Goal: Task Accomplishment & Management: Use online tool/utility

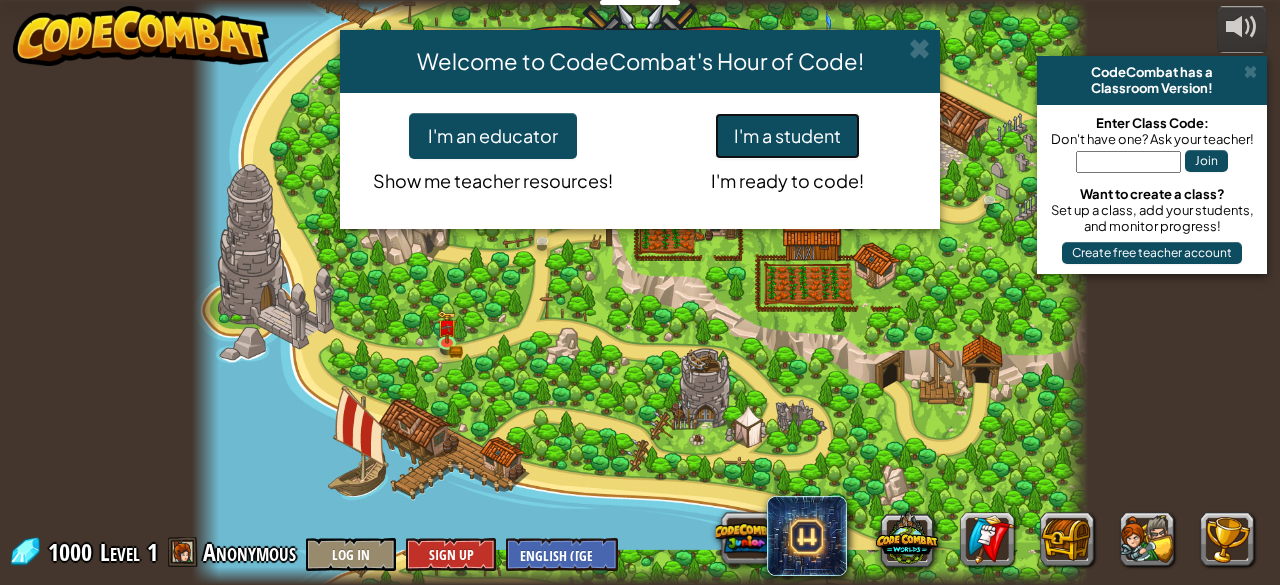
click at [762, 129] on button "I'm a student" at bounding box center [787, 136] width 145 height 46
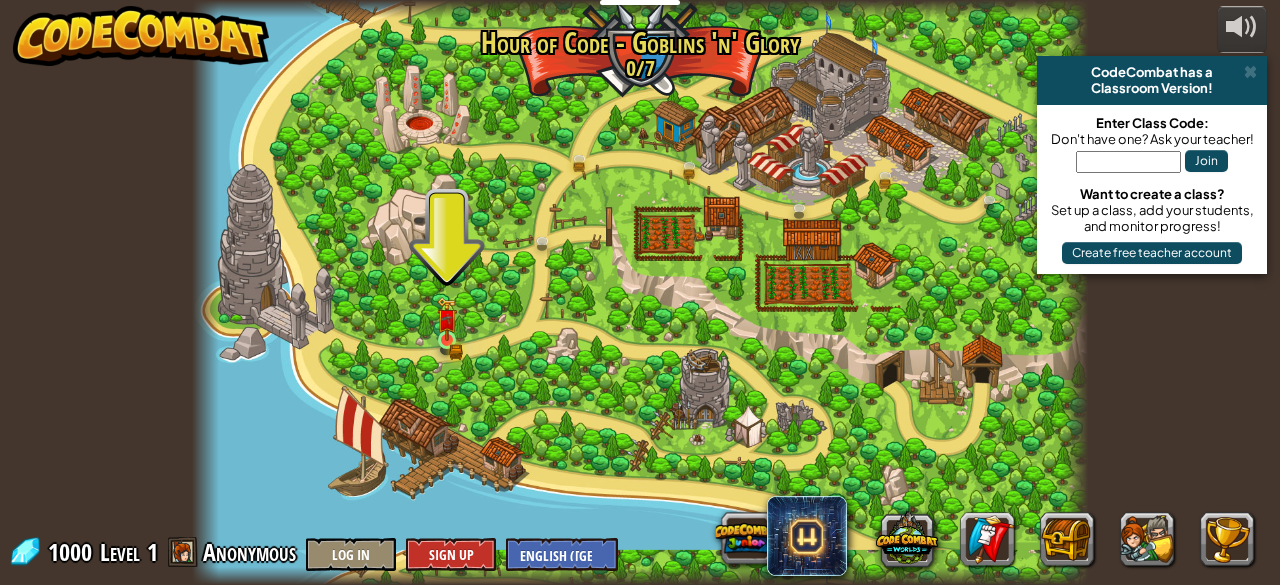
click at [440, 338] on img at bounding box center [447, 319] width 20 height 44
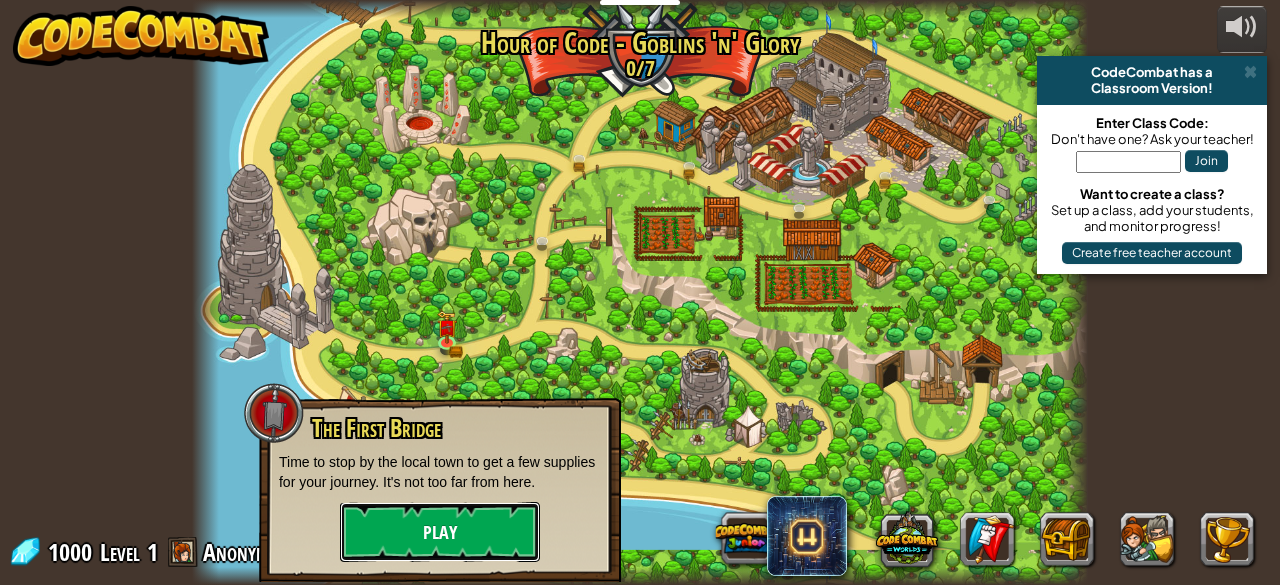
click at [396, 529] on button "Play" at bounding box center [440, 532] width 200 height 60
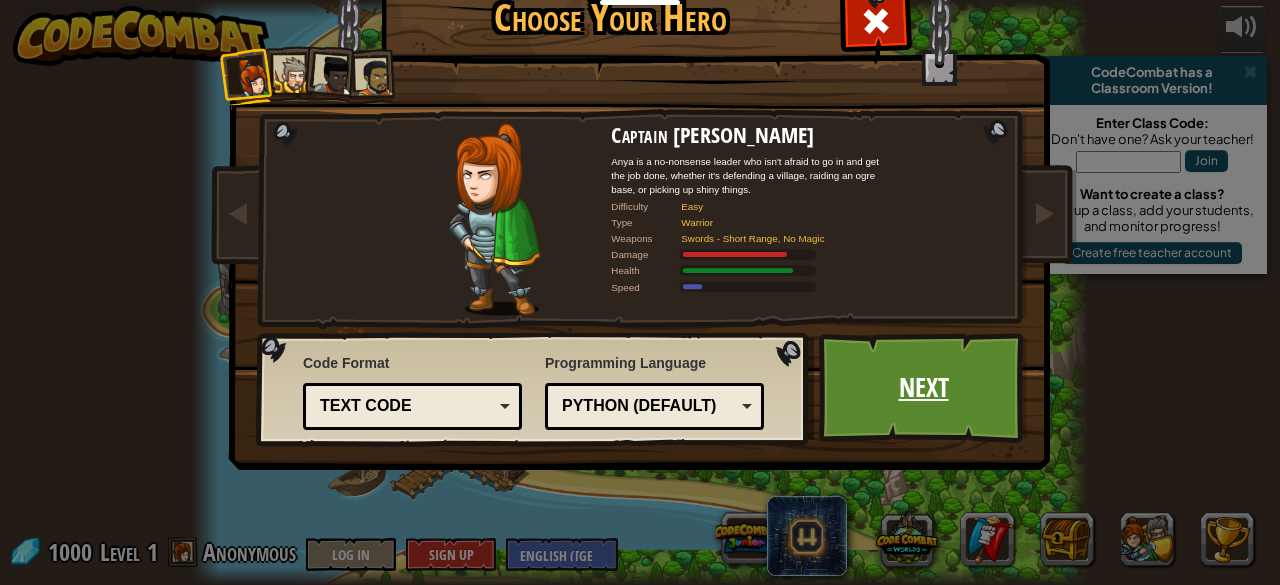
click at [884, 381] on link "Next" at bounding box center [923, 388] width 209 height 110
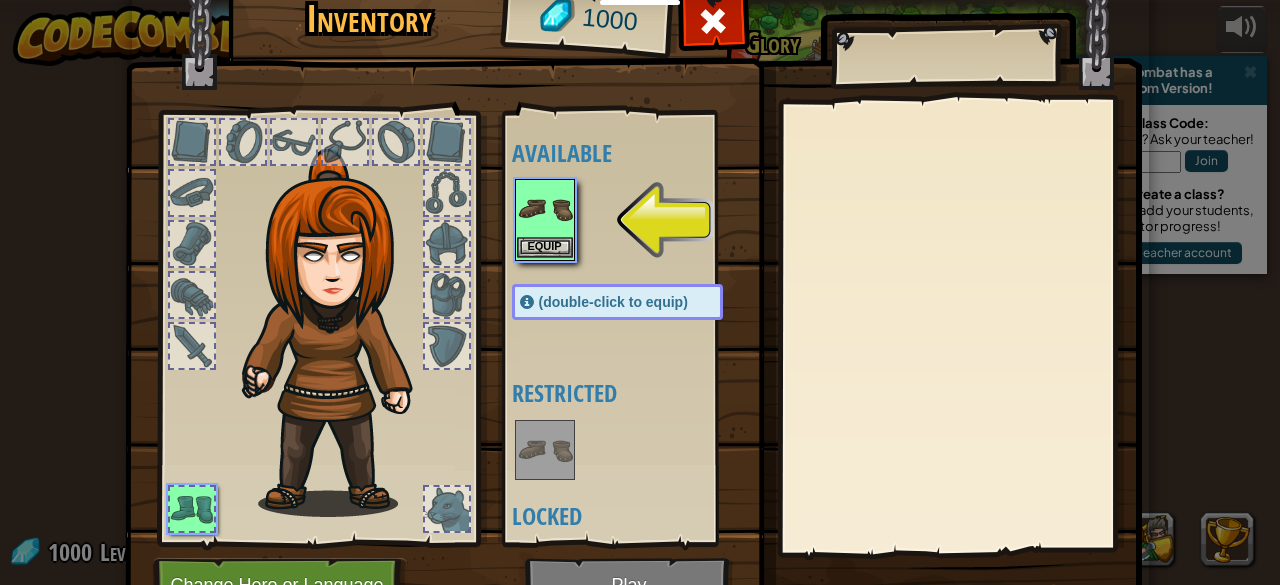
click at [520, 233] on img at bounding box center [545, 209] width 56 height 56
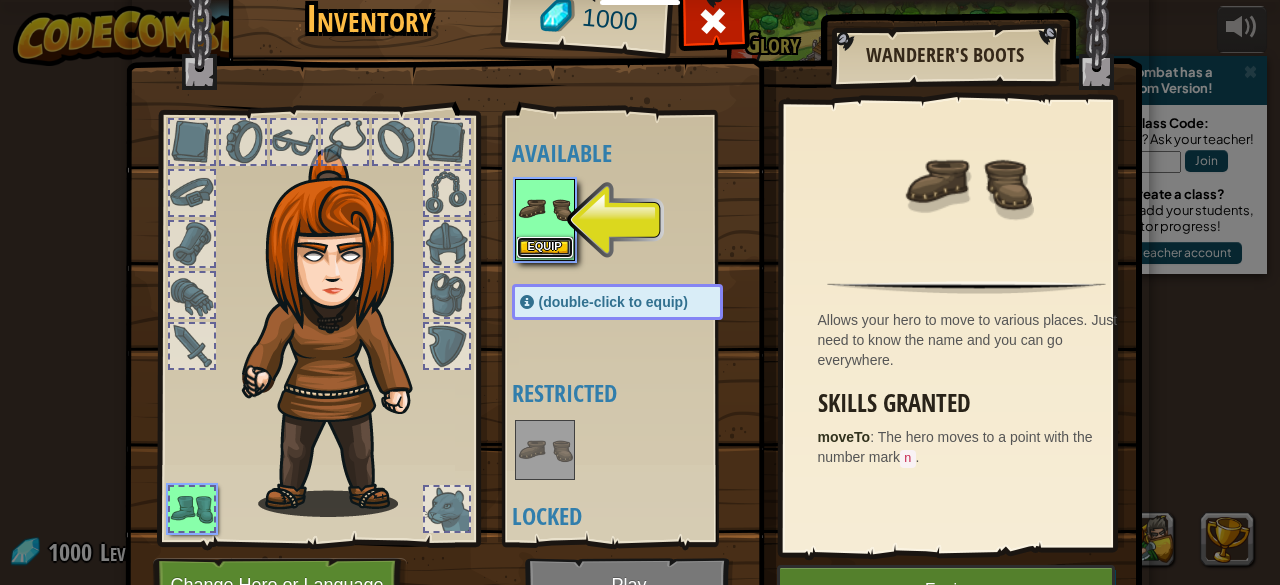
click at [539, 245] on button "Equip" at bounding box center [545, 247] width 56 height 21
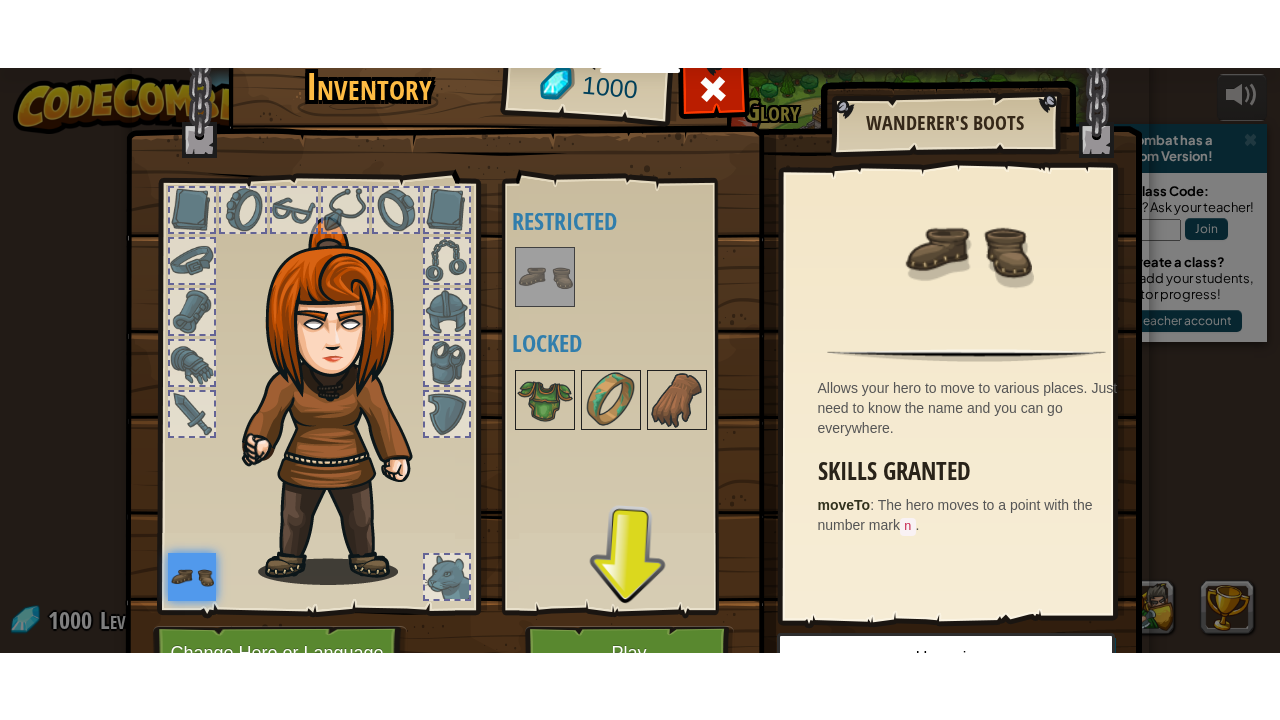
scroll to position [104, 0]
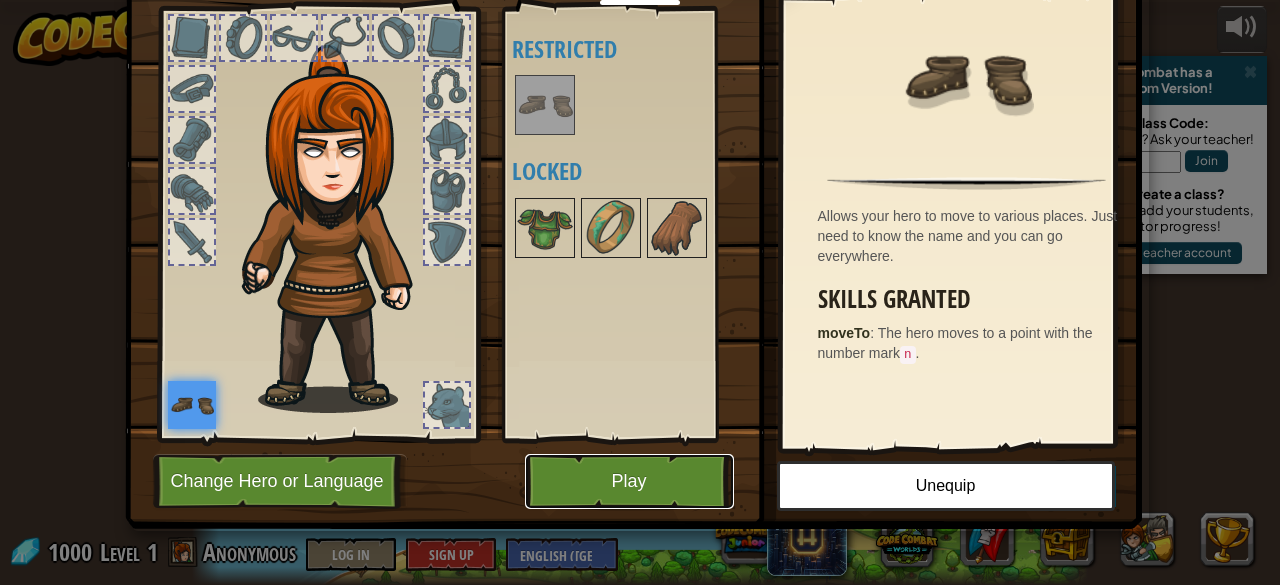
click at [662, 486] on button "Play" at bounding box center [629, 481] width 209 height 55
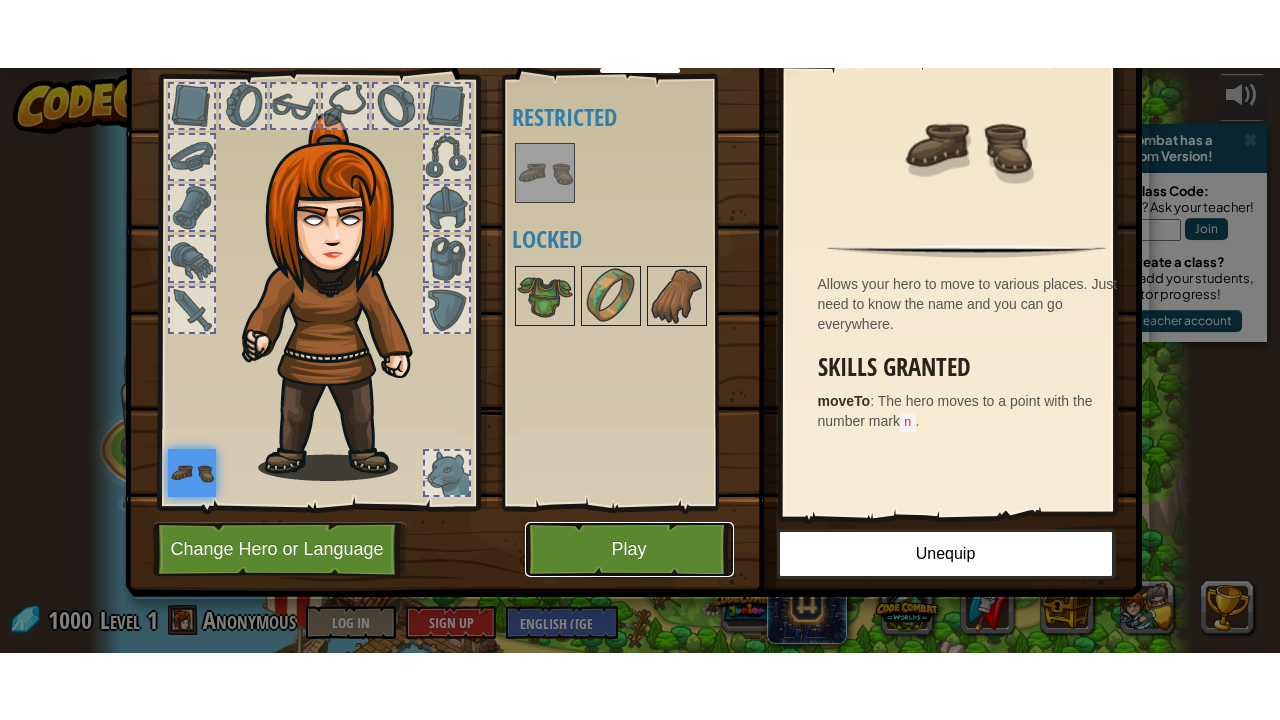
scroll to position [0, 0]
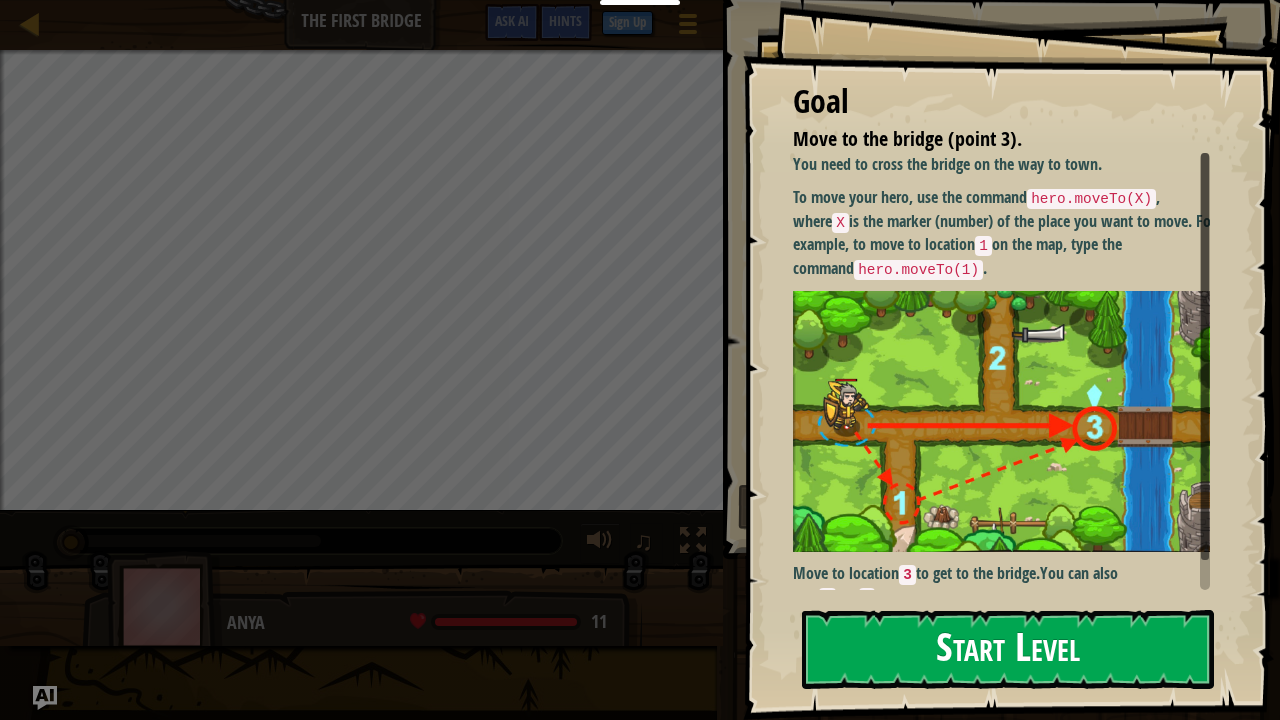
click at [889, 584] on button "Start Level" at bounding box center [1008, 649] width 412 height 79
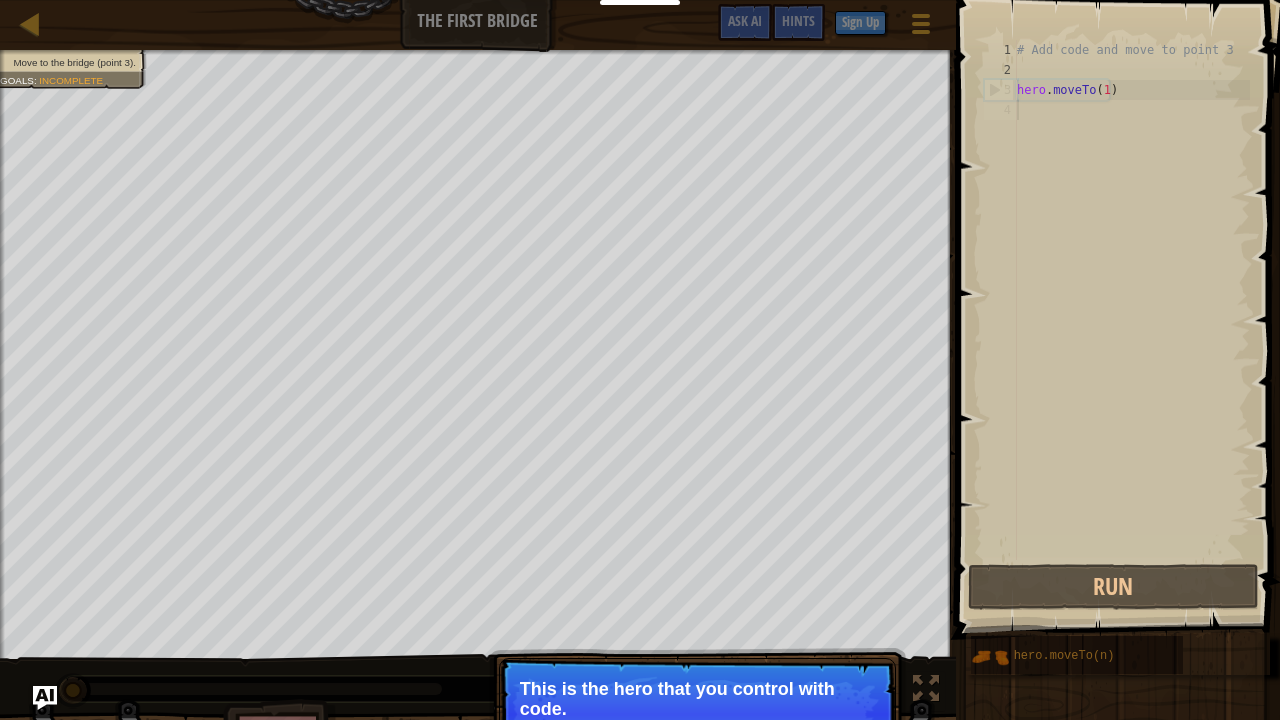
type textarea "hero.moveTo(1)"
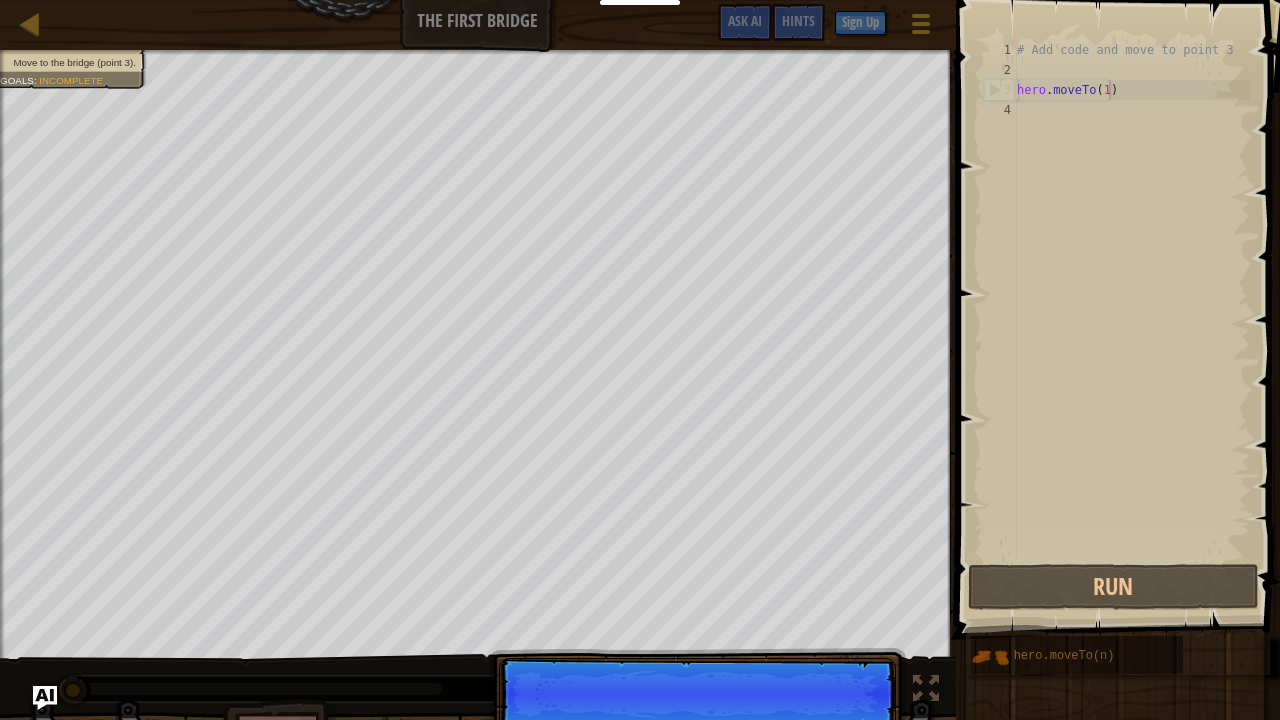
scroll to position [9, 0]
type textarea "hero.moveTo(1)"
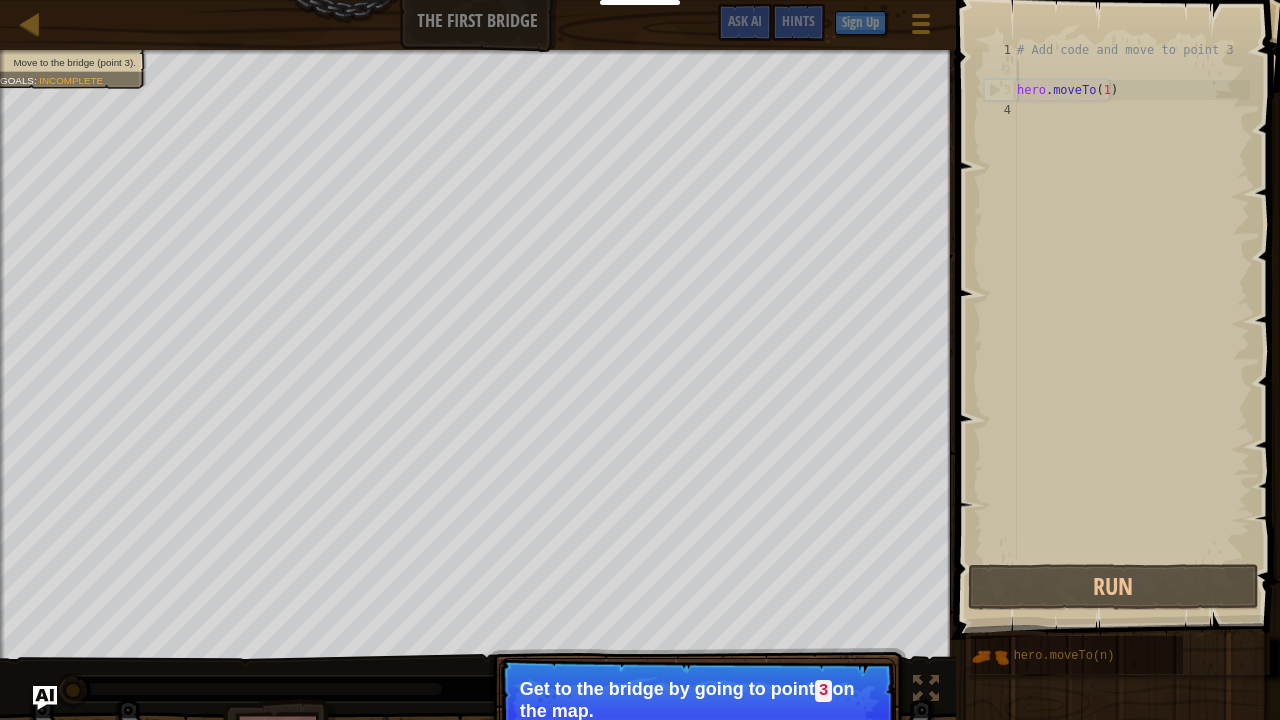
type textarea "hero.moveTo(1)"
type textarea "# Add code and move to point 3"
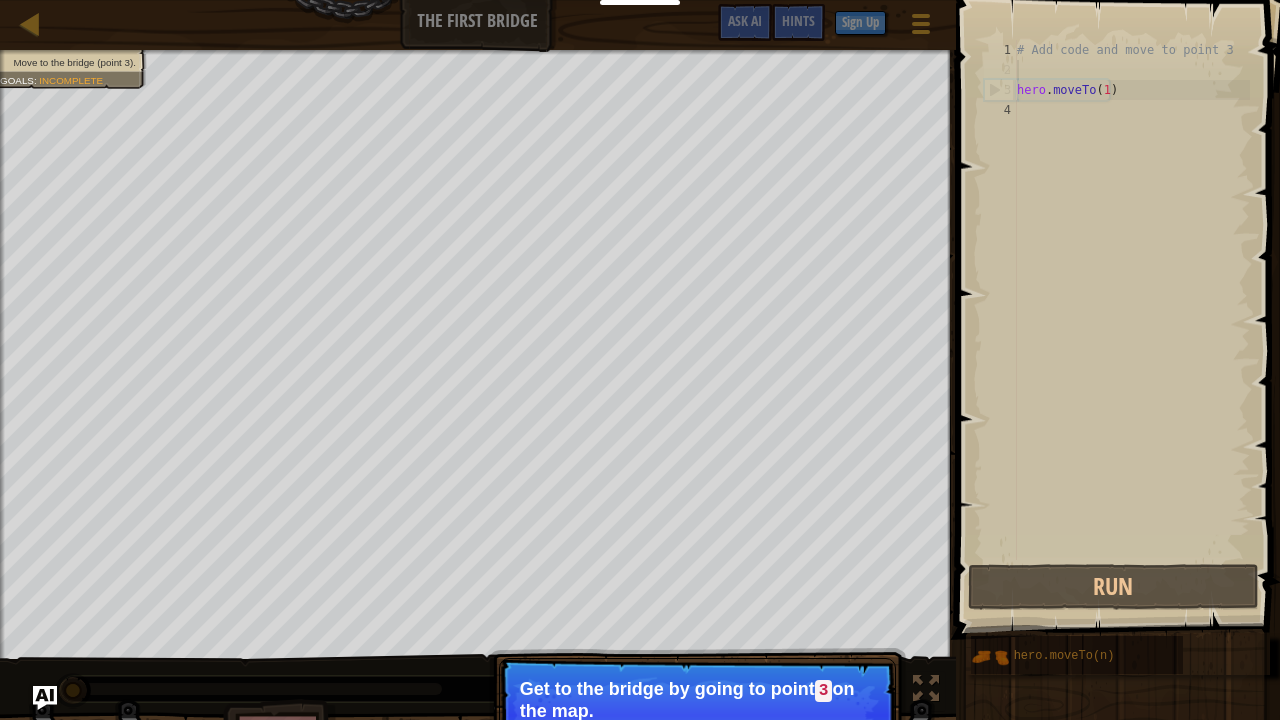
type textarea "hero.moveTo(1)"
type textarea "# Add code and move to point 3"
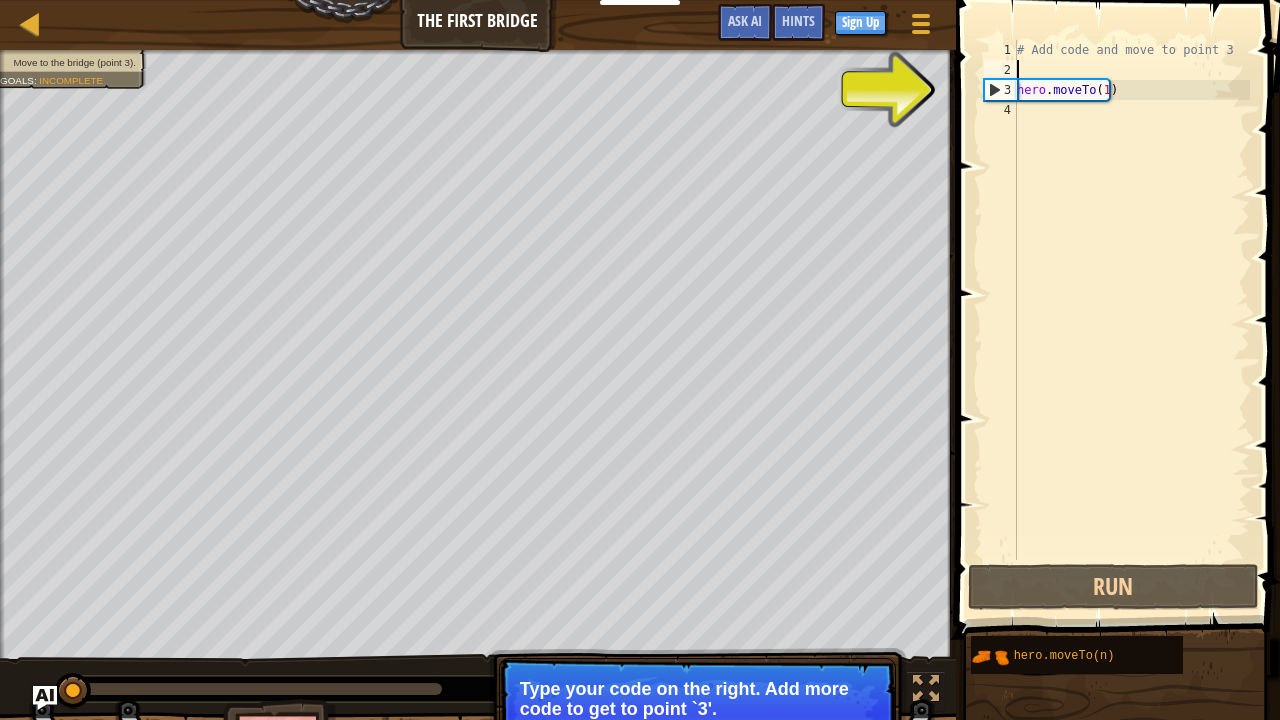
type textarea "hero.moveTo(1)"
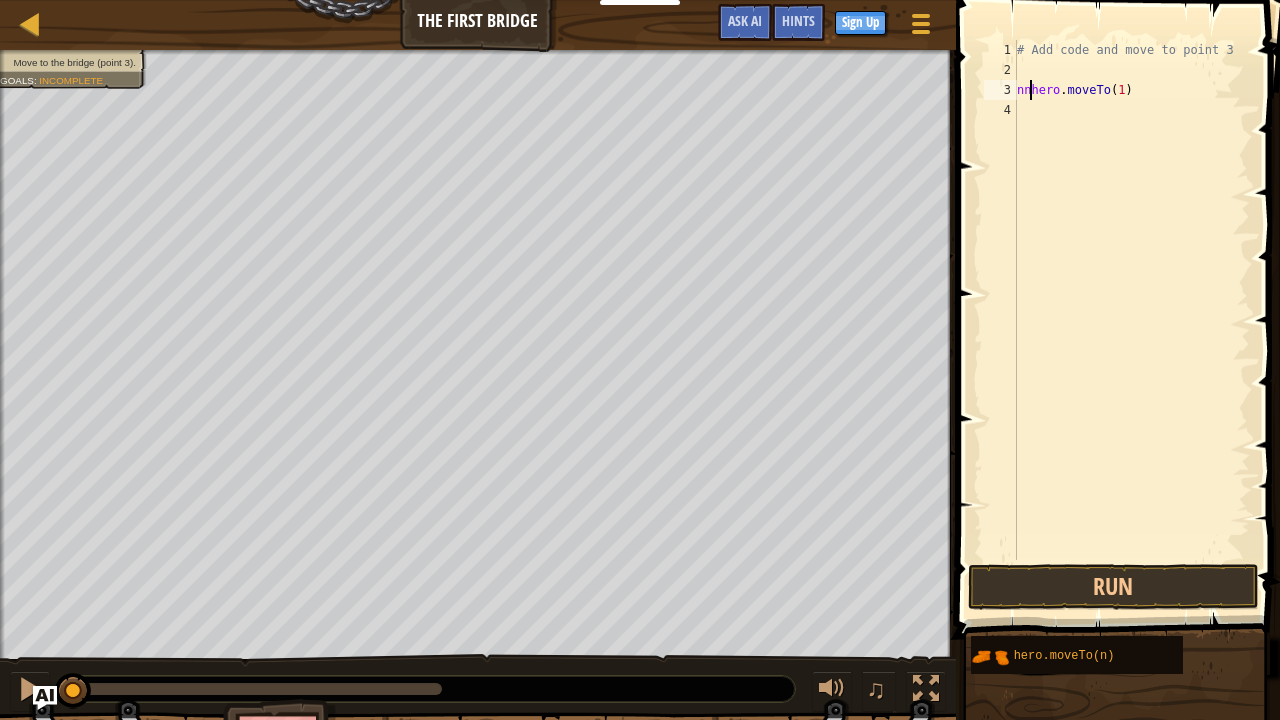
scroll to position [9, 2]
type textarea "hero.moveTo(1)"
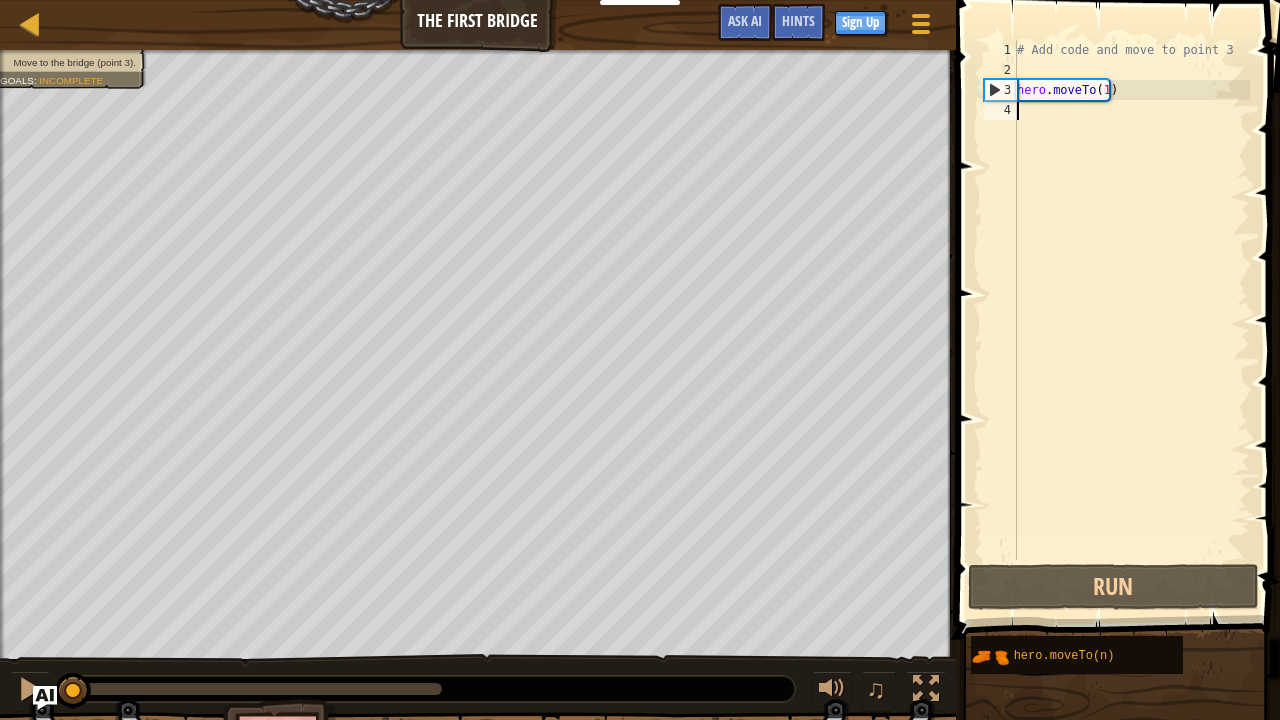
click at [1032, 114] on div "# Add code and move to point 3 hero . moveTo ( 1 )" at bounding box center [1131, 320] width 237 height 560
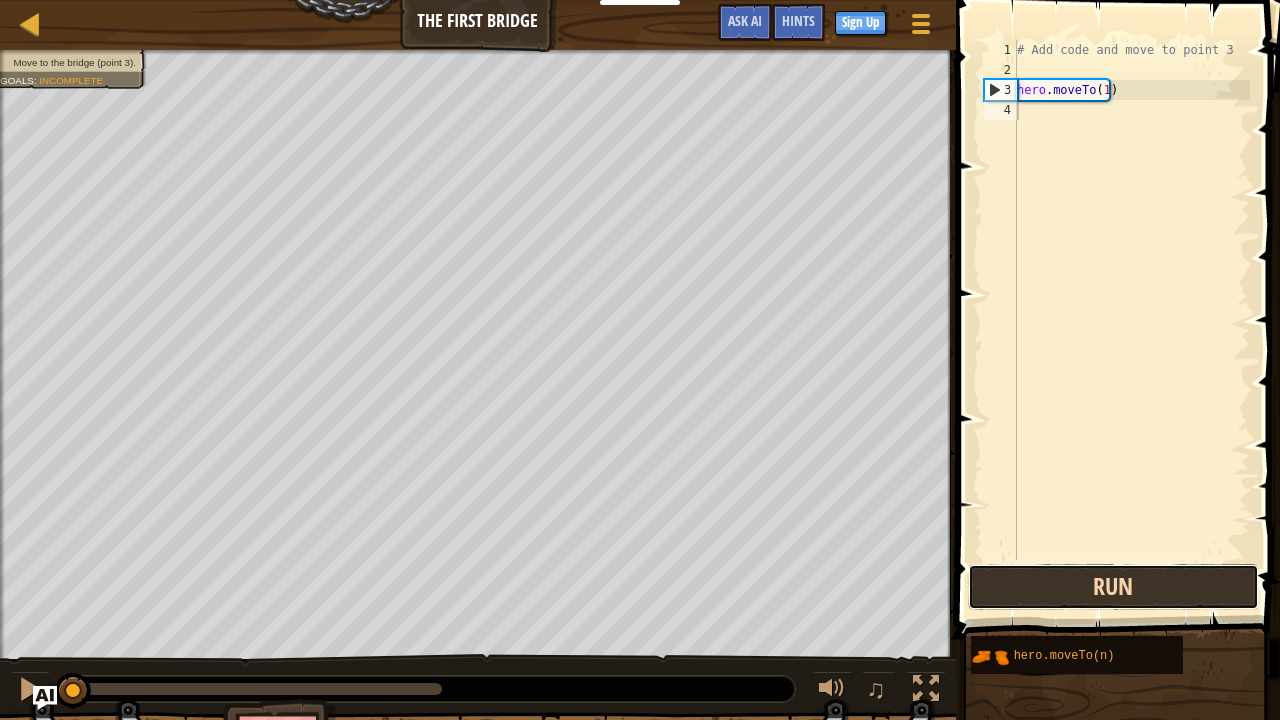
click at [1077, 574] on button "Run" at bounding box center [1113, 587] width 291 height 46
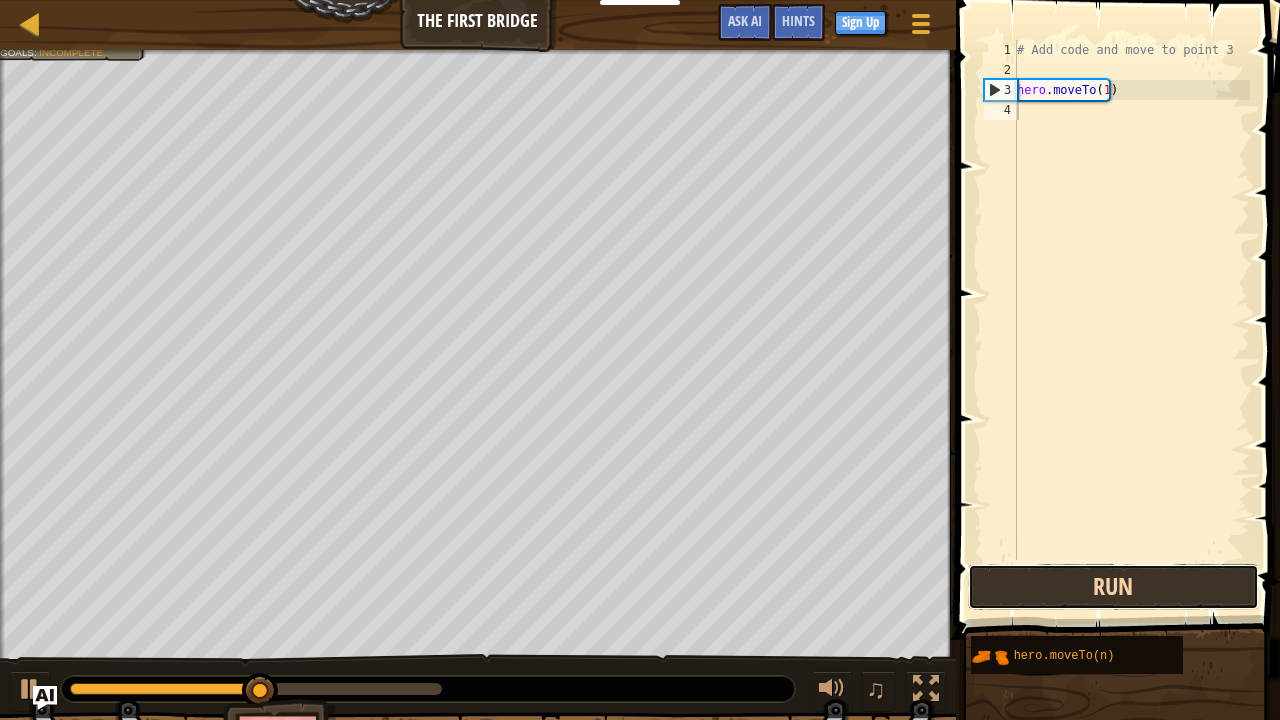
click at [1077, 574] on button "Run" at bounding box center [1113, 587] width 291 height 46
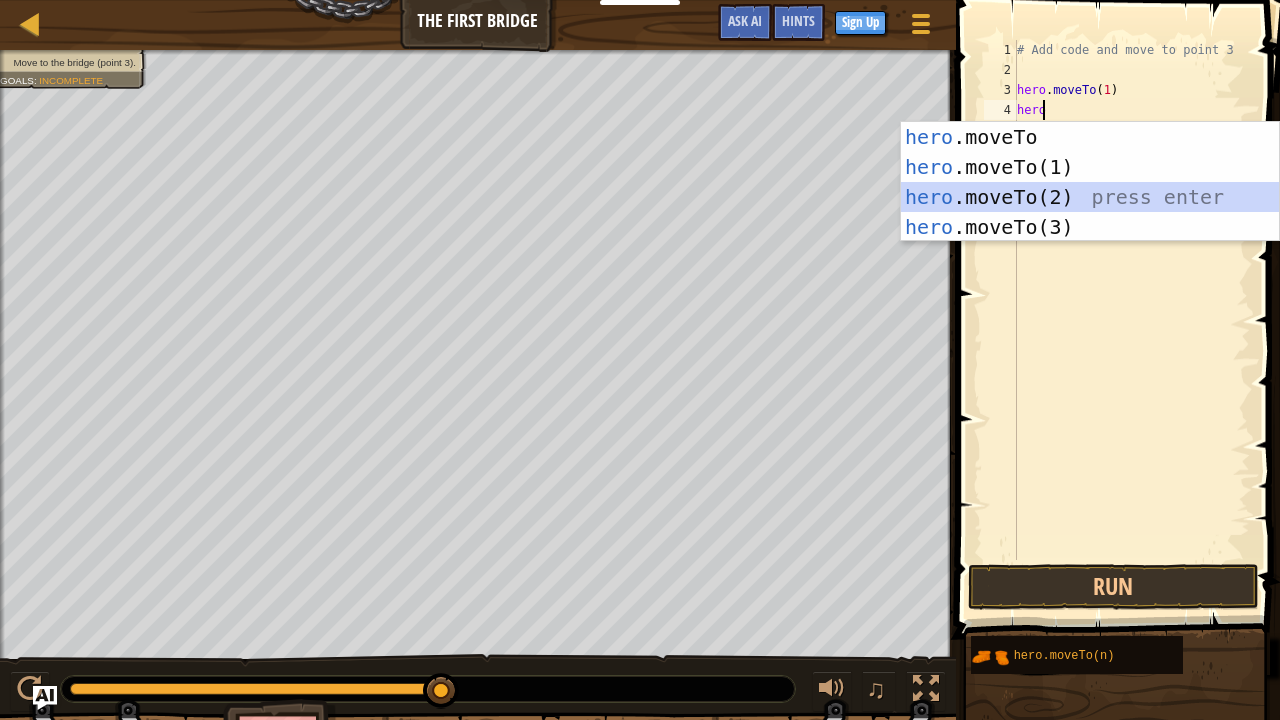
click at [1036, 185] on div "hero .moveTo press enter hero .moveTo(1) press enter hero .moveTo(2) press ente…" at bounding box center [1090, 212] width 379 height 180
type textarea "hero.moveTo(2)"
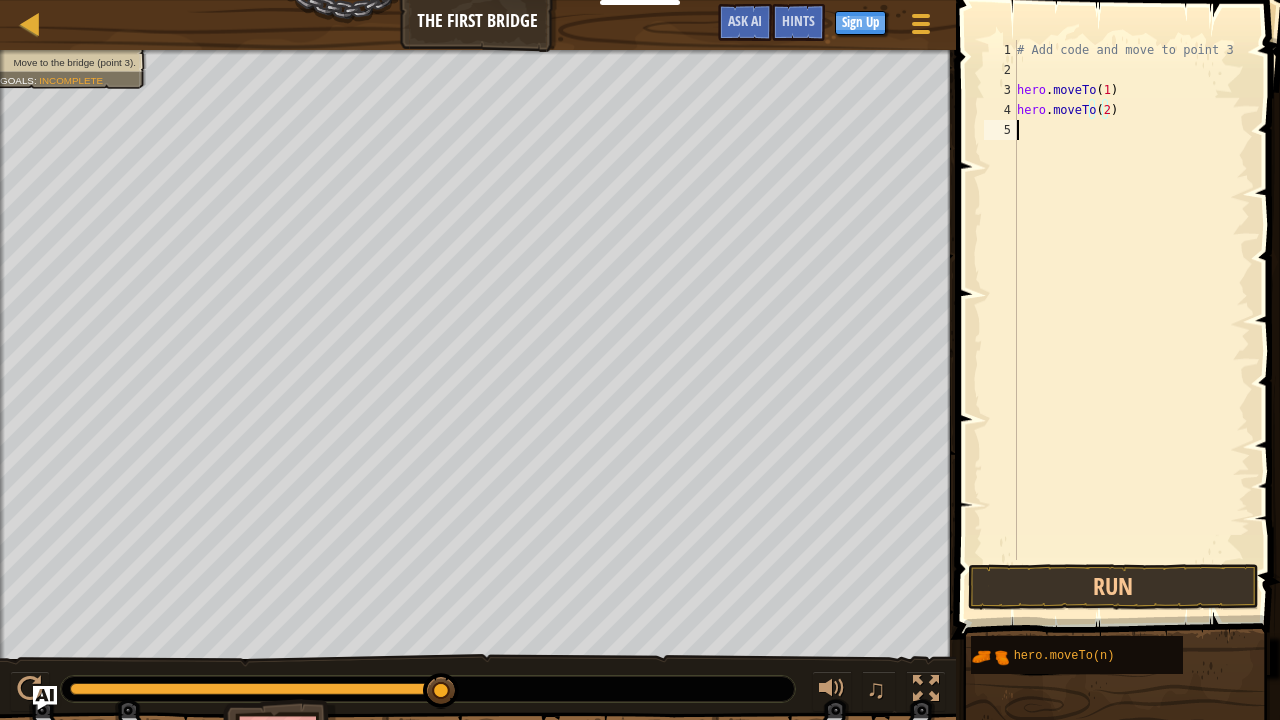
click at [1021, 126] on div "# Add code and move to point 3 hero . moveTo ( 1 ) hero . moveTo ( 2 )" at bounding box center [1131, 320] width 237 height 560
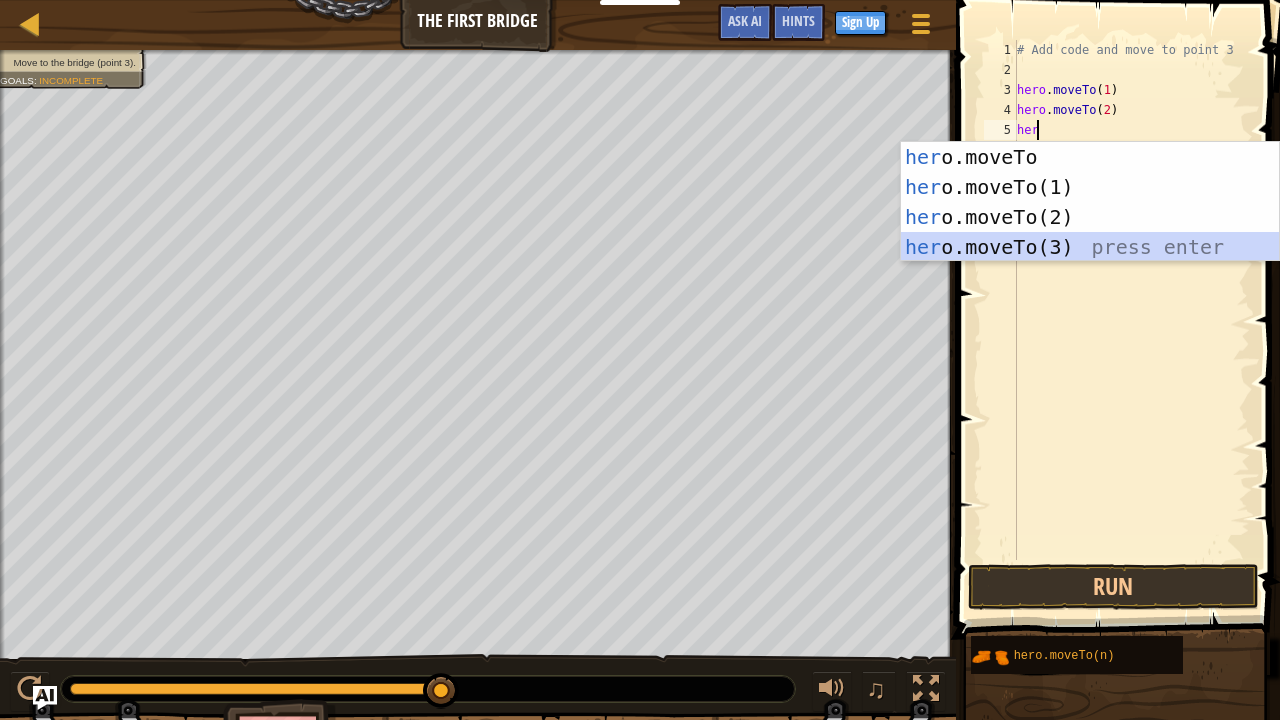
click at [1019, 254] on div "her o.moveTo press enter her o.moveTo(1) press enter her o.moveTo(2) press ente…" at bounding box center [1090, 232] width 379 height 180
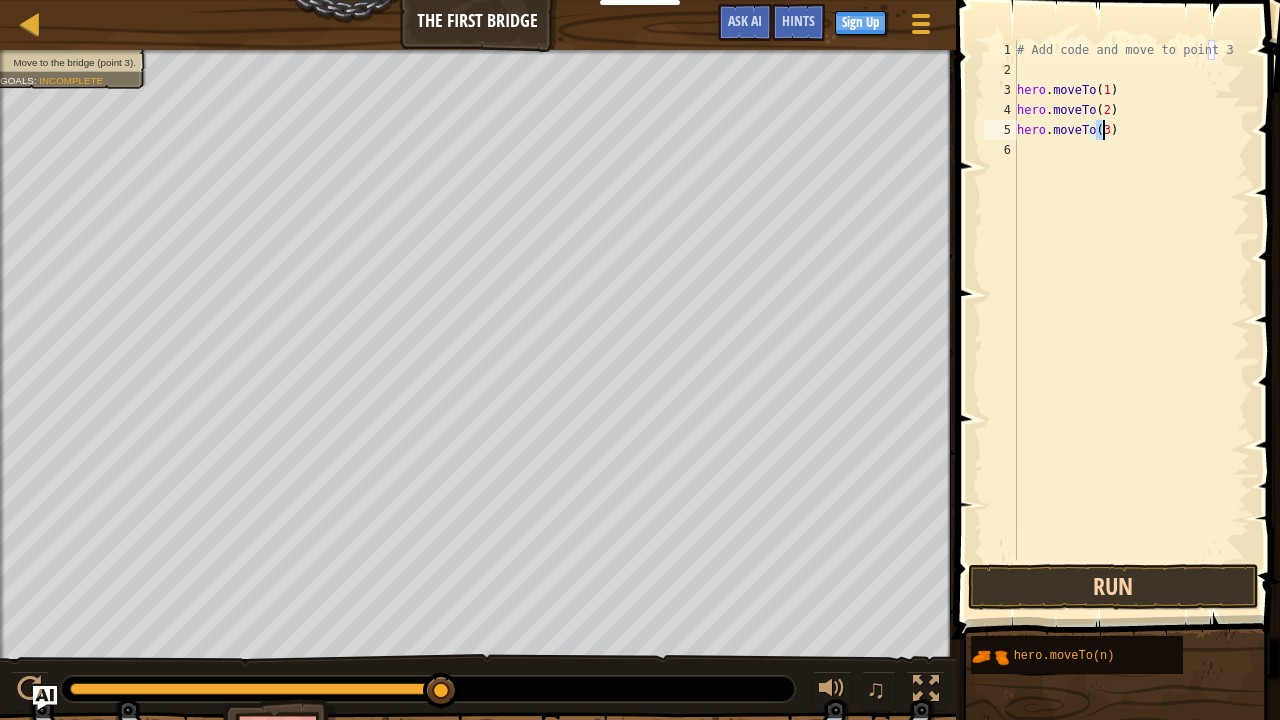
type textarea "hero.moveTo(3)"
click at [1032, 582] on button "Run" at bounding box center [1113, 587] width 291 height 46
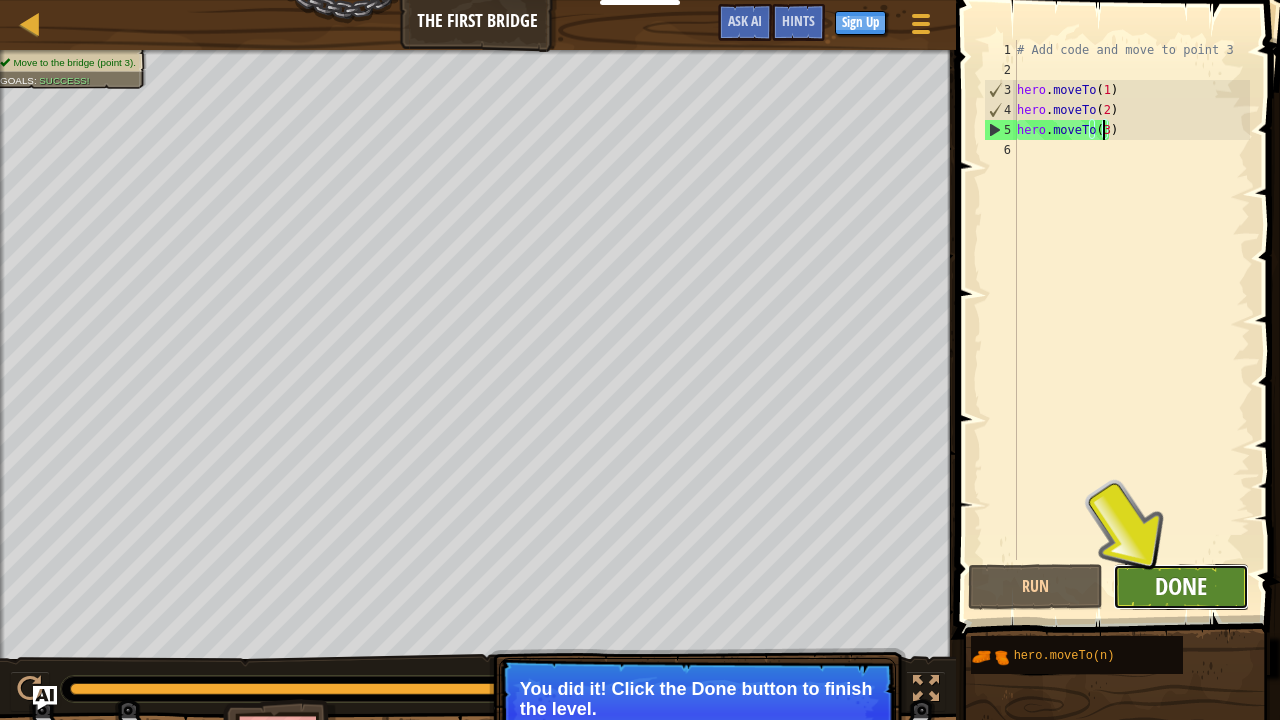
click at [1161, 584] on span "Done" at bounding box center [1181, 586] width 52 height 32
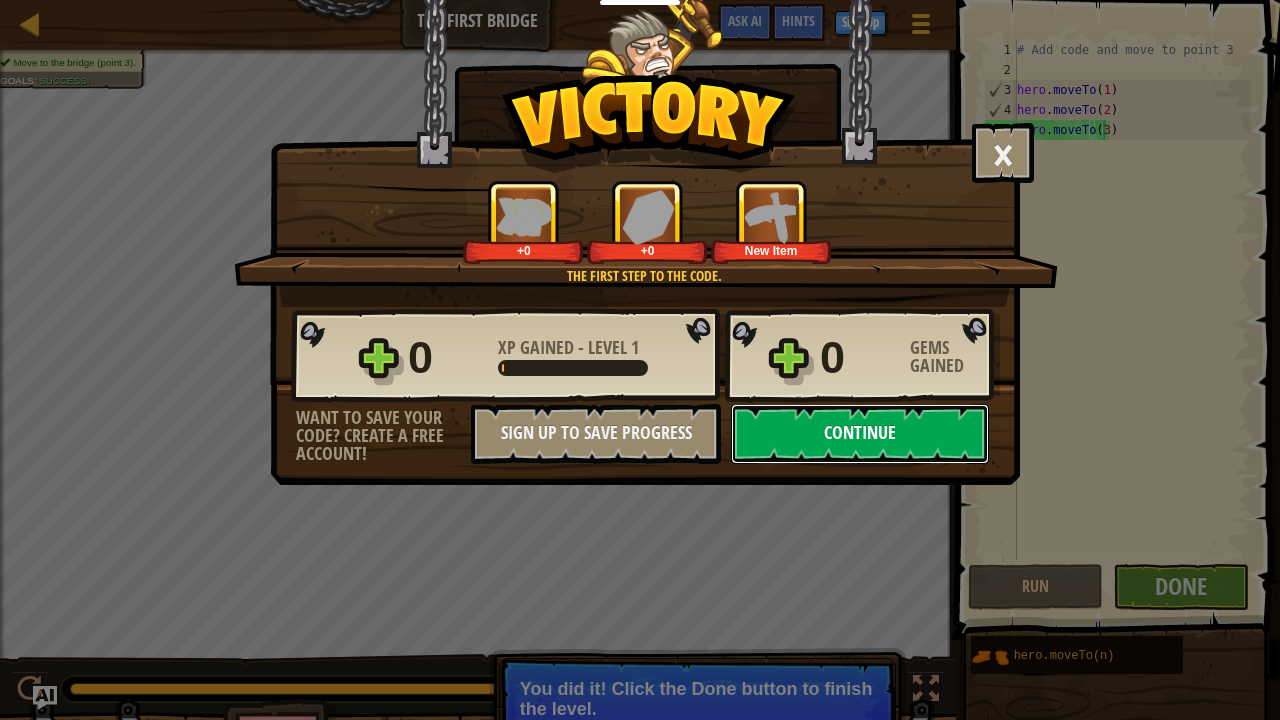
click at [896, 436] on button "Continue" at bounding box center [860, 434] width 258 height 60
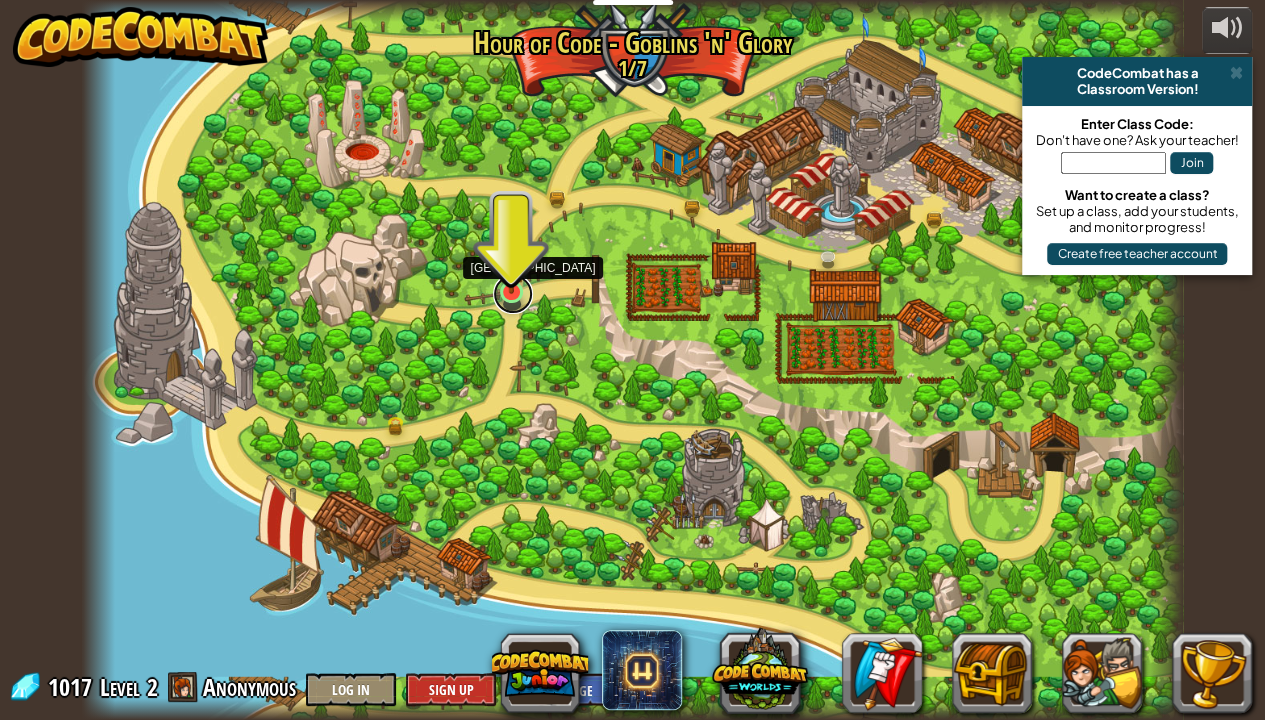
click at [516, 297] on link at bounding box center [513, 294] width 40 height 40
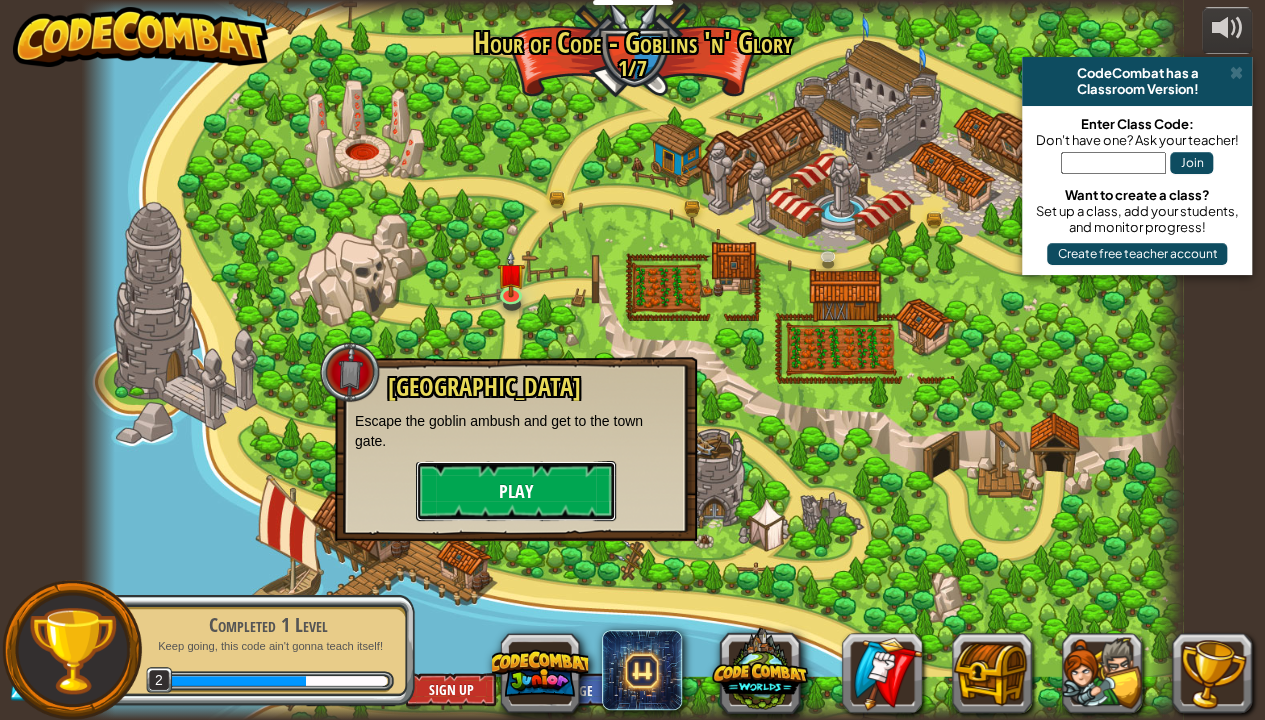
click at [488, 498] on button "Play" at bounding box center [516, 491] width 200 height 60
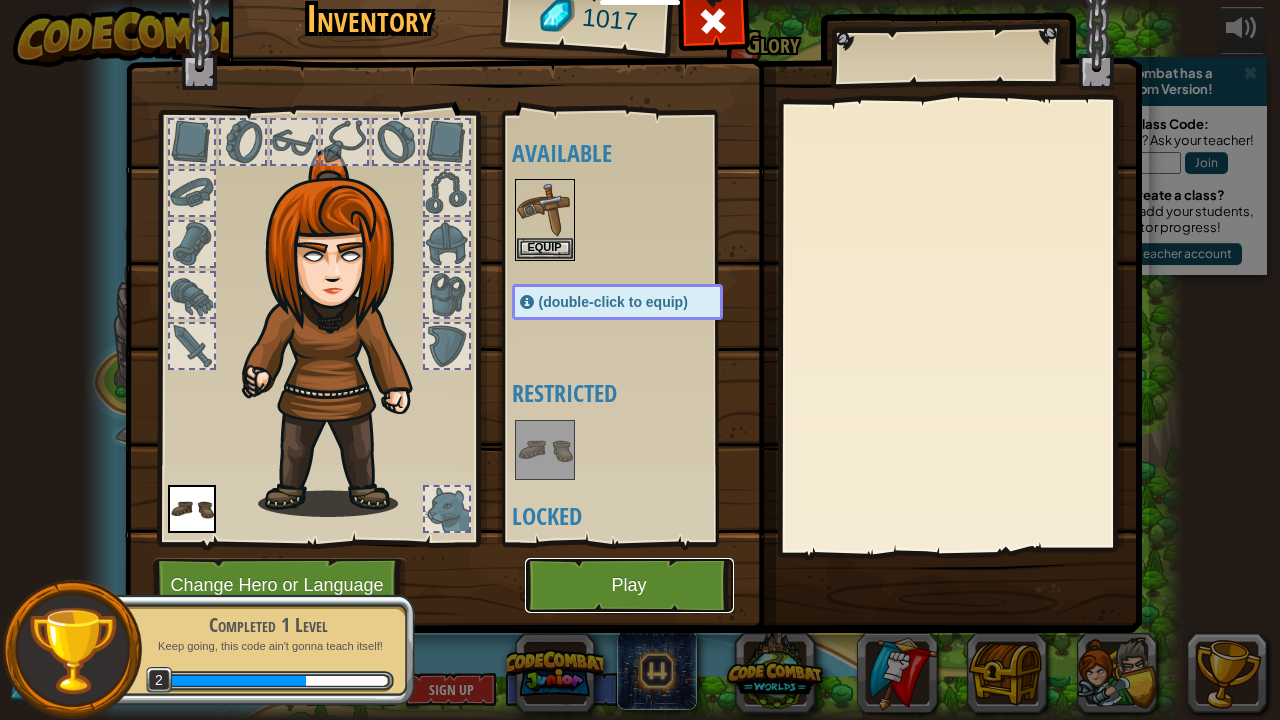
click at [592, 569] on button "Play" at bounding box center [629, 585] width 209 height 55
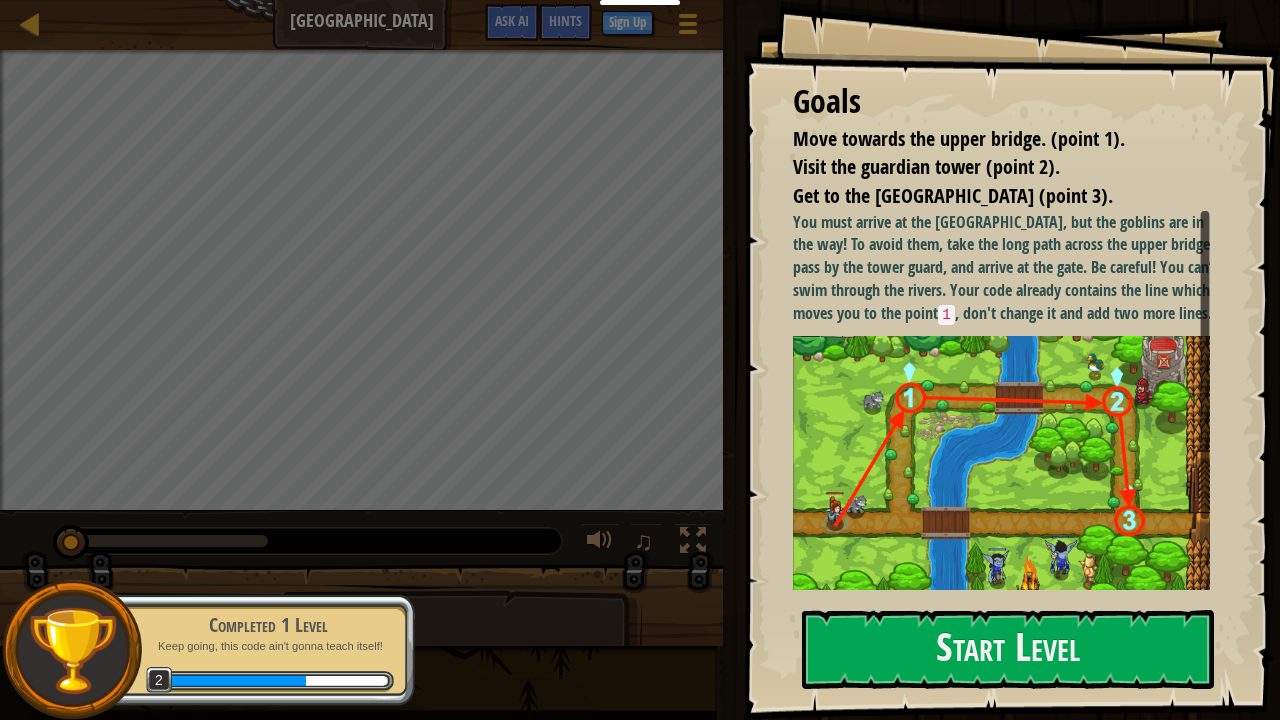
click at [892, 404] on img at bounding box center [1009, 471] width 432 height 270
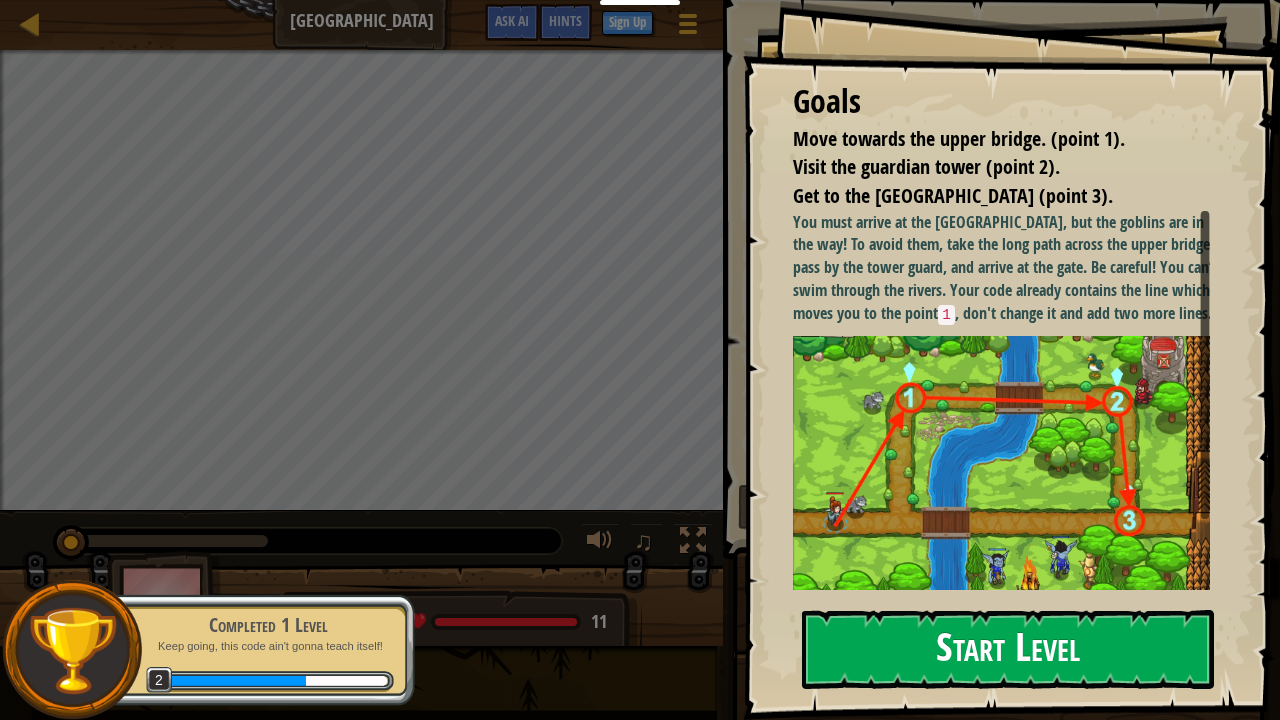
click at [887, 584] on button "Start Level" at bounding box center [1008, 649] width 412 height 79
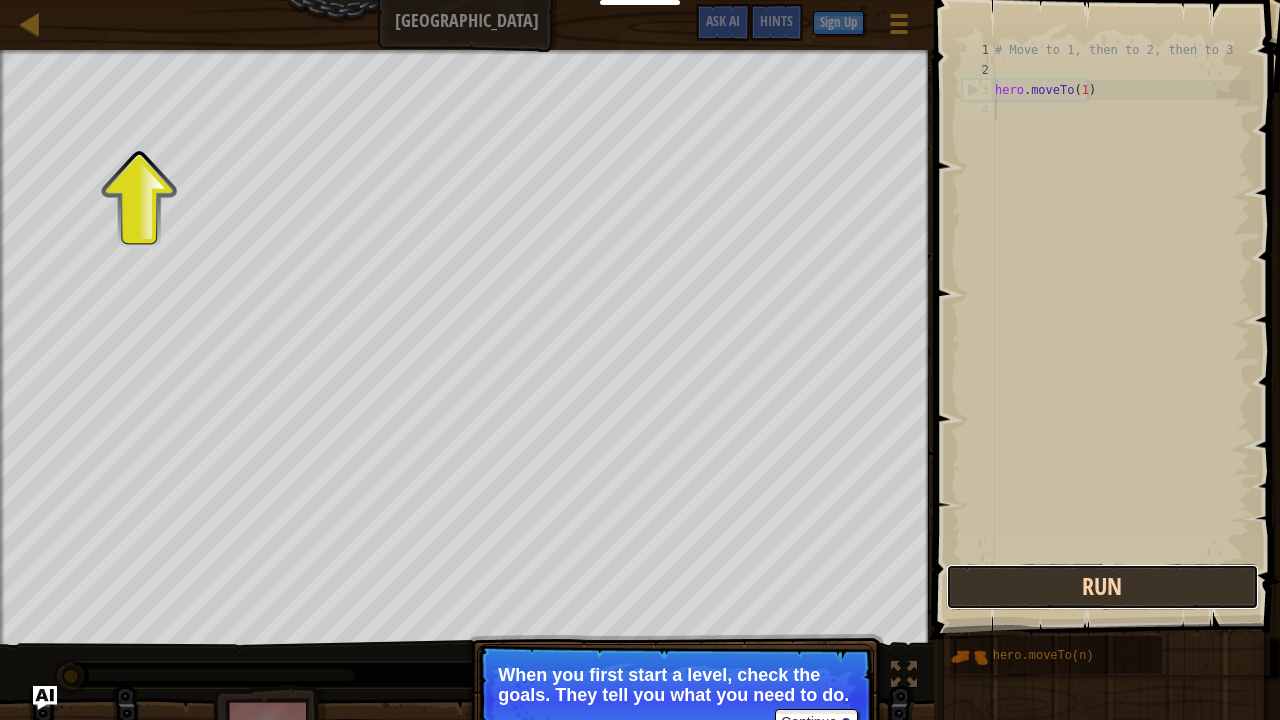
click at [1002, 584] on button "Run" at bounding box center [1102, 587] width 312 height 46
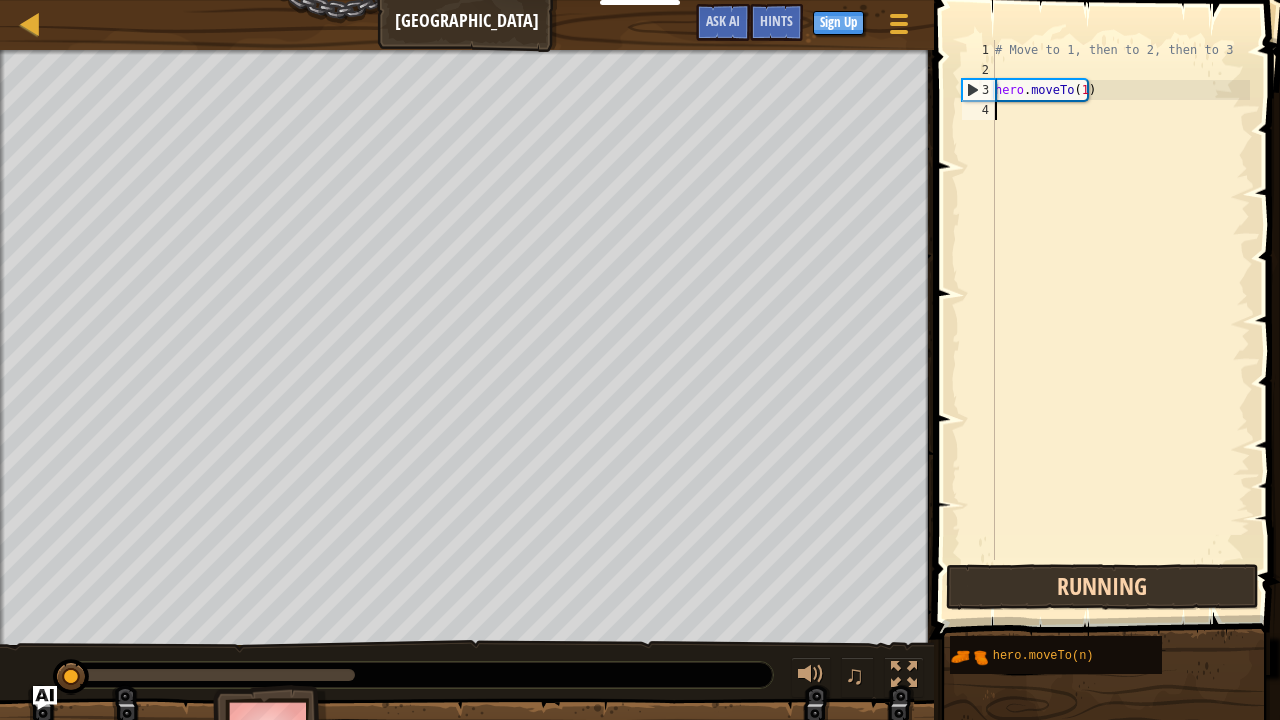
scroll to position [9, 0]
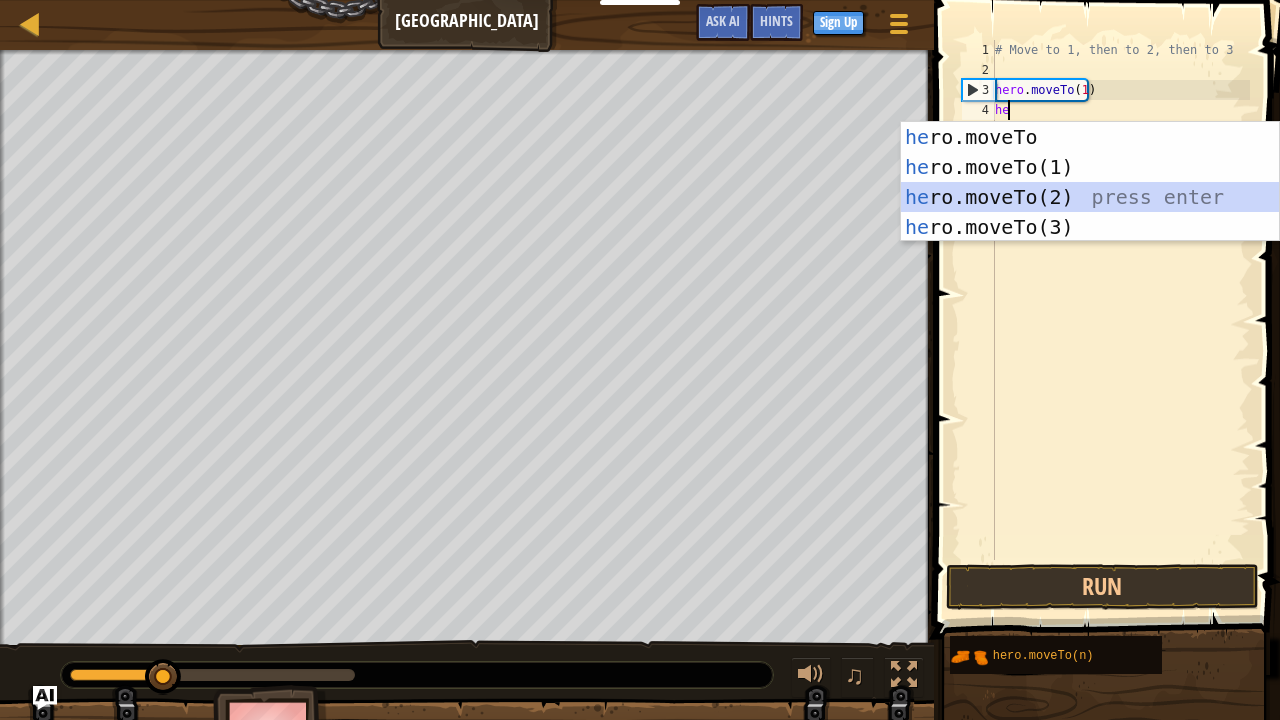
click at [1014, 202] on div "he ro.moveTo press enter he ro.moveTo(1) press enter he ro.moveTo(2) press ente…" at bounding box center [1090, 212] width 379 height 180
type textarea "hero.moveTo(2)"
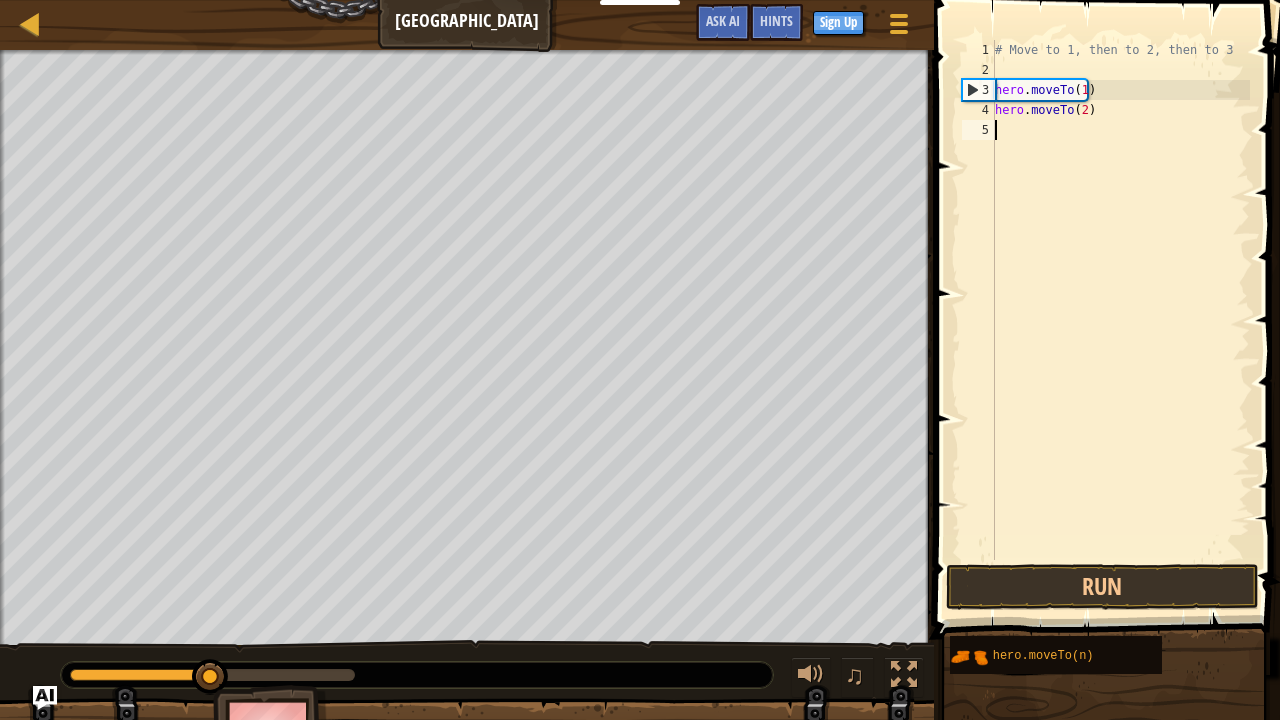
click at [1008, 138] on div "# Move to 1, then to 2, then to 3 hero . moveTo ( 1 ) hero . moveTo ( 2 )" at bounding box center [1120, 320] width 259 height 560
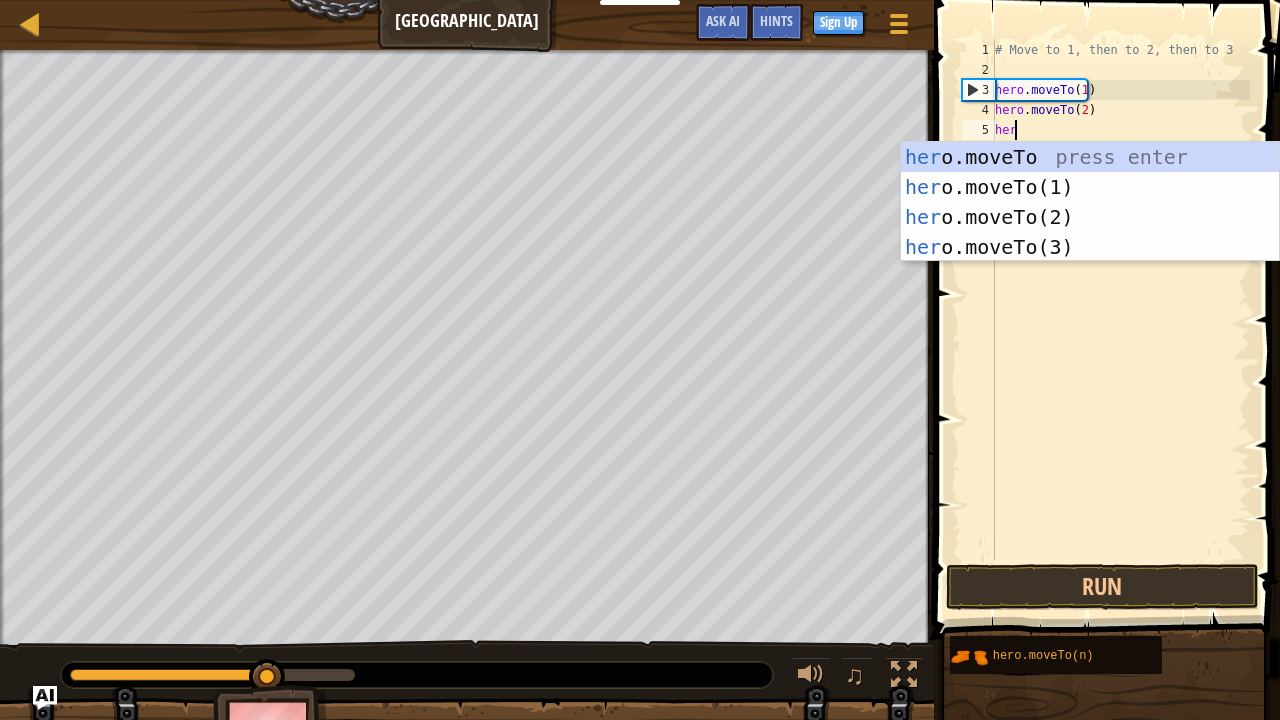
scroll to position [9, 1]
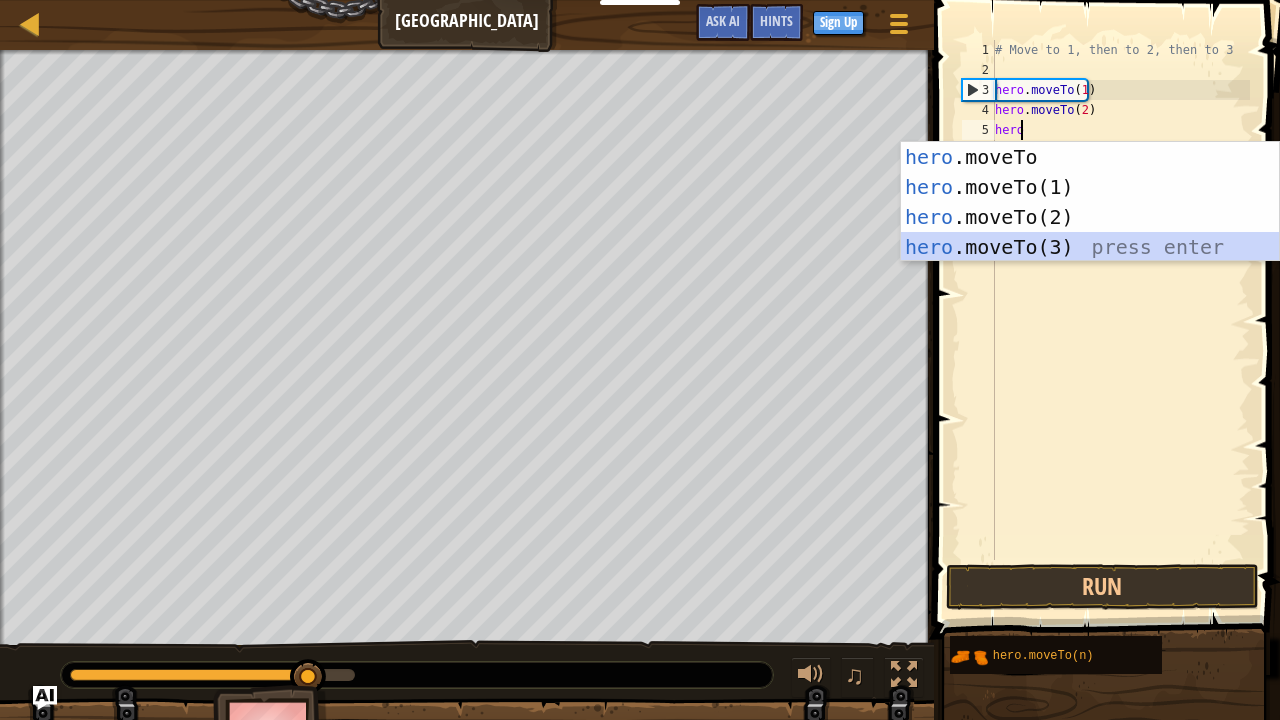
click at [952, 241] on div "hero .moveTo press enter hero .moveTo(1) press enter hero .moveTo(2) press ente…" at bounding box center [1090, 232] width 379 height 180
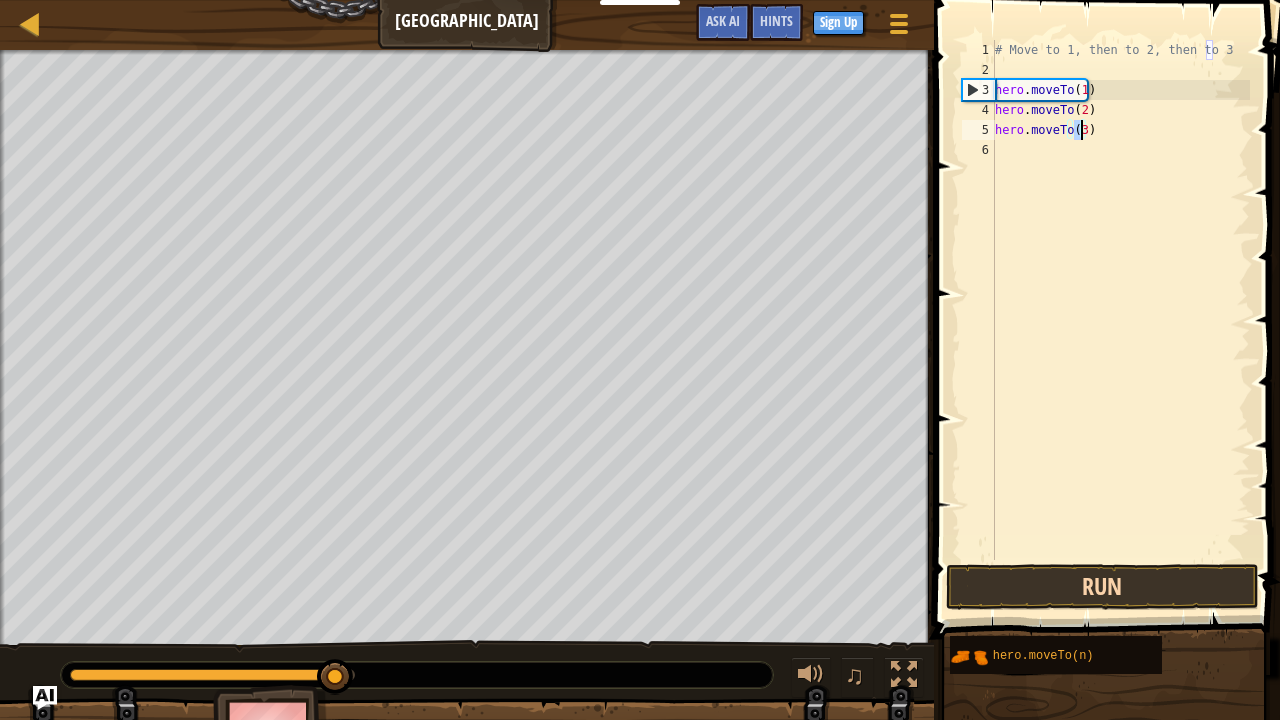
type textarea "hero.moveTo(3)"
click at [1008, 584] on button "Run" at bounding box center [1102, 587] width 312 height 46
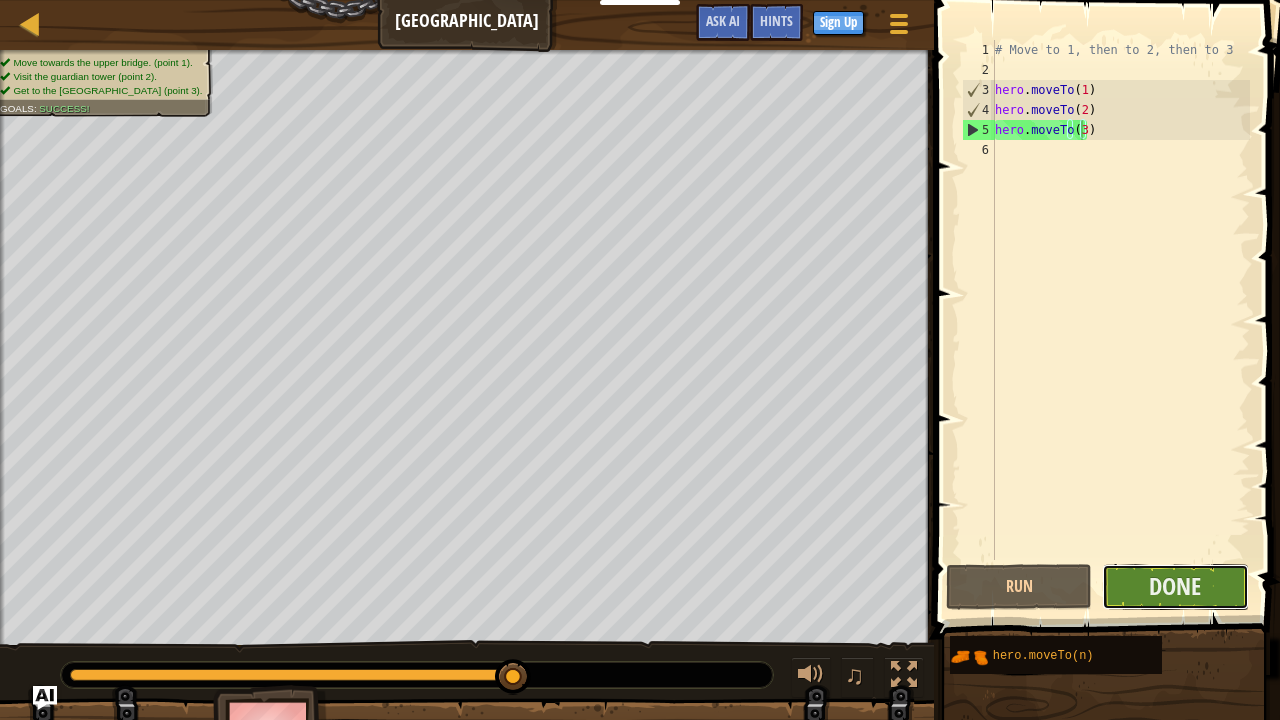
click at [1136, 584] on button "Done" at bounding box center [1175, 587] width 146 height 46
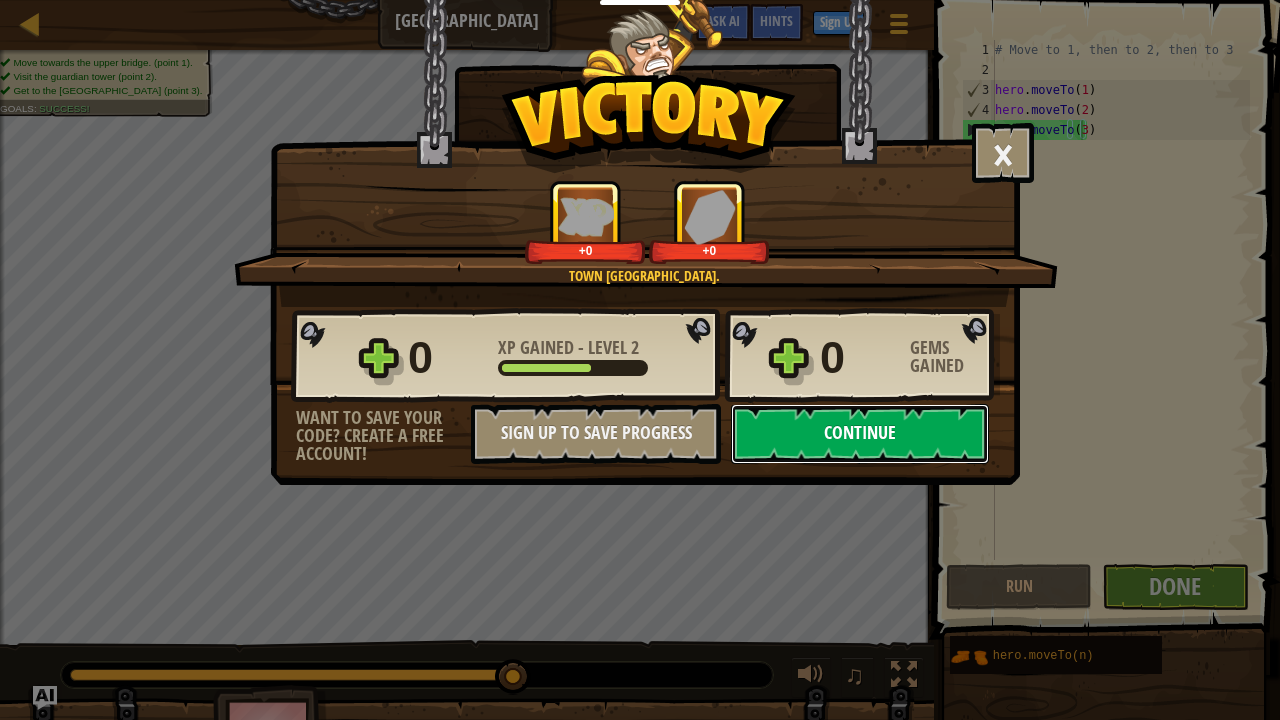
click at [798, 426] on button "Continue" at bounding box center [860, 434] width 258 height 60
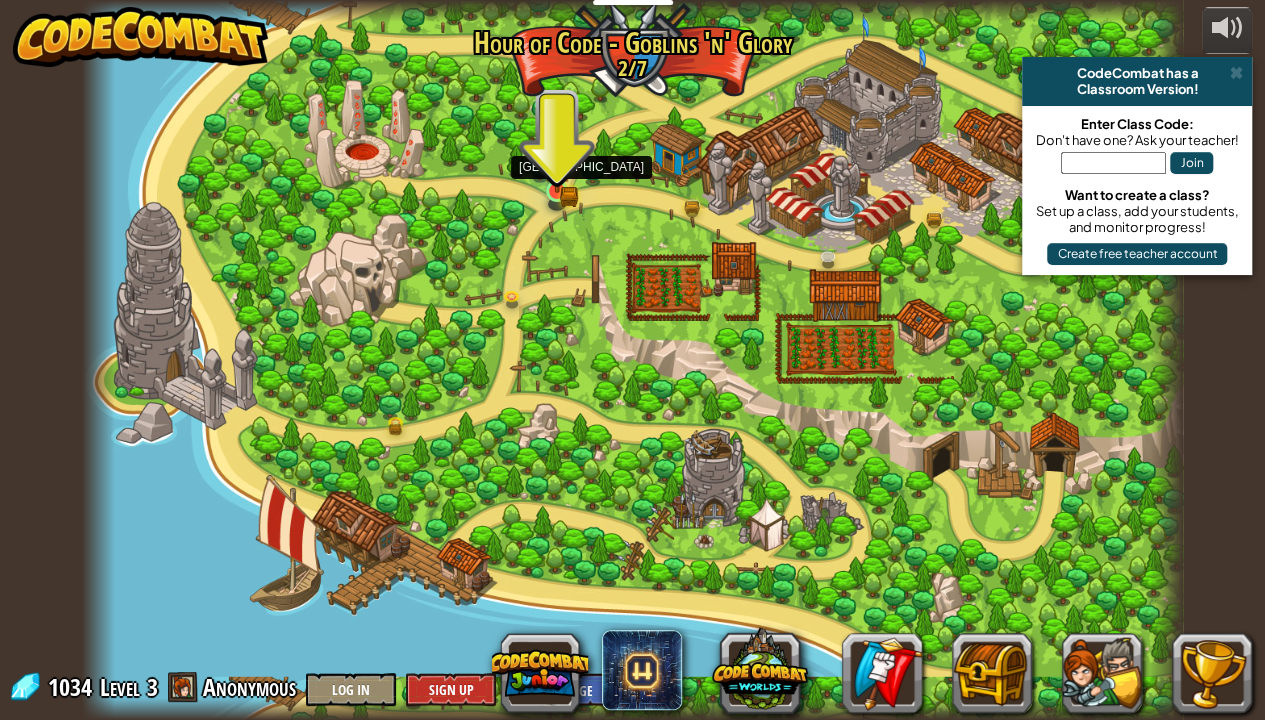
click at [555, 192] on img at bounding box center [556, 163] width 27 height 60
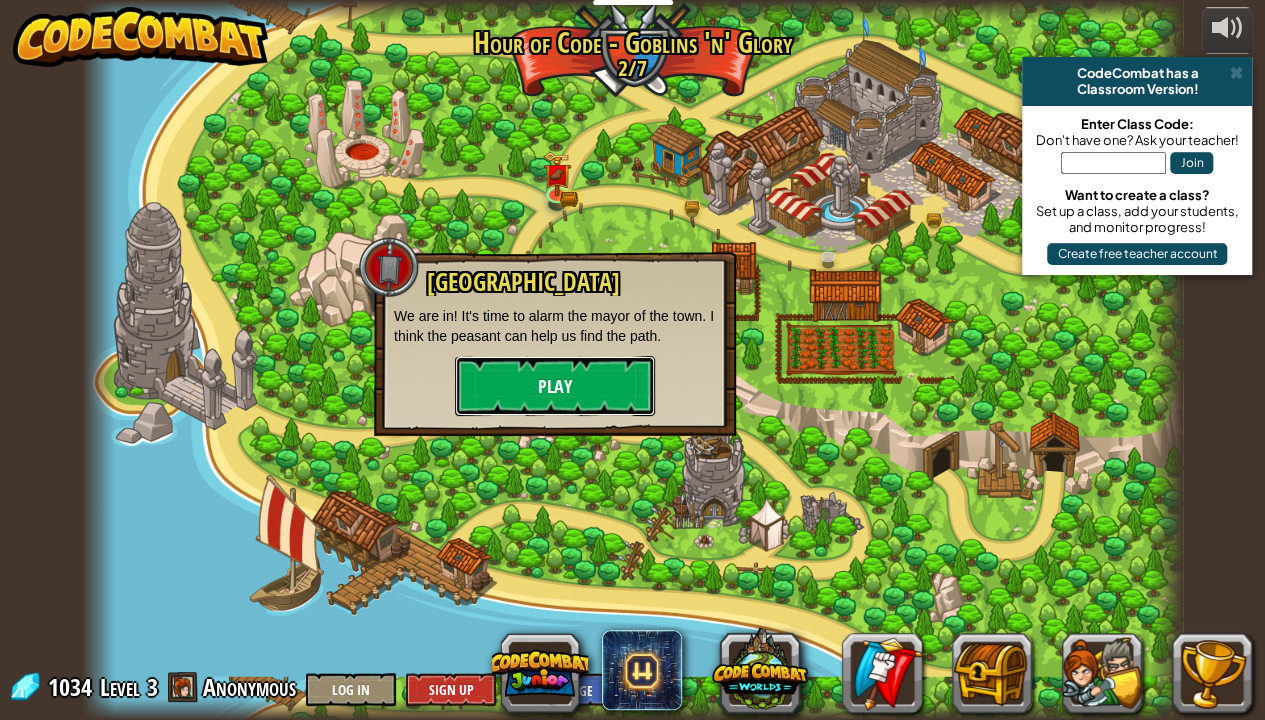
click at [493, 368] on button "Play" at bounding box center [555, 386] width 200 height 60
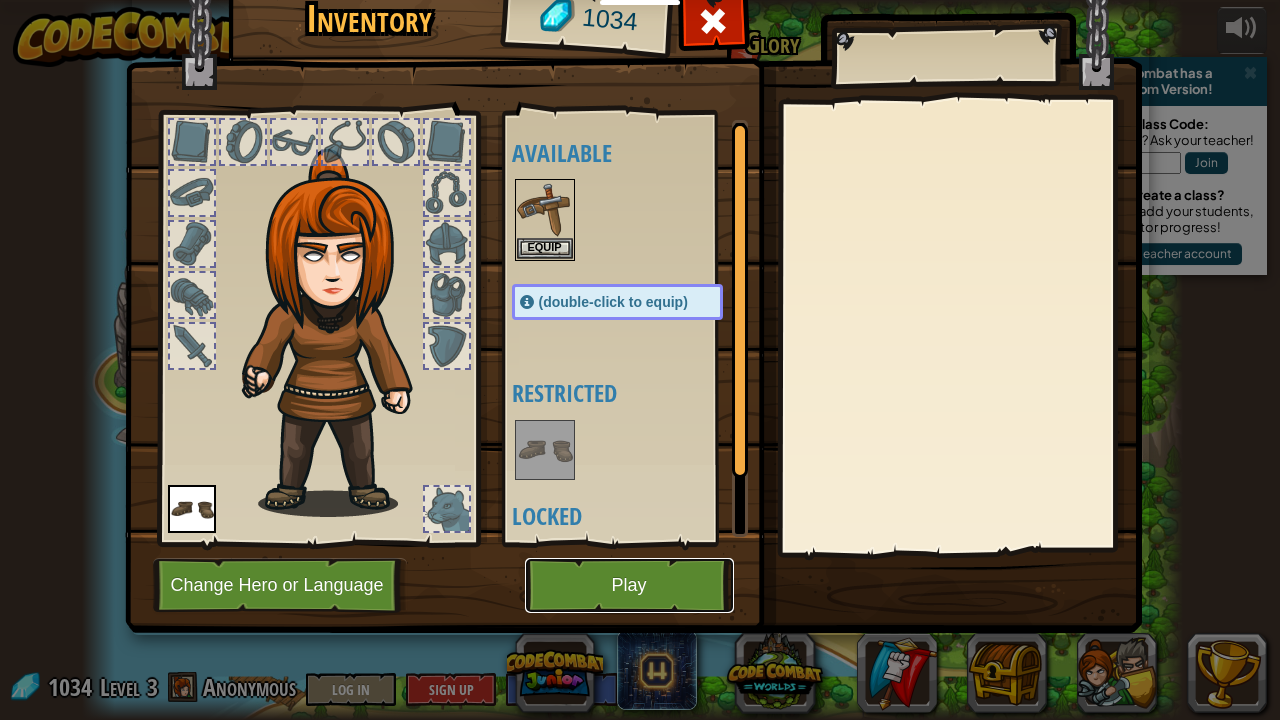
click at [620, 584] on button "Play" at bounding box center [629, 585] width 209 height 55
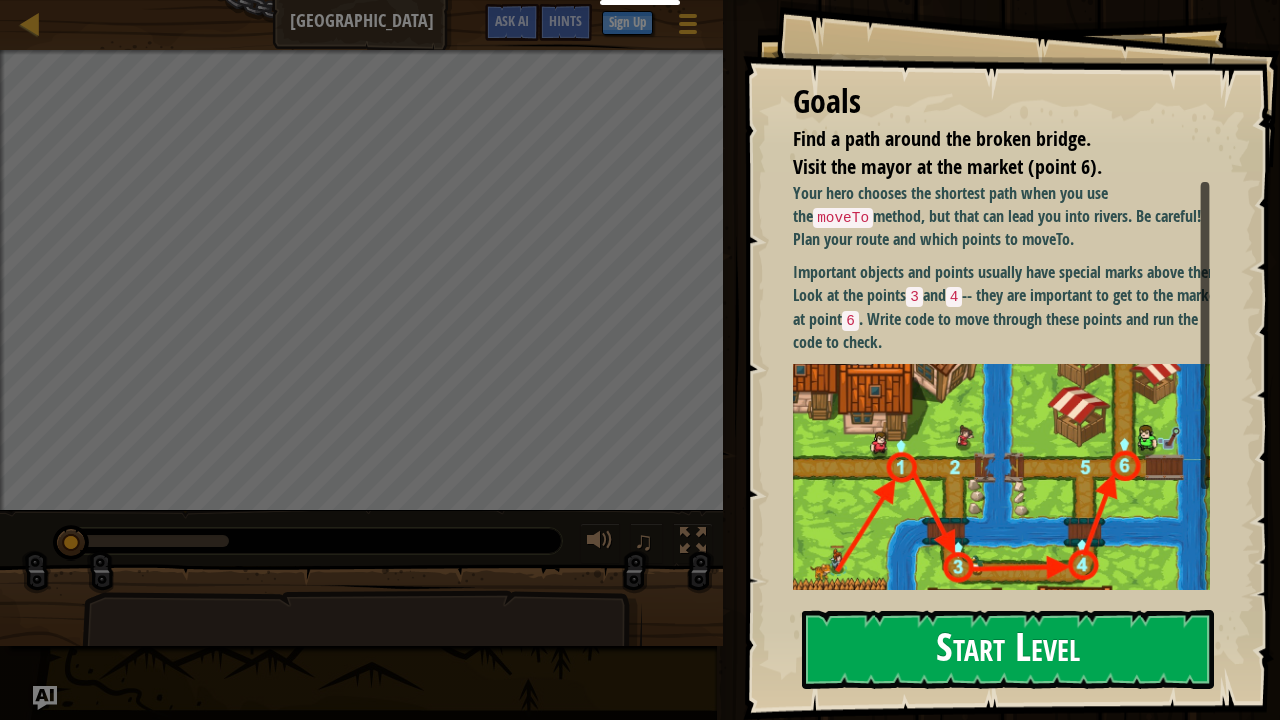
click at [917, 341] on p "Important objects and points usually have special marks above them. Look at the…" at bounding box center [1009, 307] width 432 height 93
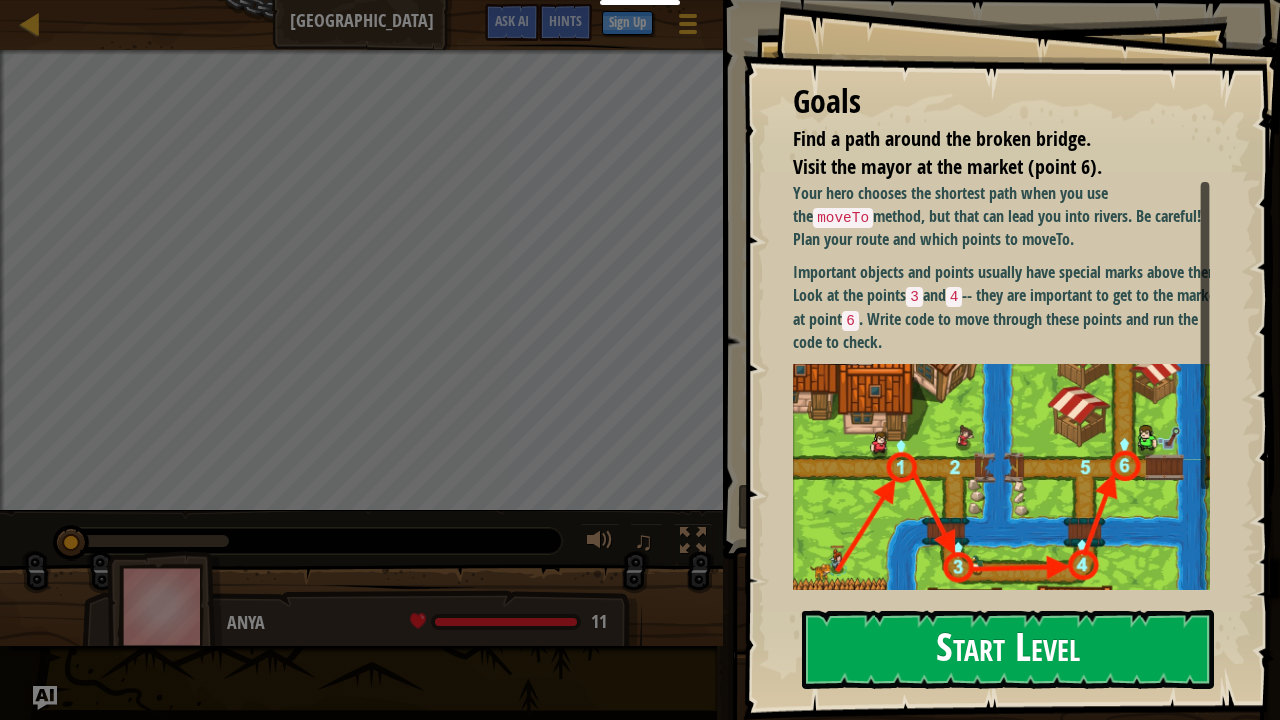
click at [886, 584] on button "Start Level" at bounding box center [1008, 649] width 412 height 79
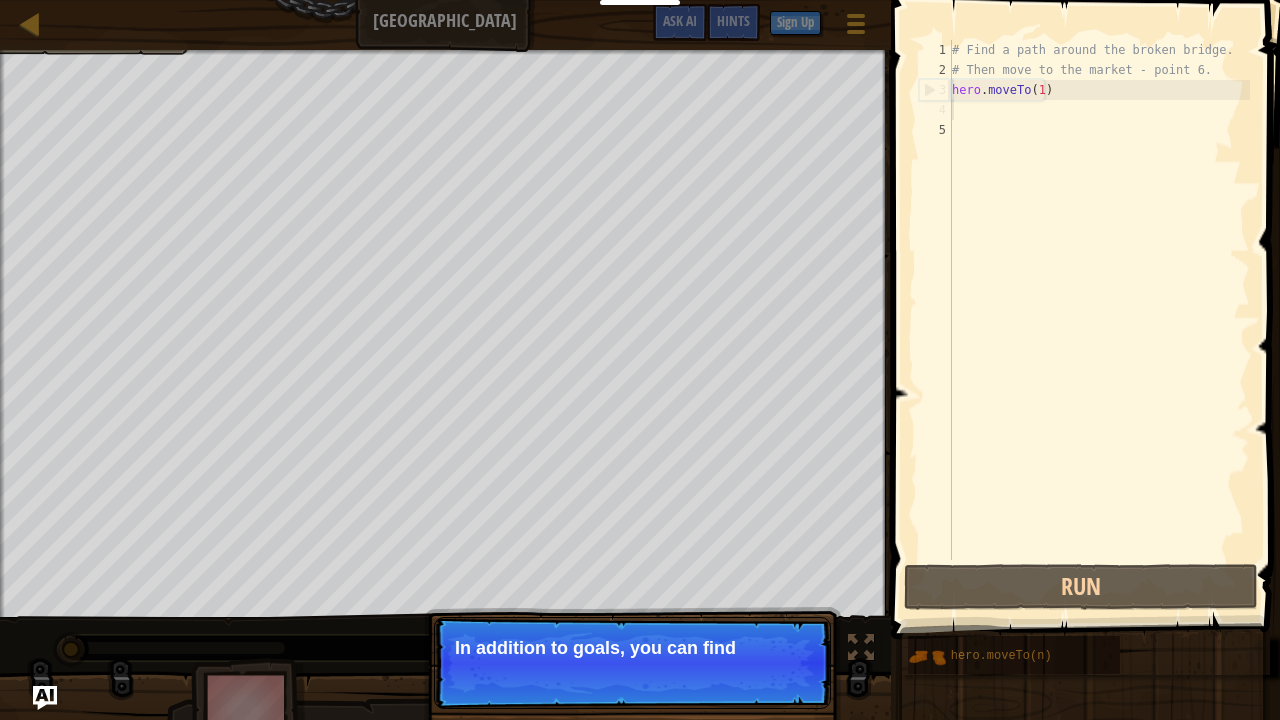
click at [966, 106] on div "# Find a path around the broken bridge. # Then move to the market - point 6. he…" at bounding box center [1099, 320] width 302 height 560
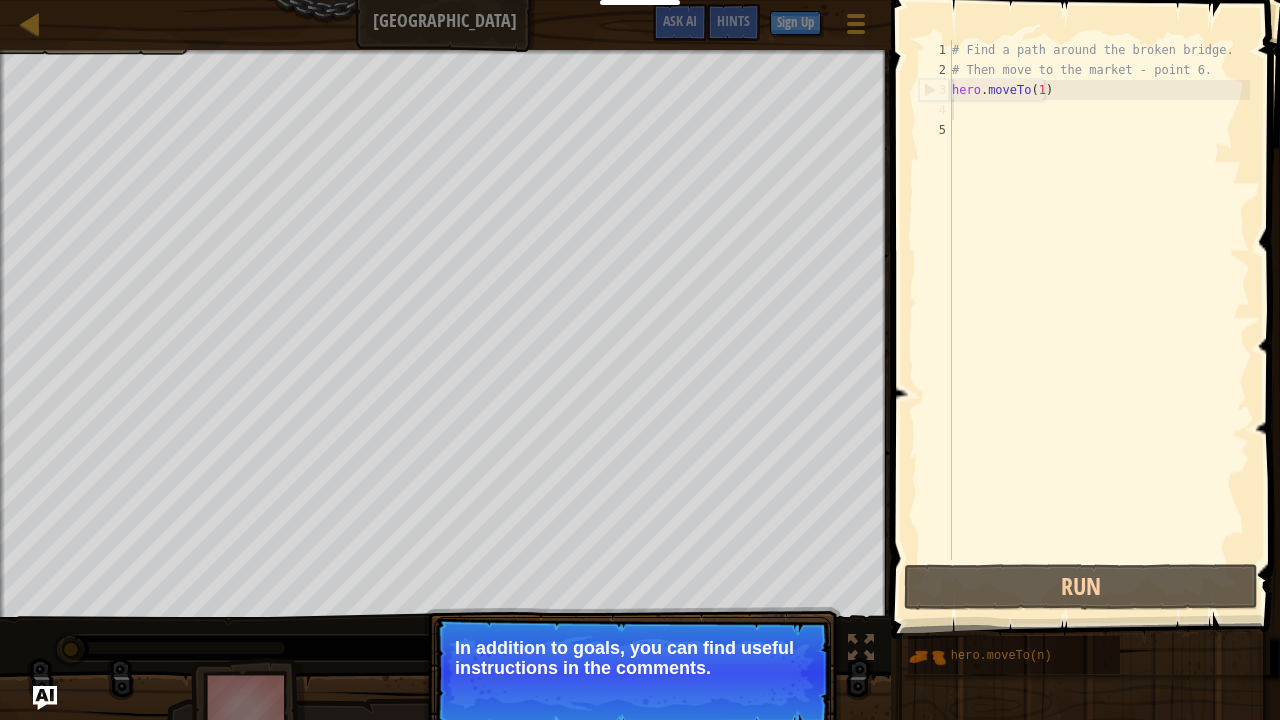
click at [966, 105] on div "# Find a path around the broken bridge. # Then move to the market - point 6. he…" at bounding box center [1099, 320] width 302 height 560
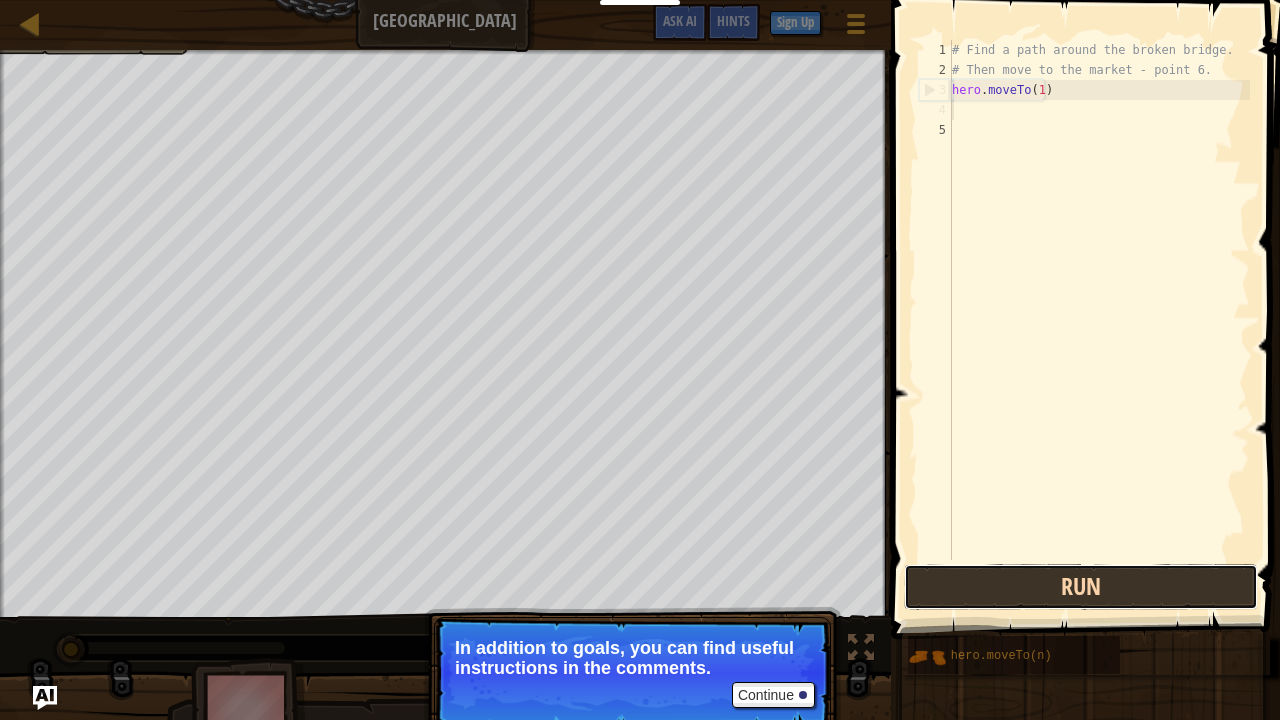
click at [971, 569] on button "Run" at bounding box center [1081, 587] width 354 height 46
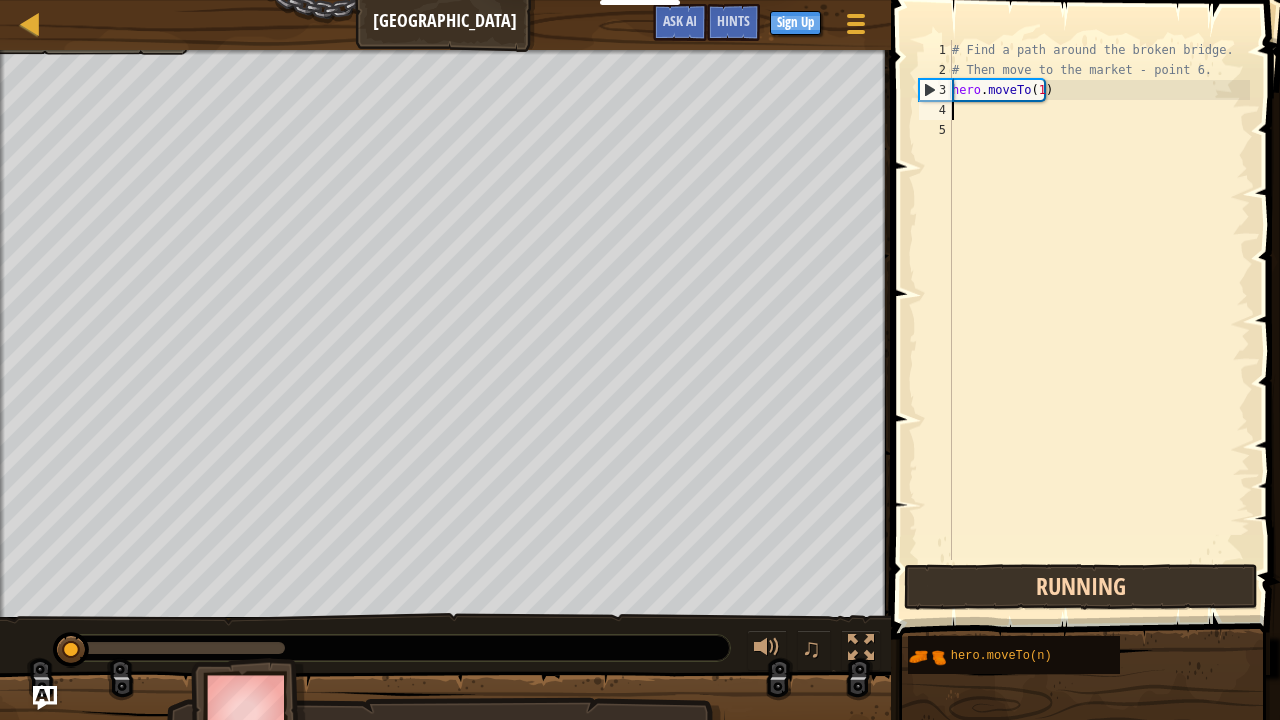
scroll to position [9, 0]
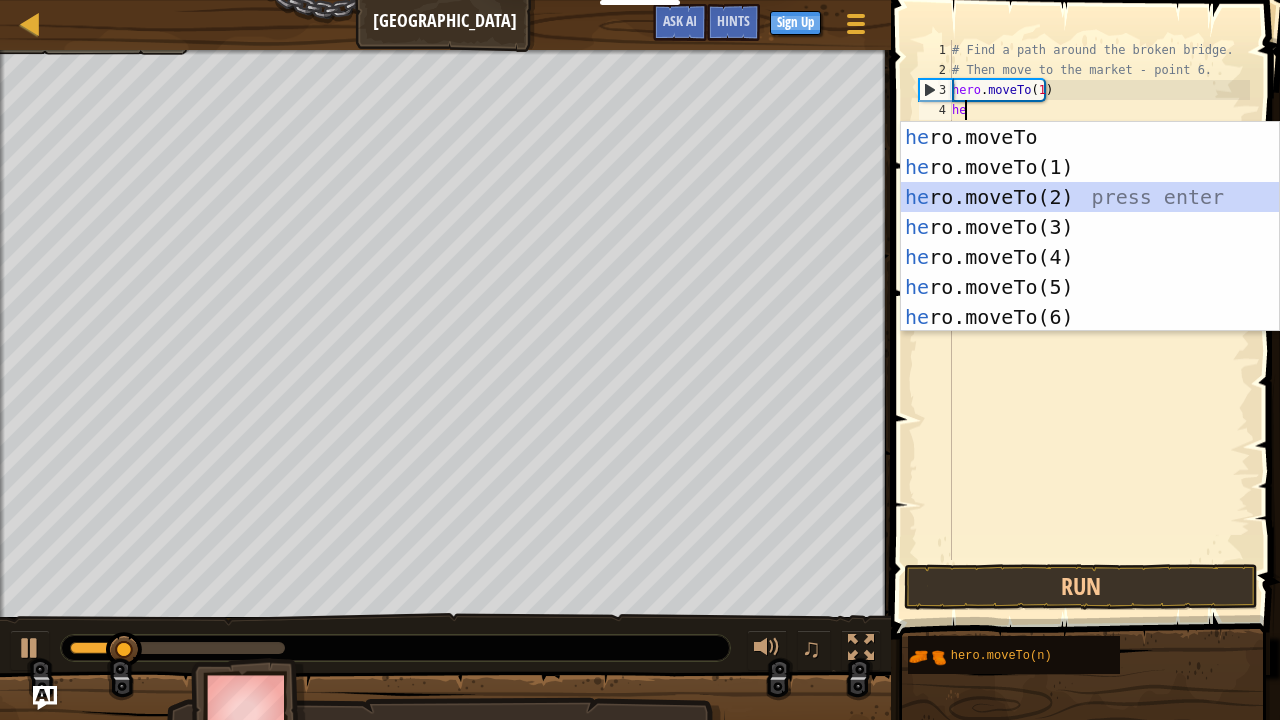
click at [985, 206] on div "he ro.moveTo press enter he ro.moveTo(1) press enter he ro.moveTo(2) press ente…" at bounding box center [1090, 257] width 379 height 270
type textarea "hero.moveTo(2)"
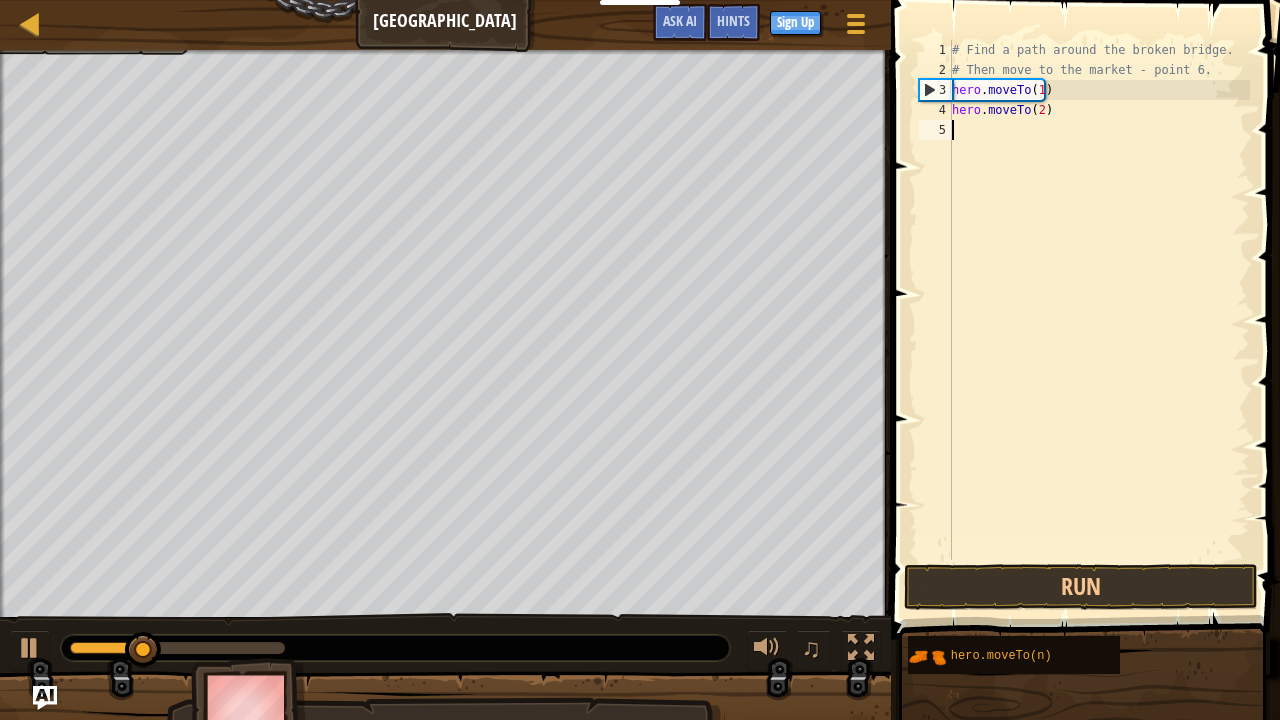
click at [974, 141] on div "# Find a path around the broken bridge. # Then move to the market - point 6. he…" at bounding box center [1099, 320] width 302 height 560
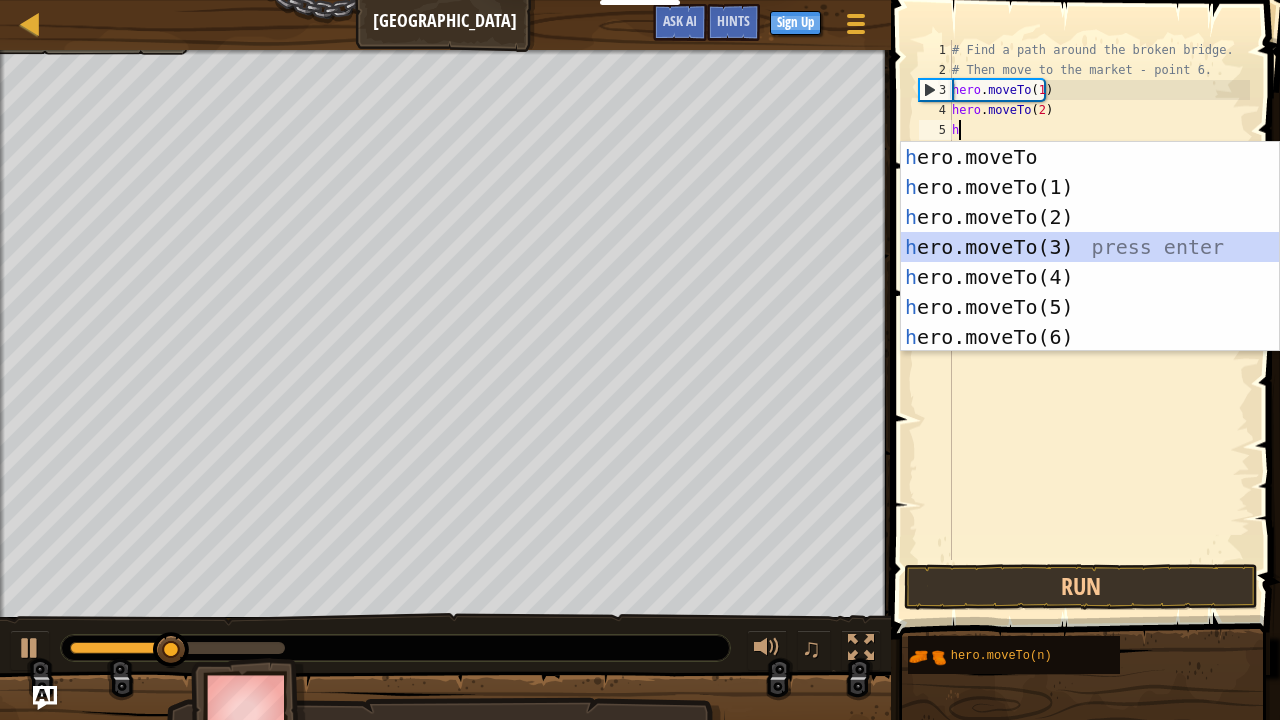
click at [984, 239] on div "h ero.moveTo press enter h ero.moveTo(1) press enter h ero.moveTo(2) press ente…" at bounding box center [1090, 277] width 379 height 270
type textarea "hero.moveTo(3)"
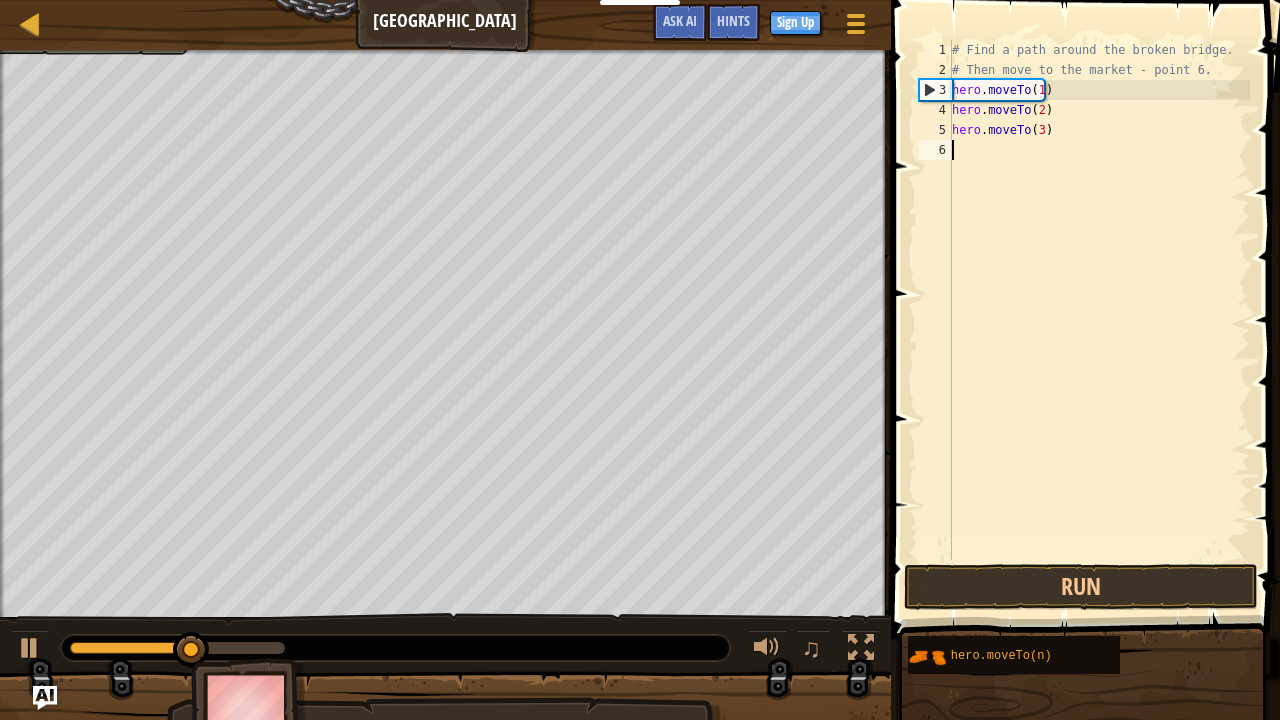
click at [974, 158] on div "# Find a path around the broken bridge. # Then move to the market - point 6. he…" at bounding box center [1099, 320] width 302 height 560
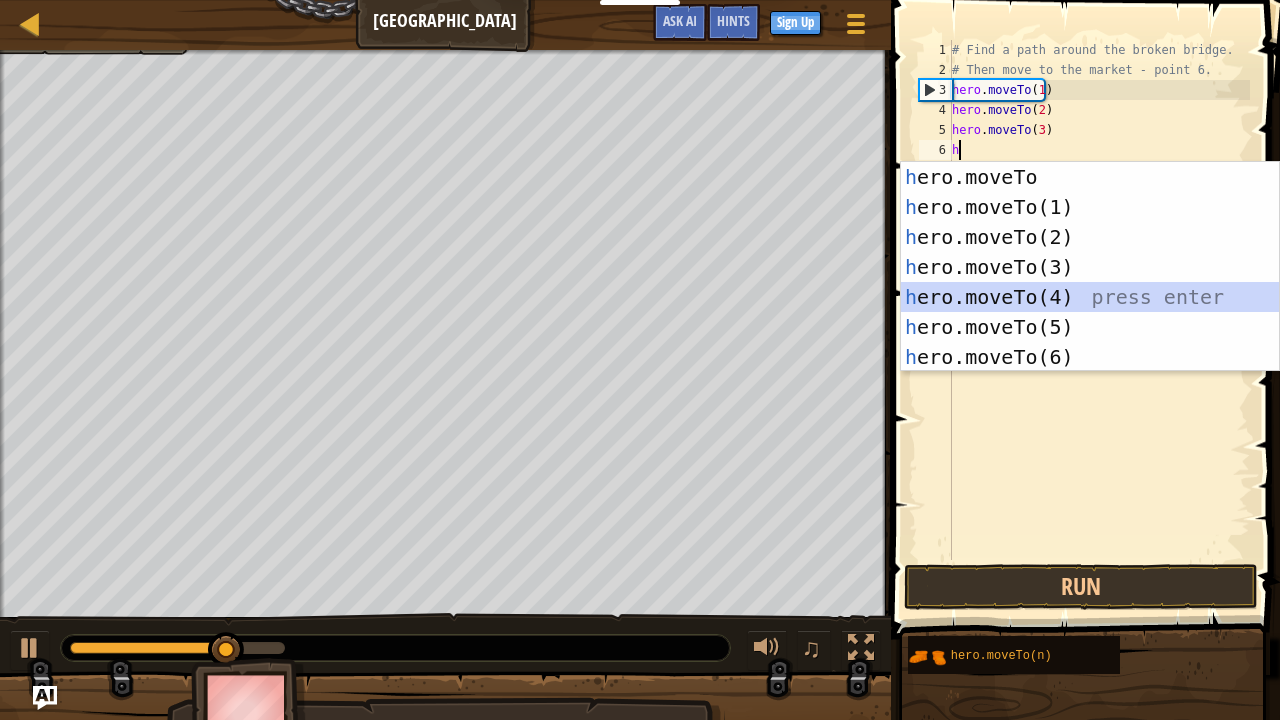
click at [966, 286] on div "h ero.moveTo press enter h ero.moveTo(1) press enter h ero.moveTo(2) press ente…" at bounding box center [1090, 297] width 379 height 270
type textarea "hero.moveTo(4)"
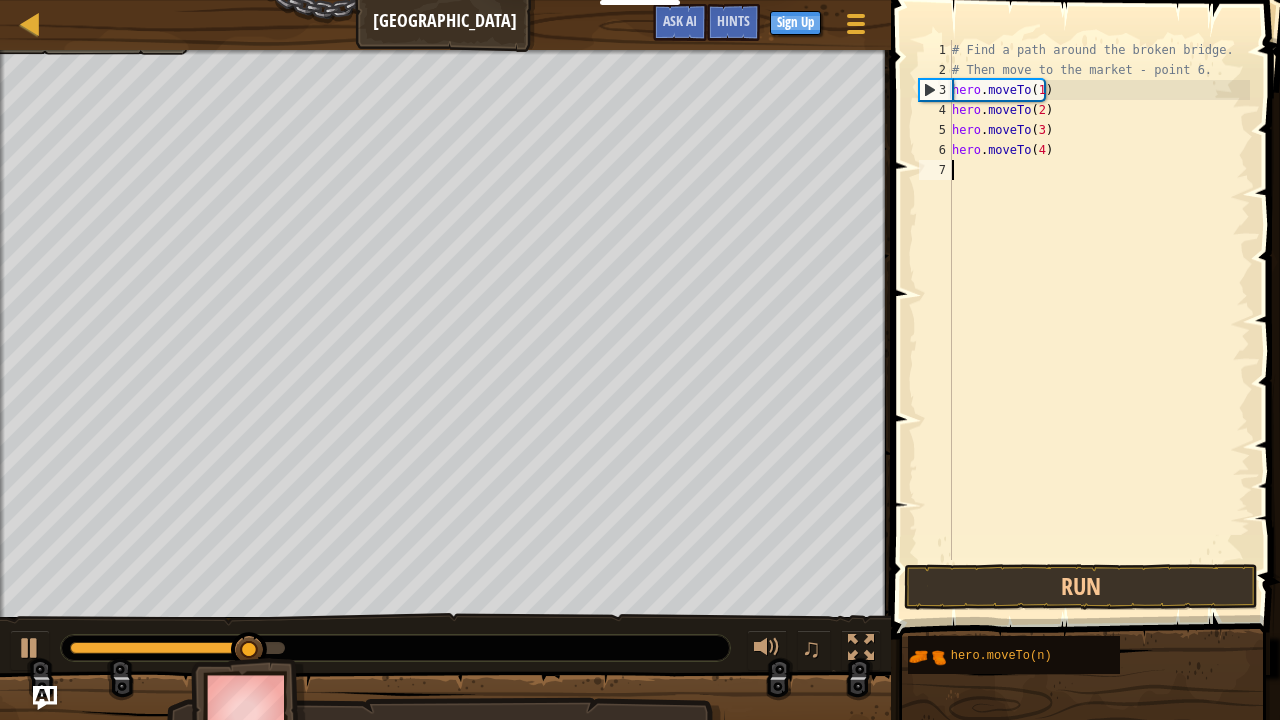
click at [966, 180] on div "# Find a path around the broken bridge. # Then move to the market - point 6. he…" at bounding box center [1099, 320] width 302 height 560
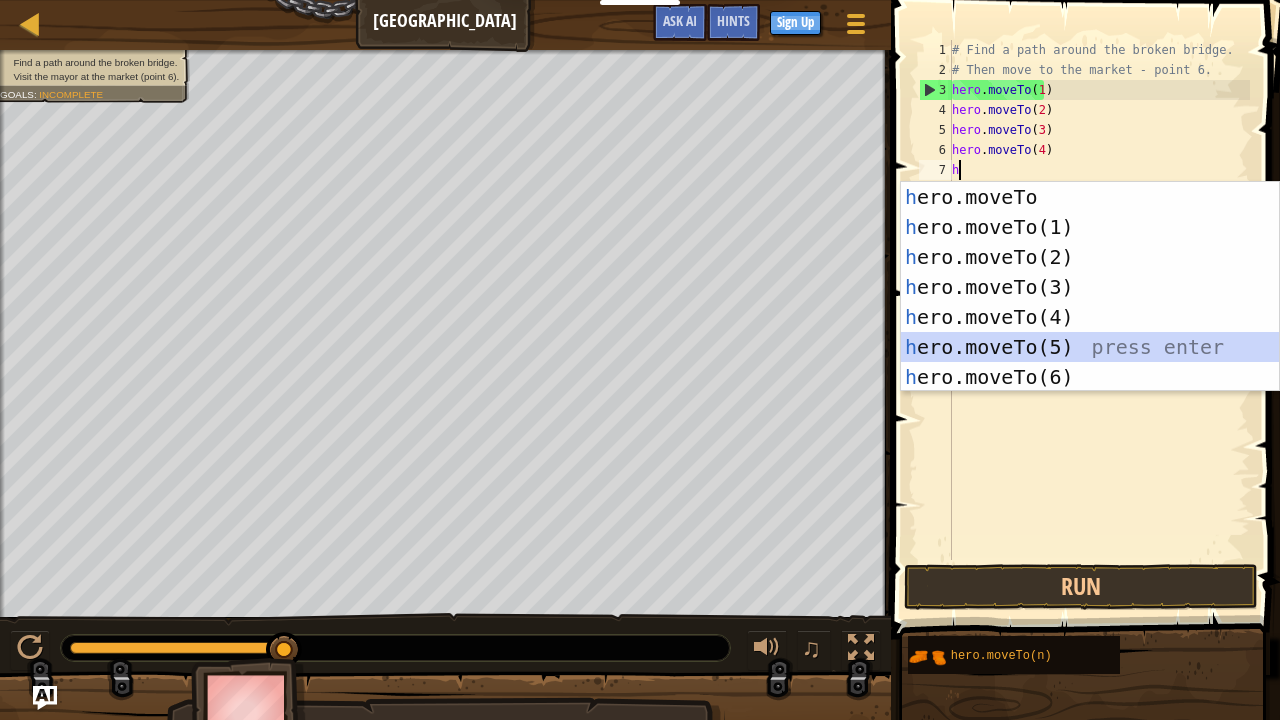
click at [994, 346] on div "h ero.moveTo press enter h ero.moveTo(1) press enter h ero.moveTo(2) press ente…" at bounding box center [1090, 317] width 379 height 270
type textarea "hero.moveTo(5)"
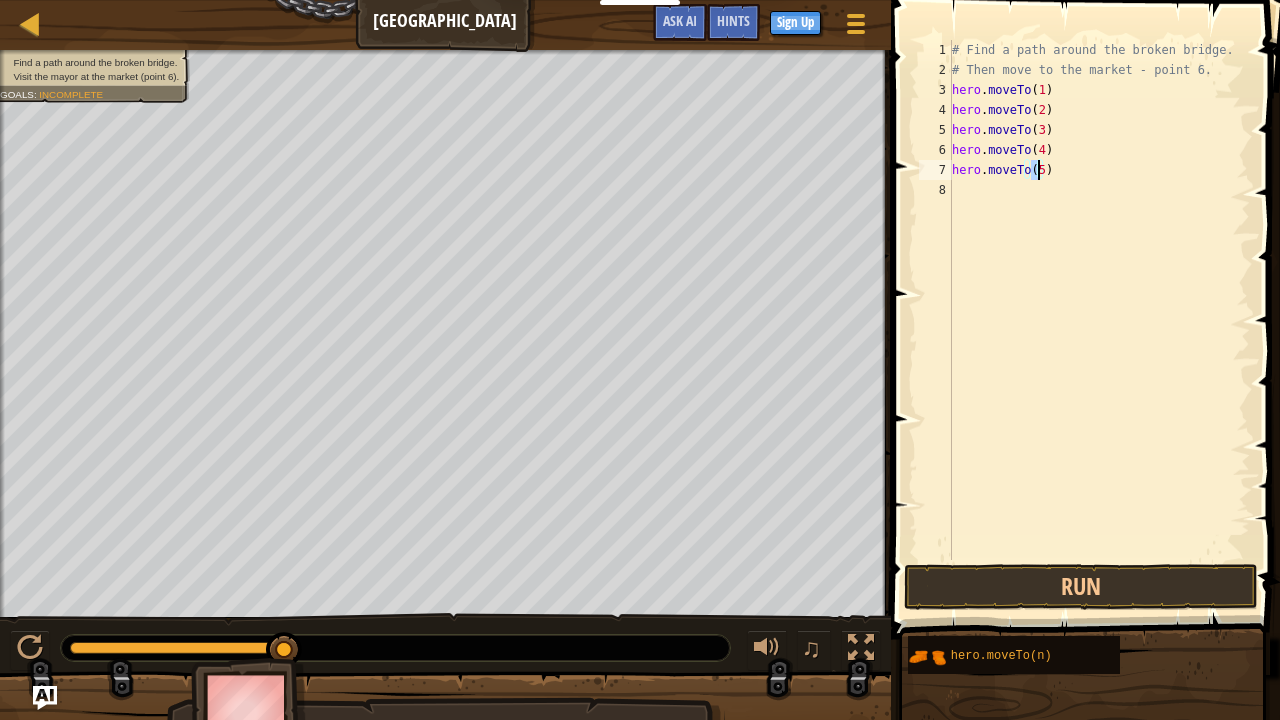
click at [976, 200] on div "# Find a path around the broken bridge. # Then move to the market - point 6. he…" at bounding box center [1099, 320] width 302 height 560
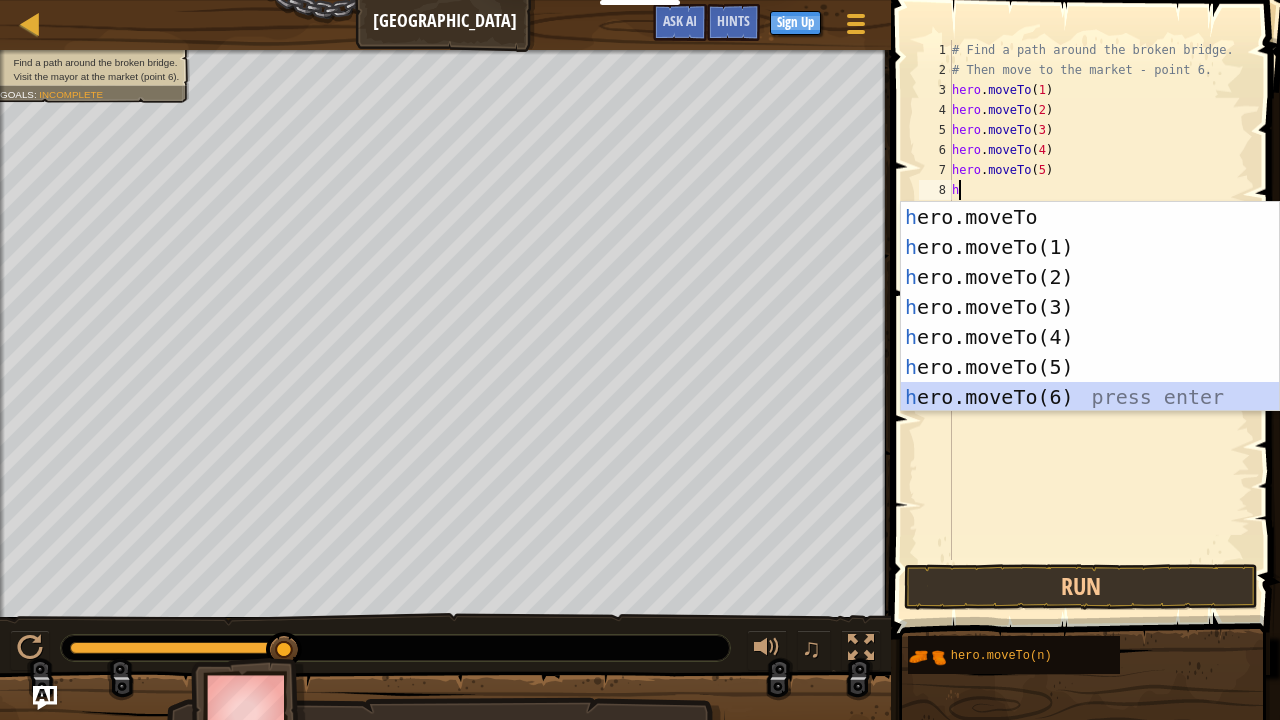
click at [988, 408] on div "h ero.moveTo press enter h ero.moveTo(1) press enter h ero.moveTo(2) press ente…" at bounding box center [1090, 337] width 379 height 270
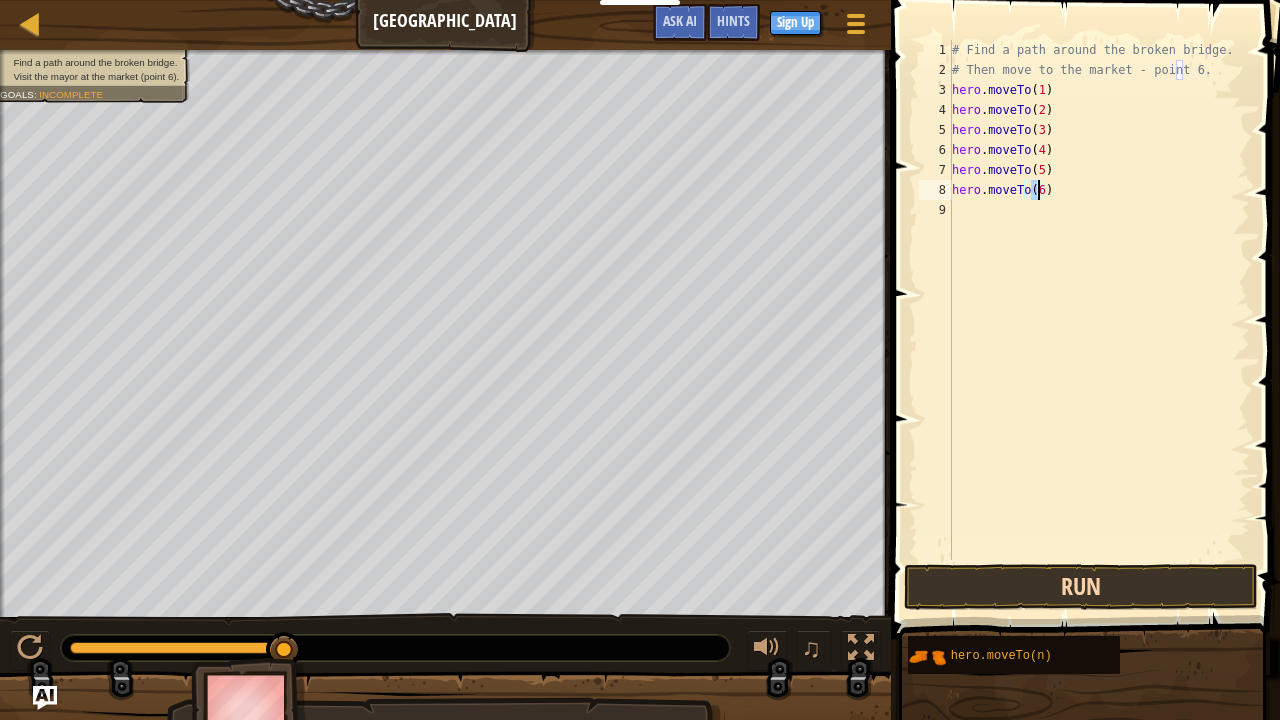
type textarea "hero.moveTo(6)"
click at [1008, 584] on button "Run" at bounding box center [1081, 587] width 354 height 46
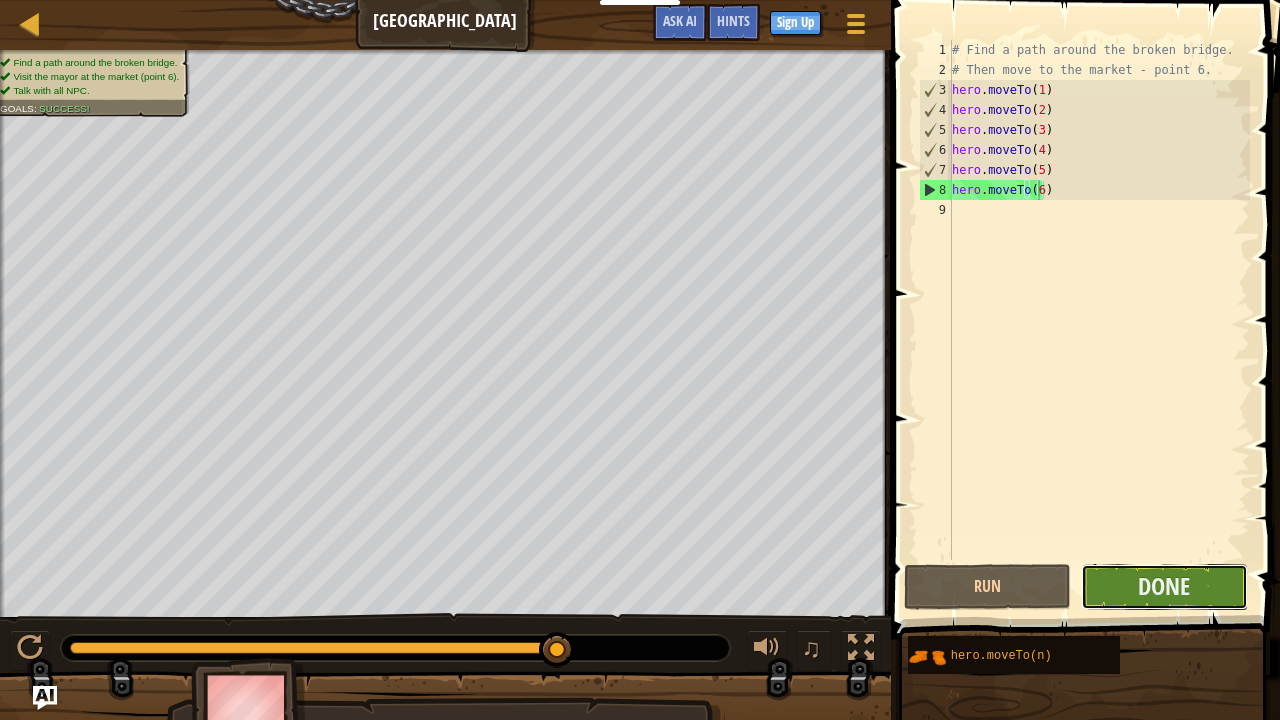
click at [1111, 581] on button "Done" at bounding box center [1164, 587] width 167 height 46
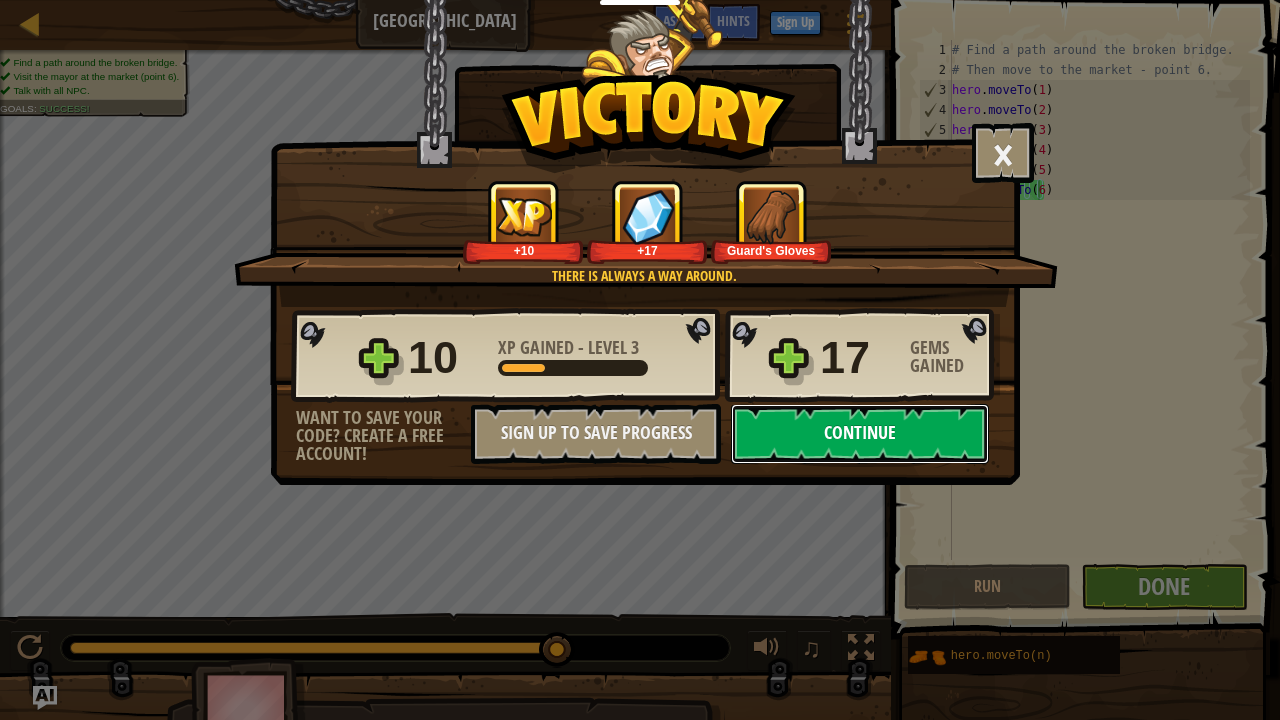
click at [886, 430] on button "Continue" at bounding box center [860, 434] width 258 height 60
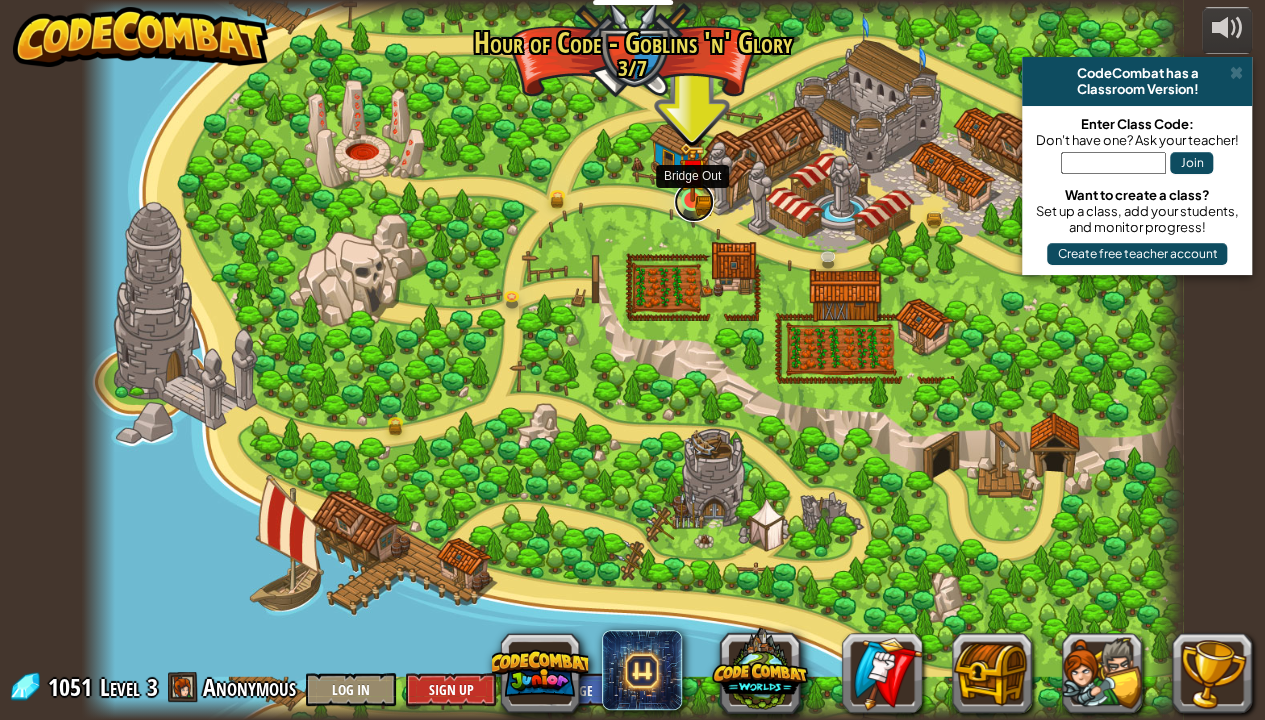
click at [686, 203] on link at bounding box center [694, 202] width 40 height 40
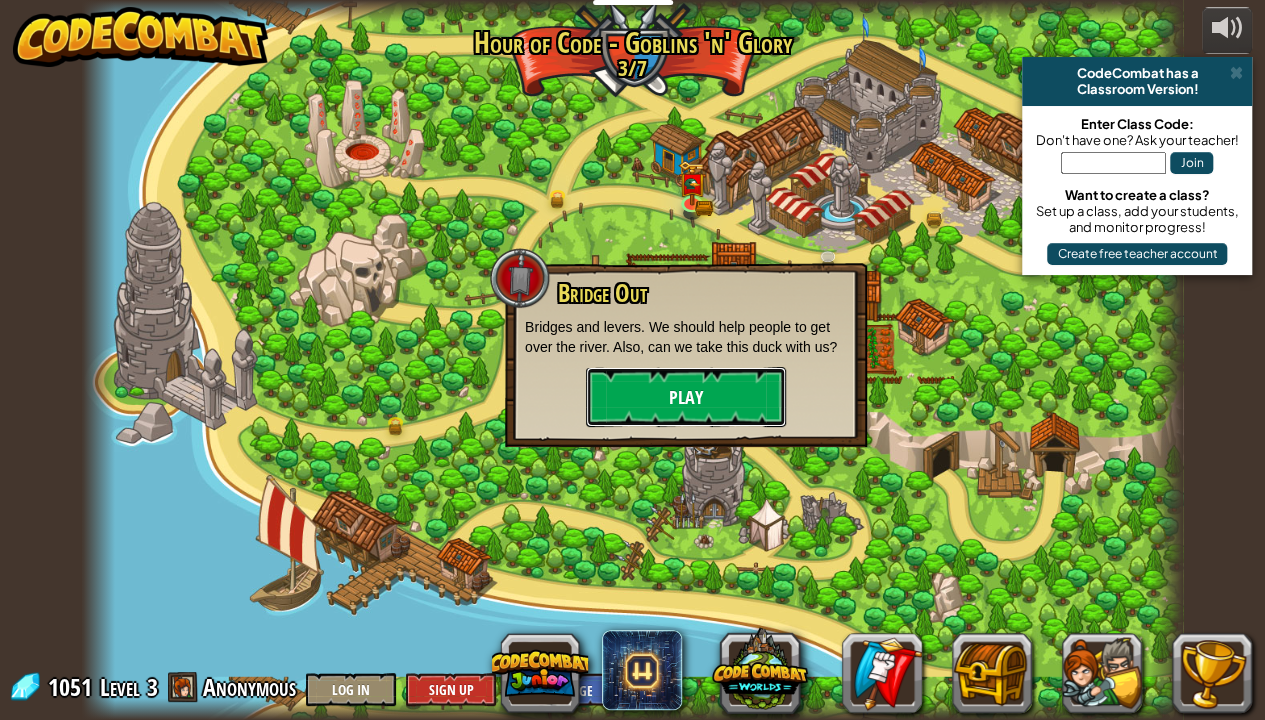
click at [690, 398] on button "Play" at bounding box center [686, 397] width 200 height 60
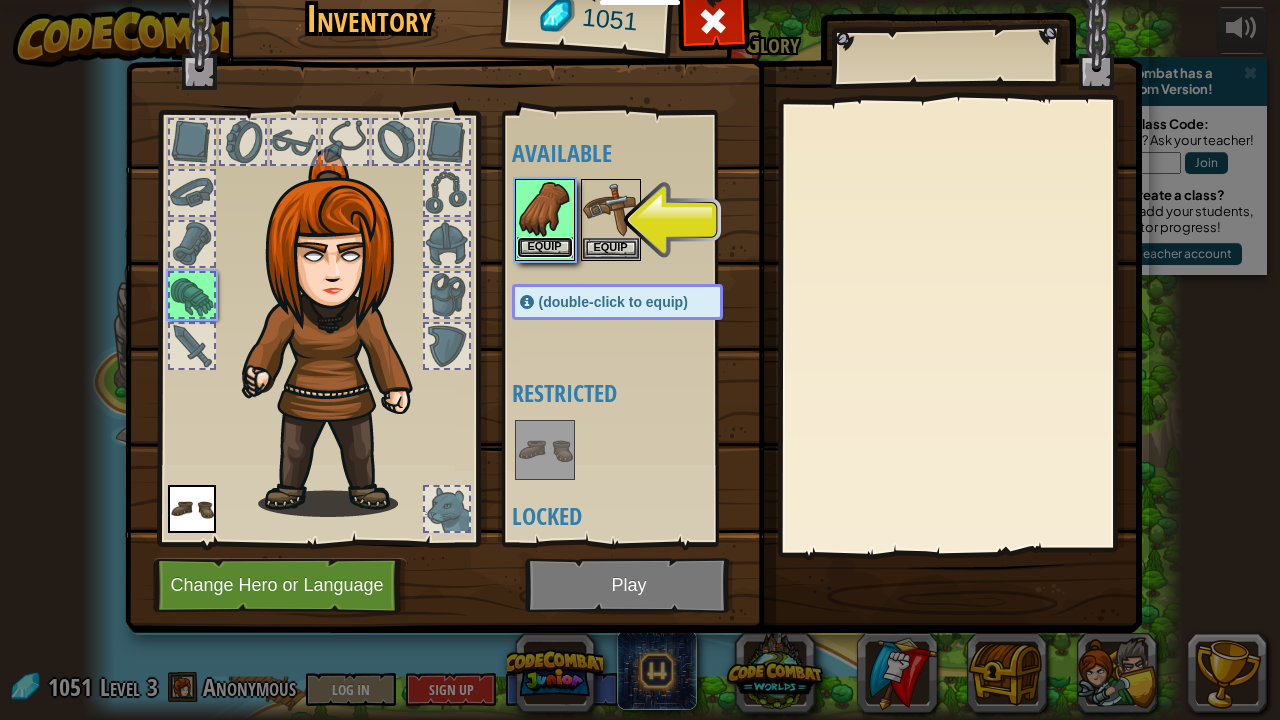
click at [534, 239] on button "Equip" at bounding box center [545, 247] width 56 height 21
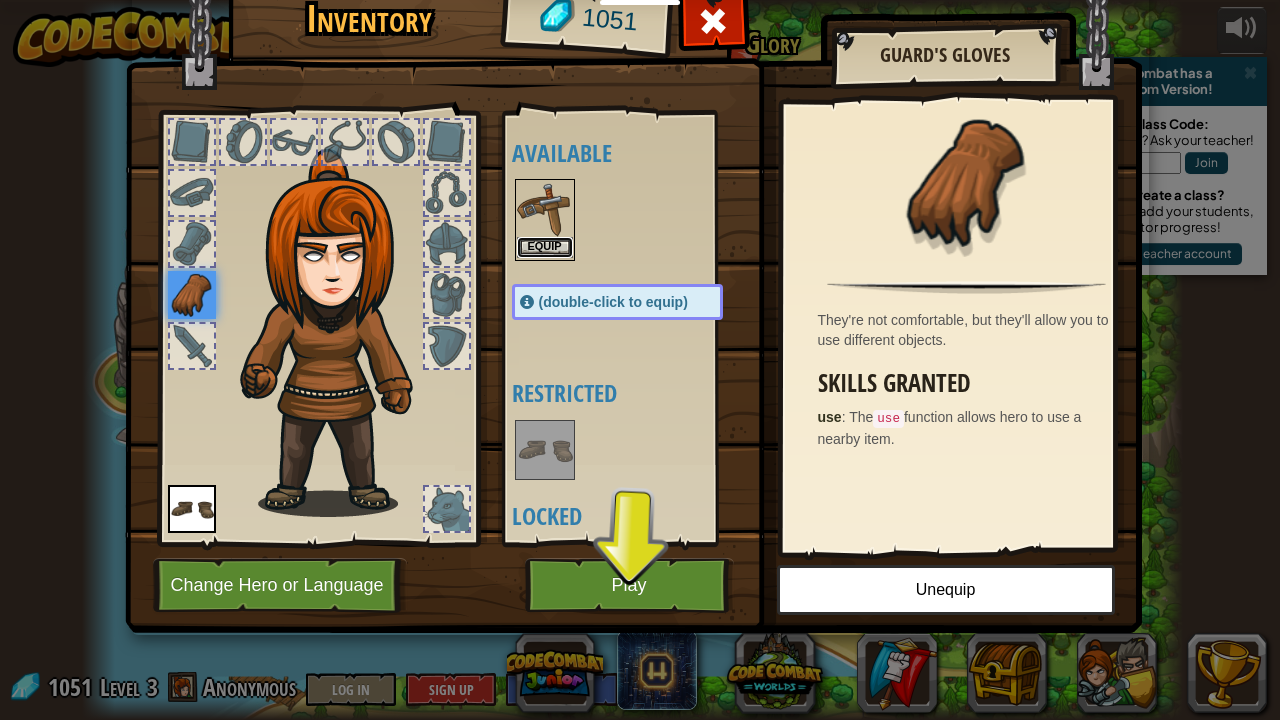
click at [528, 246] on button "Equip" at bounding box center [545, 247] width 56 height 21
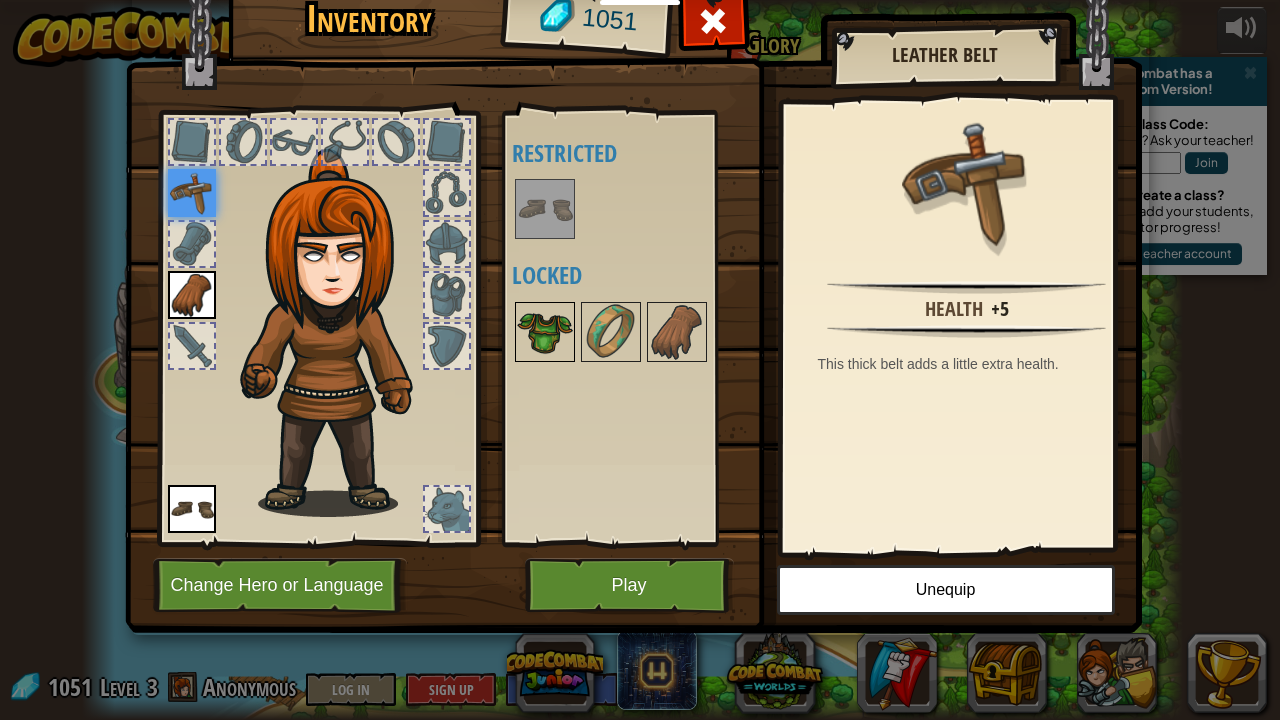
click at [538, 332] on img at bounding box center [545, 332] width 56 height 56
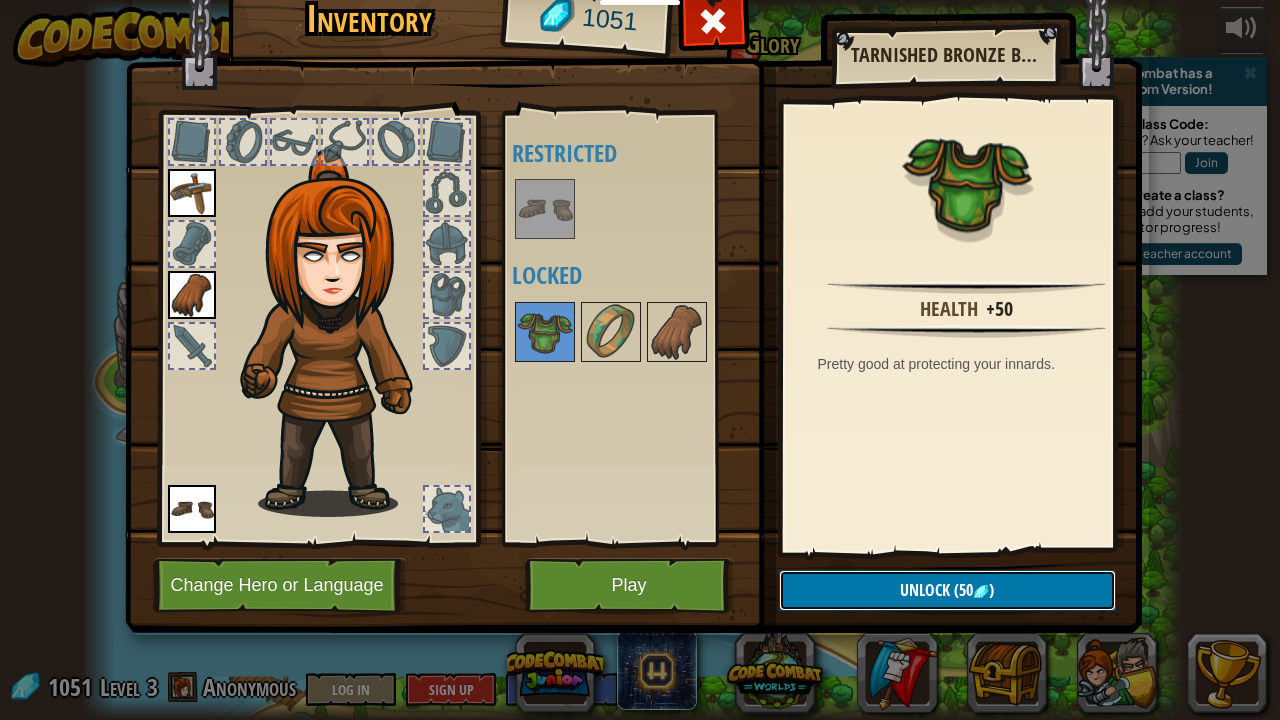
click at [839, 576] on button "Unlock (50 )" at bounding box center [947, 590] width 337 height 41
click at [876, 584] on button "Confirm" at bounding box center [947, 590] width 337 height 41
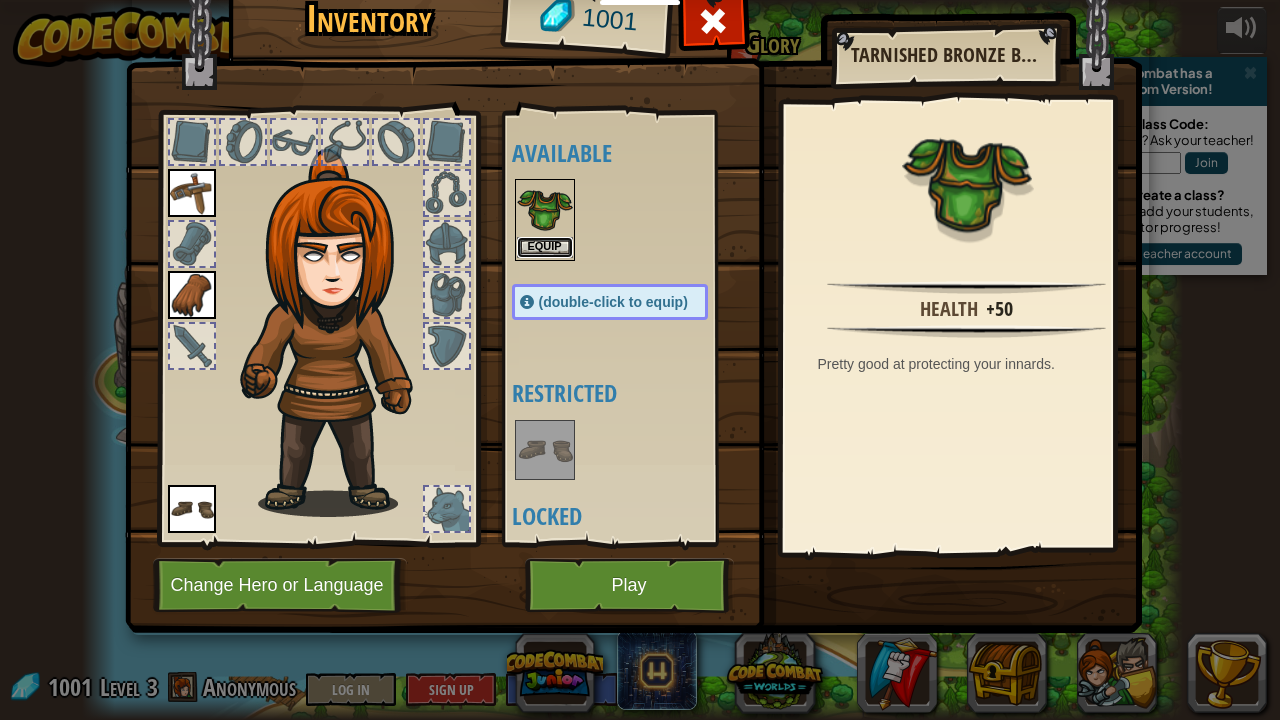
click at [550, 245] on button "Equip" at bounding box center [545, 247] width 56 height 21
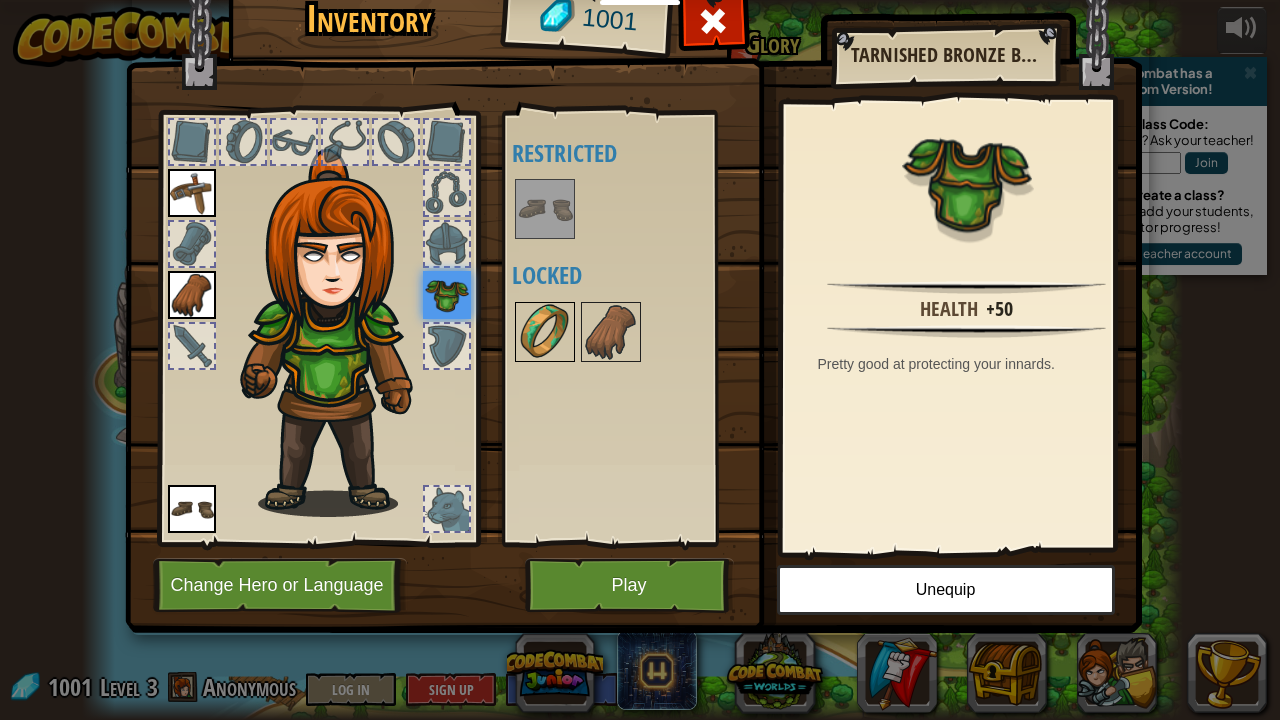
click at [532, 316] on img at bounding box center [545, 332] width 56 height 56
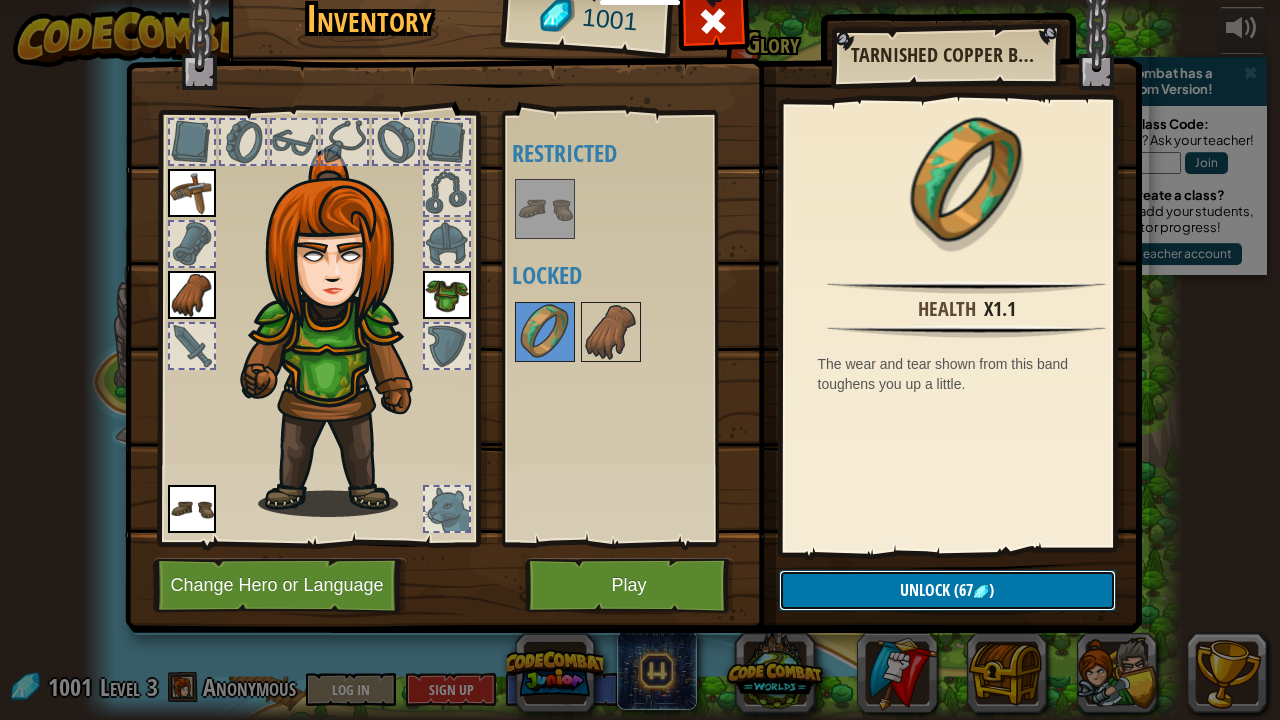
click at [862, 584] on button "Unlock (67 )" at bounding box center [947, 590] width 337 height 41
click at [862, 584] on button "Confirm" at bounding box center [947, 590] width 337 height 41
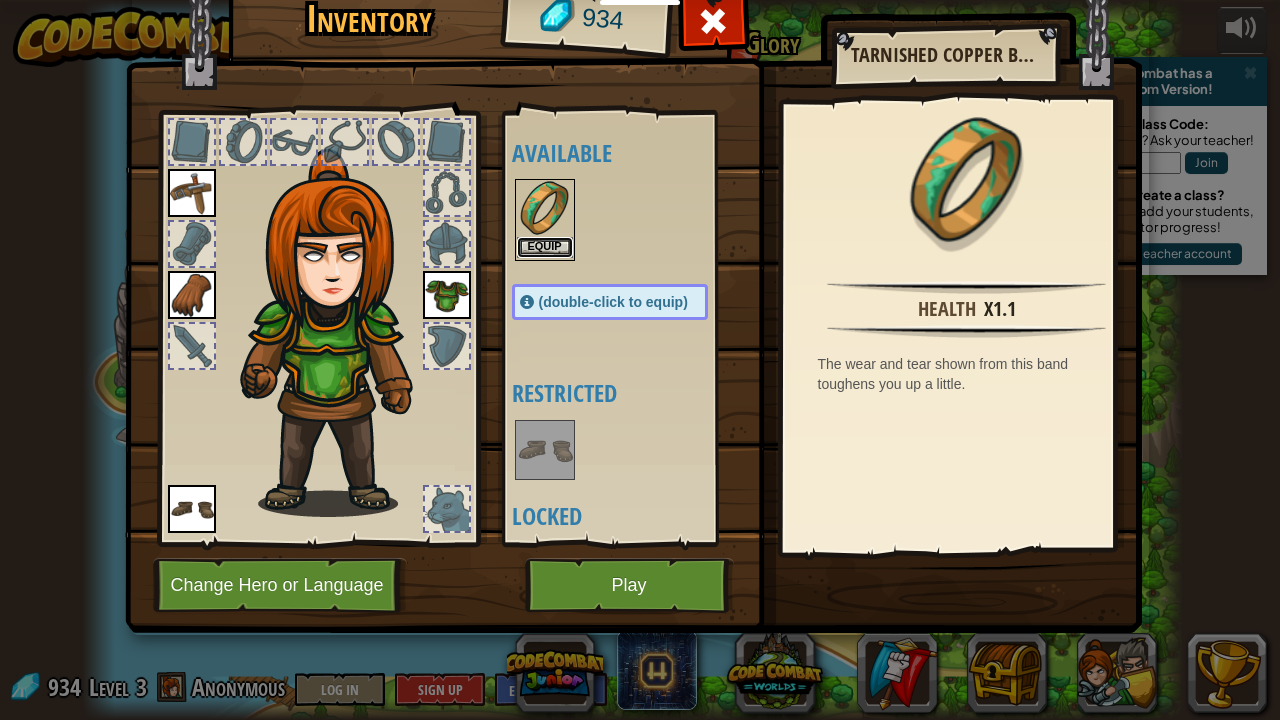
click at [549, 246] on button "Equip" at bounding box center [545, 247] width 56 height 21
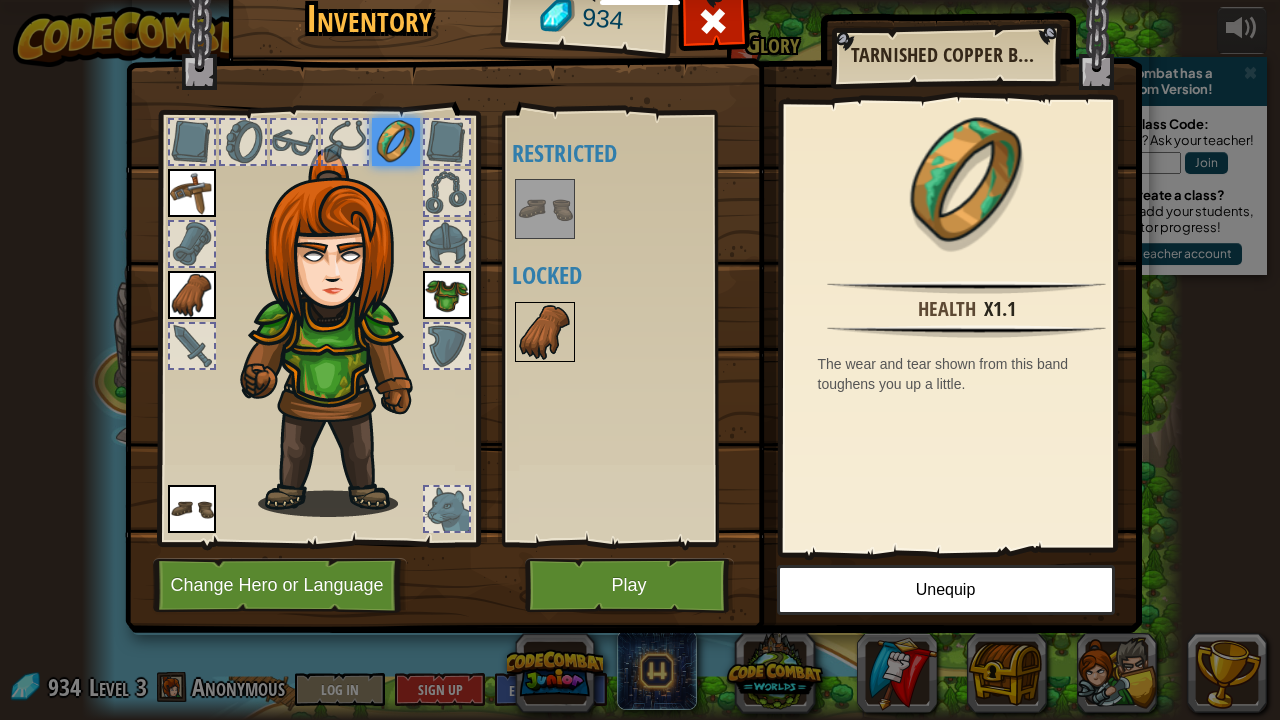
click at [545, 334] on img at bounding box center [545, 332] width 56 height 56
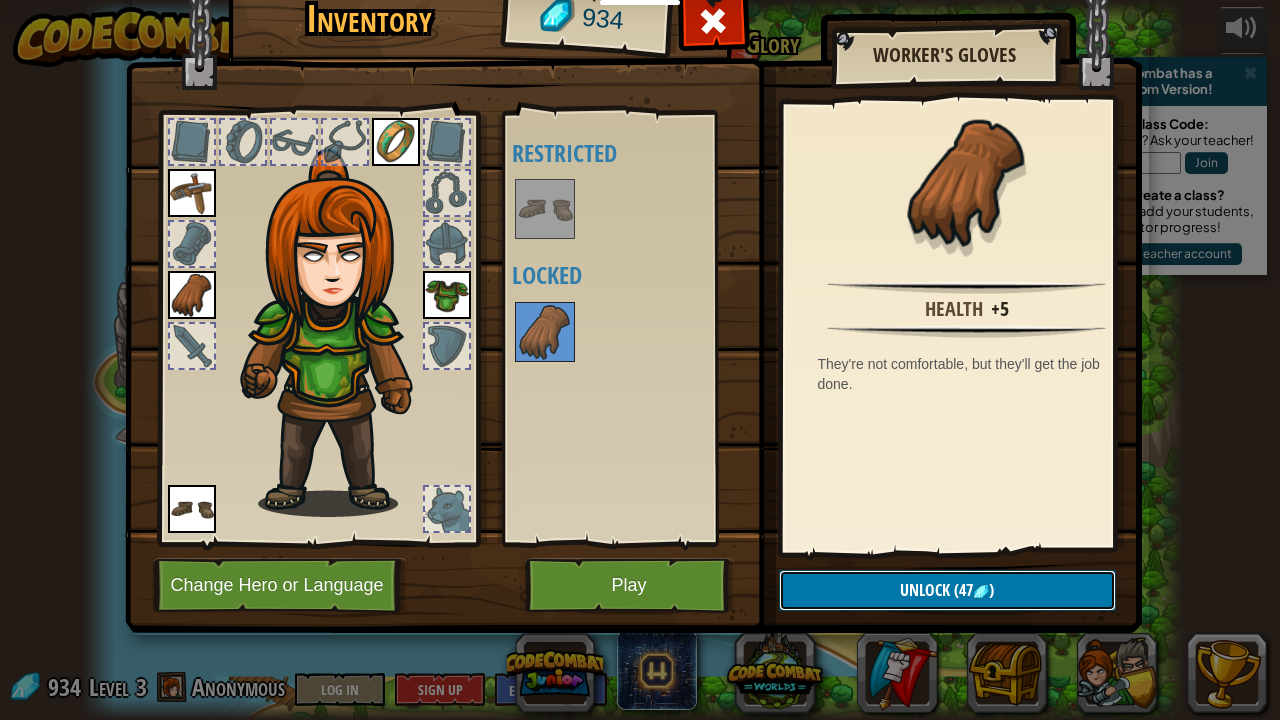
click at [823, 584] on button "Unlock (47 )" at bounding box center [947, 590] width 337 height 41
click at [823, 584] on button "Confirm" at bounding box center [947, 590] width 337 height 41
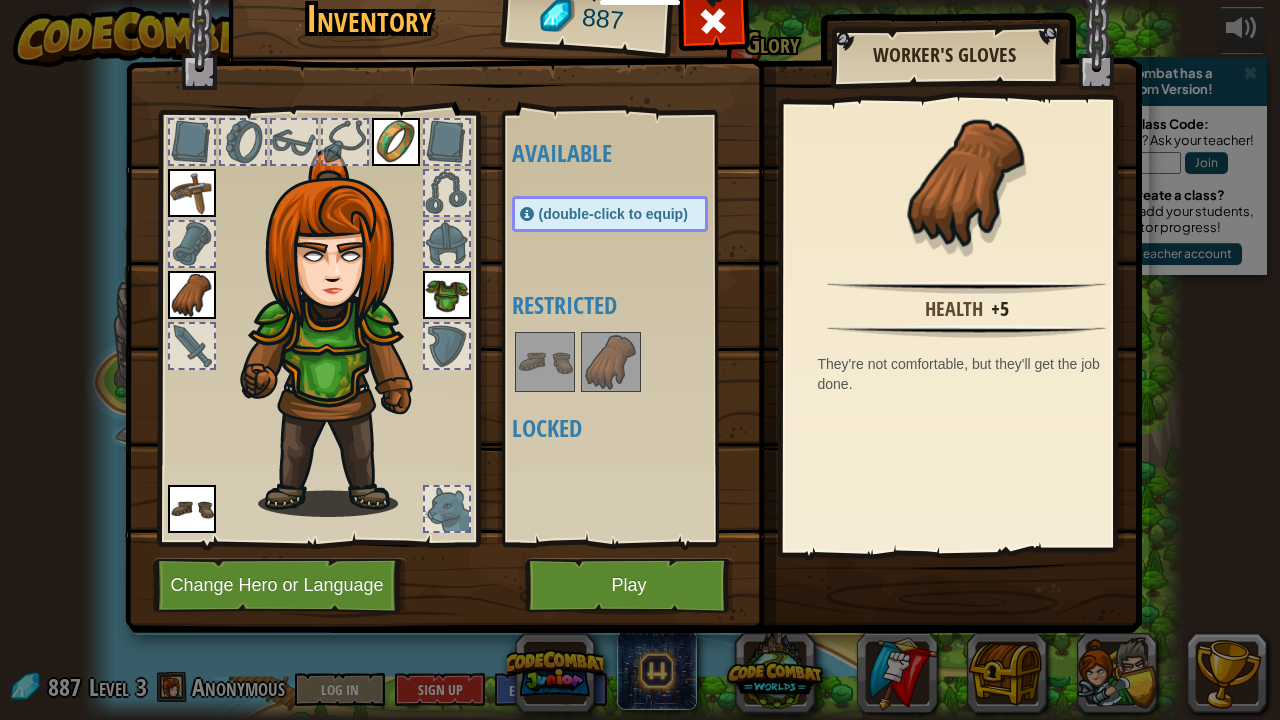
click at [580, 210] on span "(double-click to equip)" at bounding box center [613, 214] width 149 height 16
click at [614, 362] on img at bounding box center [611, 362] width 56 height 56
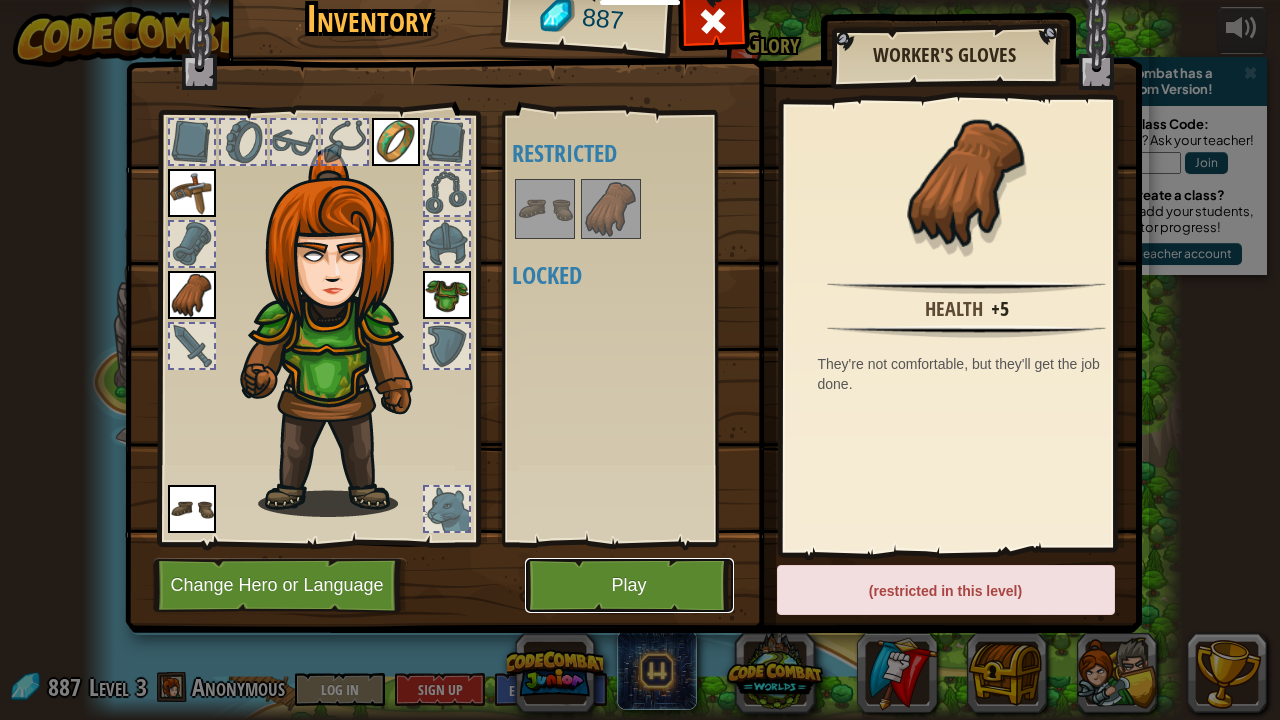
click at [616, 584] on button "Play" at bounding box center [629, 585] width 209 height 55
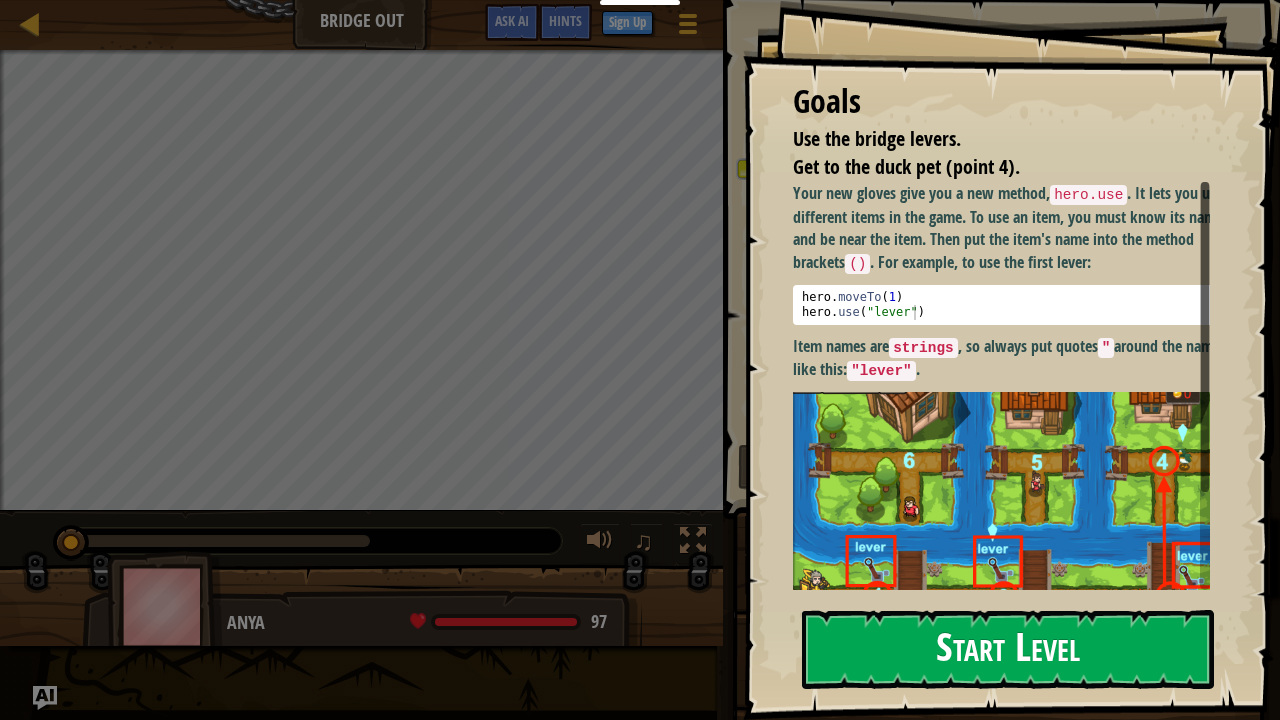
click at [960, 584] on button "Start Level" at bounding box center [1008, 649] width 412 height 79
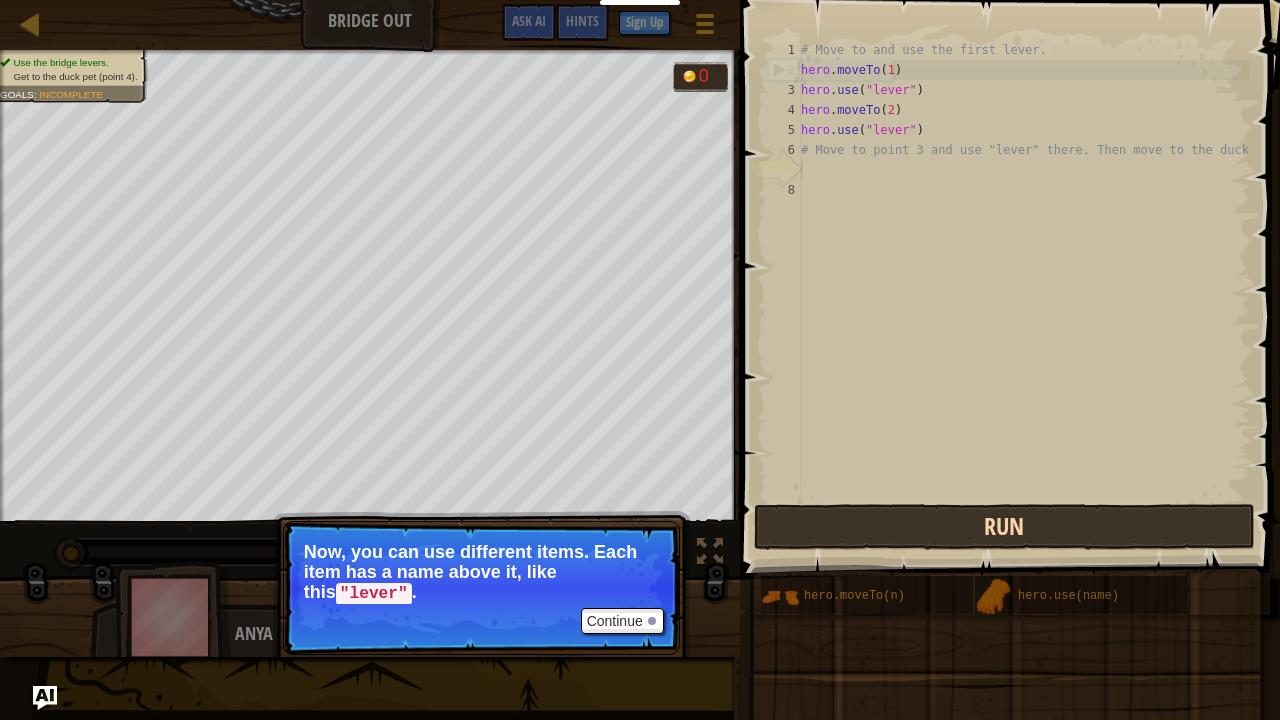
scroll to position [9, 0]
click at [802, 505] on div "1 2 3 4 5 6 7 8 # Move to and use the first lever. hero . moveTo ( 1 ) hero . u…" at bounding box center [1007, 329] width 546 height 638
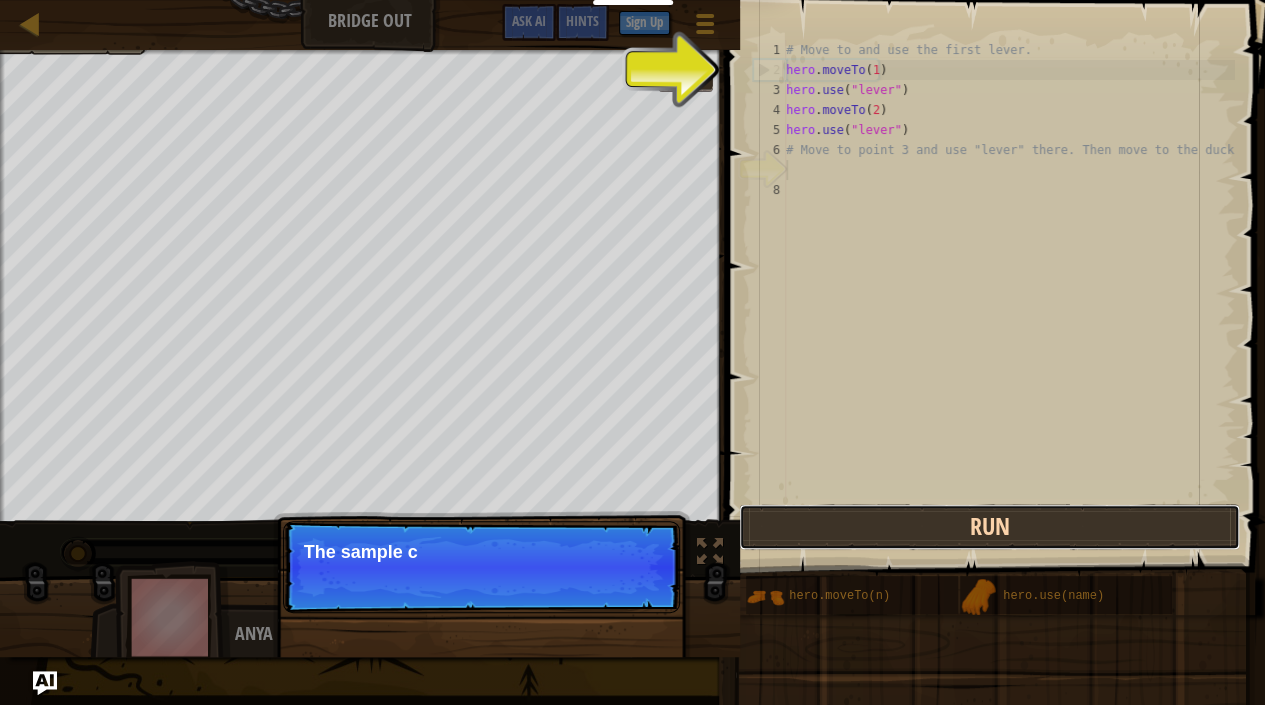
click at [802, 505] on button "Run" at bounding box center [989, 527] width 501 height 46
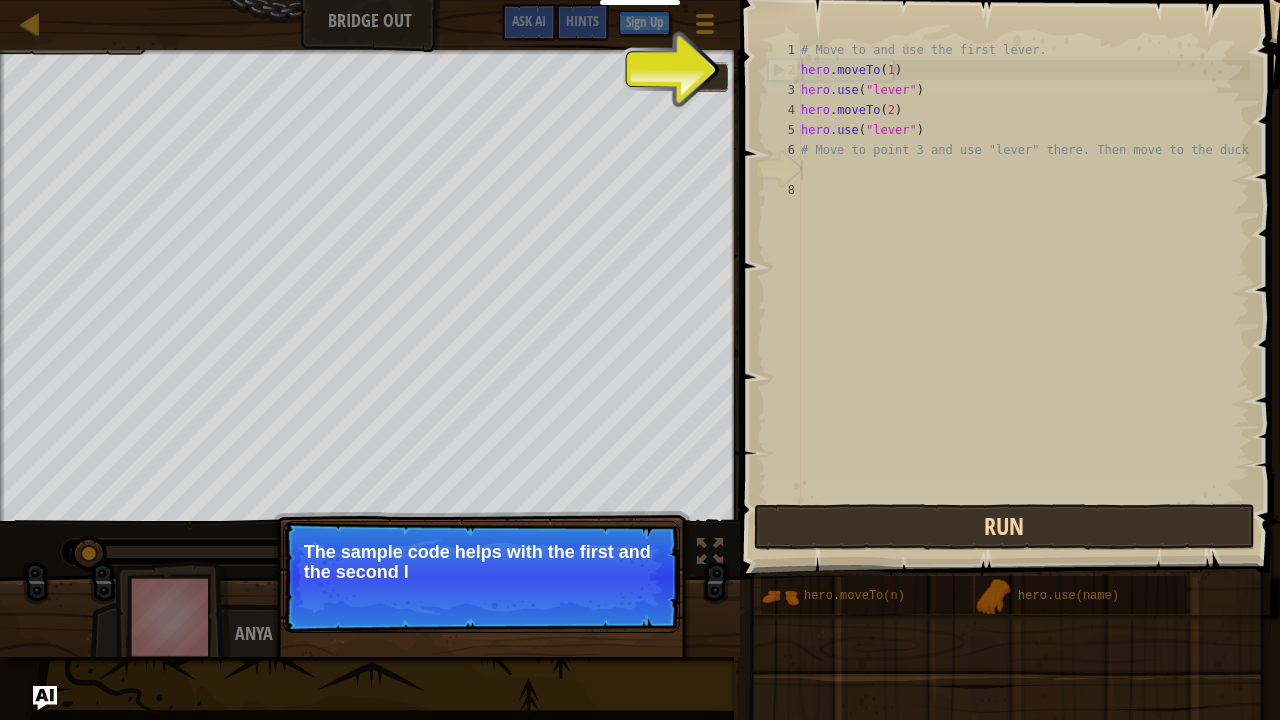
drag, startPoint x: 596, startPoint y: 527, endPoint x: 819, endPoint y: 524, distance: 223.0
click at [819, 524] on div "Map Bridge Out Game Menu Done Sign Up Hints Ask AI 1 הההההההההההההההההההההההההה…" at bounding box center [640, 360] width 1280 height 720
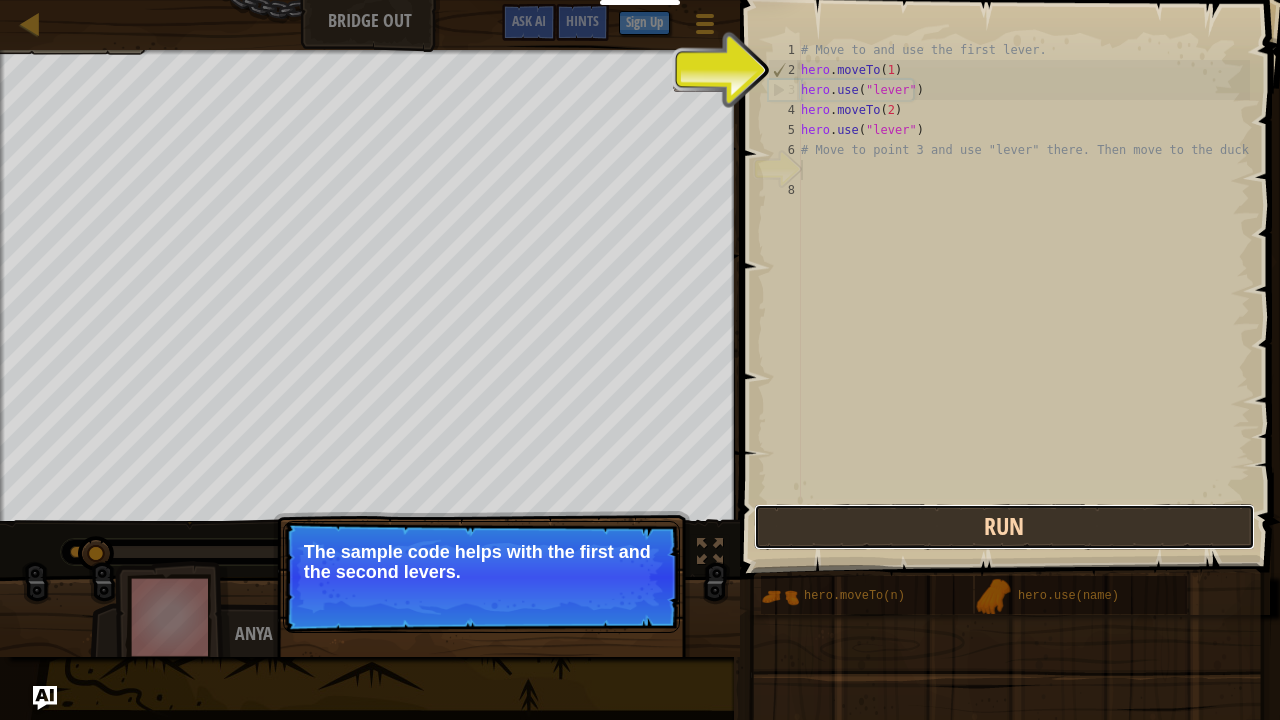
click at [819, 524] on button "Run" at bounding box center [1004, 527] width 501 height 46
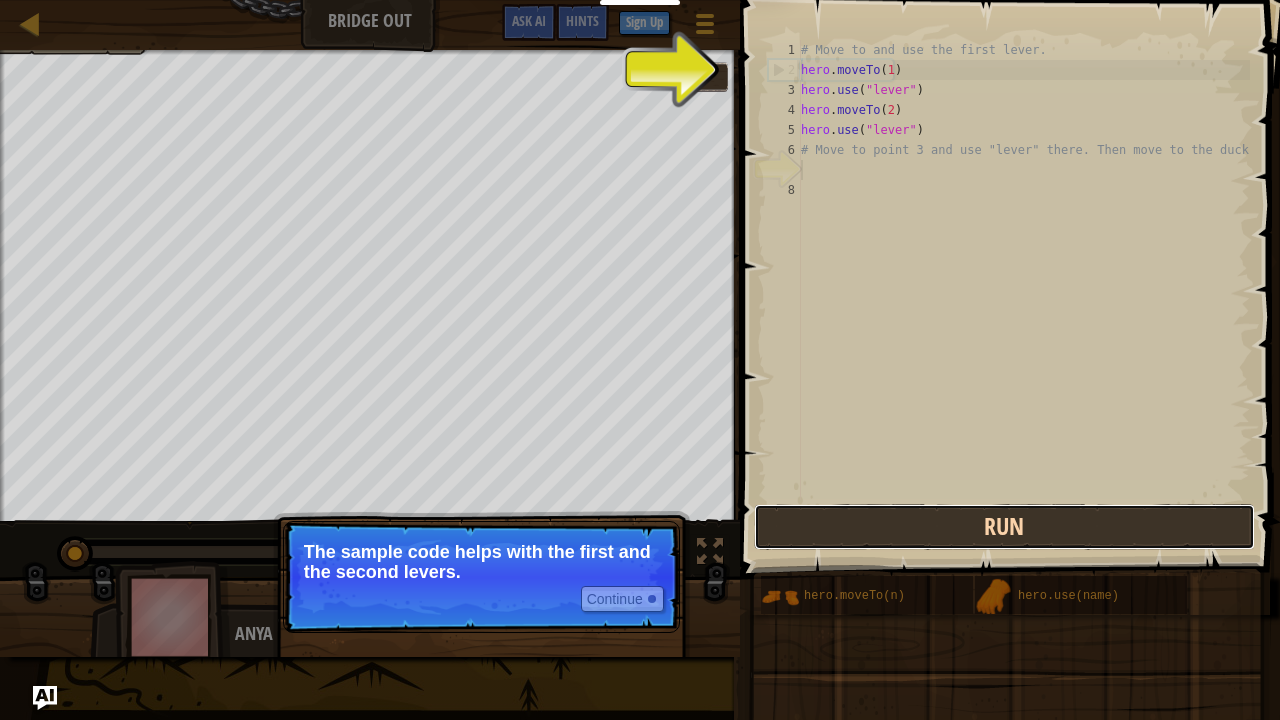
click at [819, 524] on button "Run" at bounding box center [1004, 527] width 501 height 46
click at [819, 524] on button "Running" at bounding box center [1004, 527] width 501 height 46
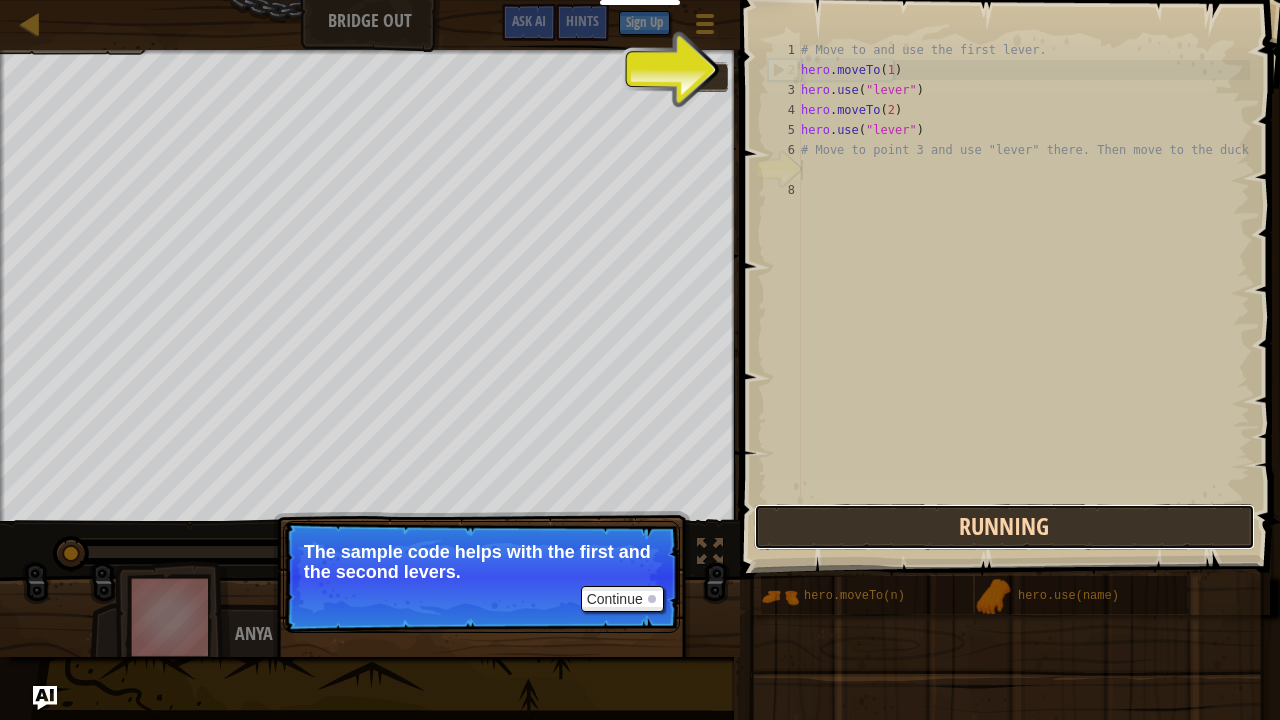
click at [819, 524] on button "Running" at bounding box center [1004, 527] width 501 height 46
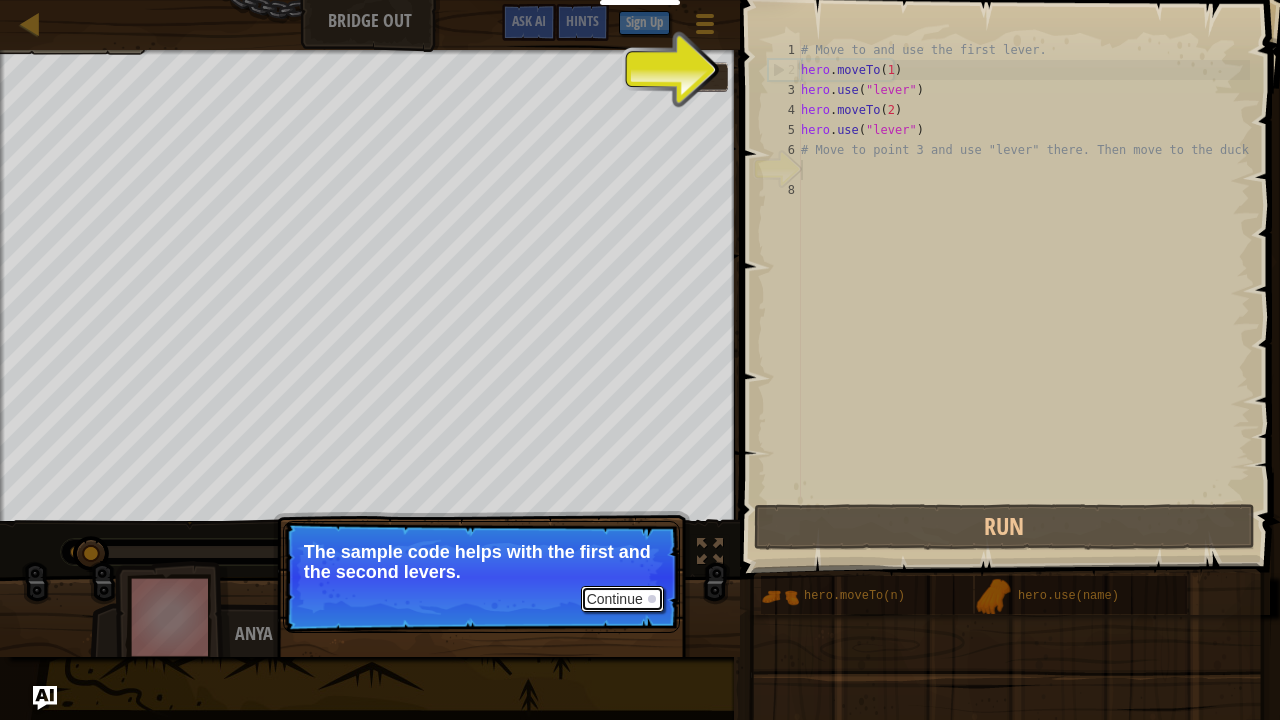
drag, startPoint x: 819, startPoint y: 524, endPoint x: 638, endPoint y: 600, distance: 196.3
click at [638, 584] on button "Continue" at bounding box center [622, 599] width 83 height 26
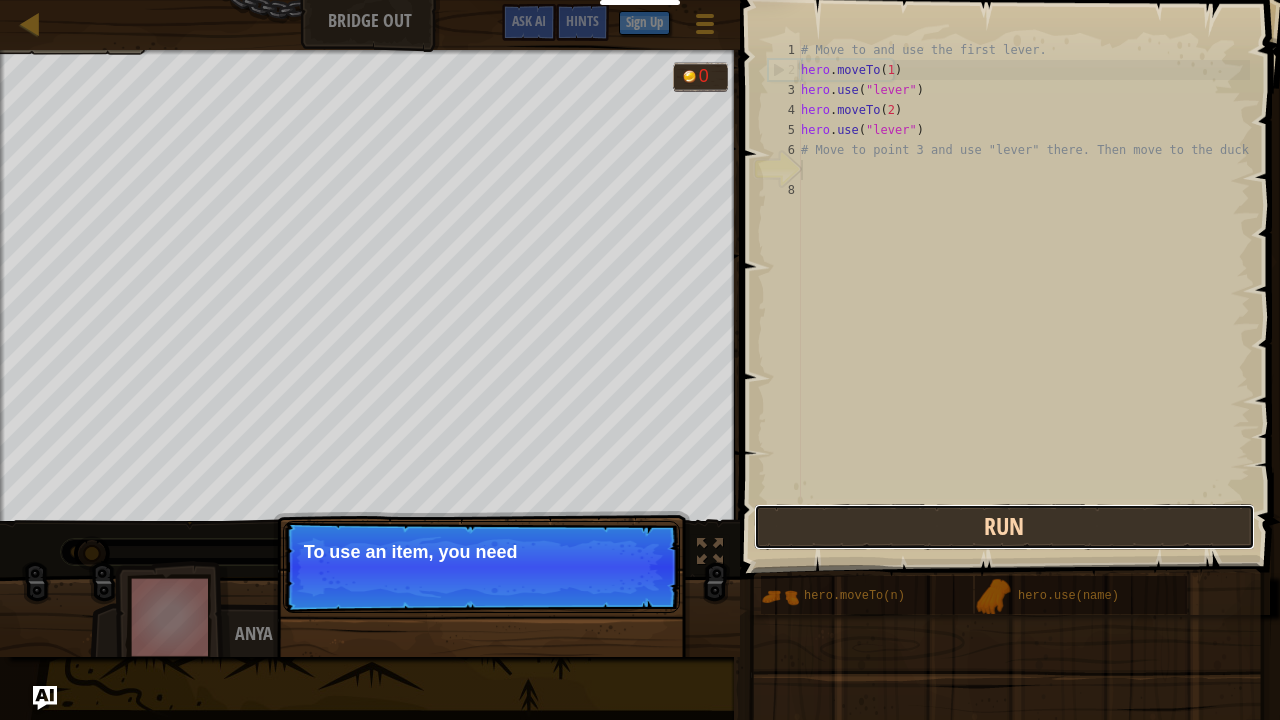
click at [917, 518] on button "Run" at bounding box center [1004, 527] width 501 height 46
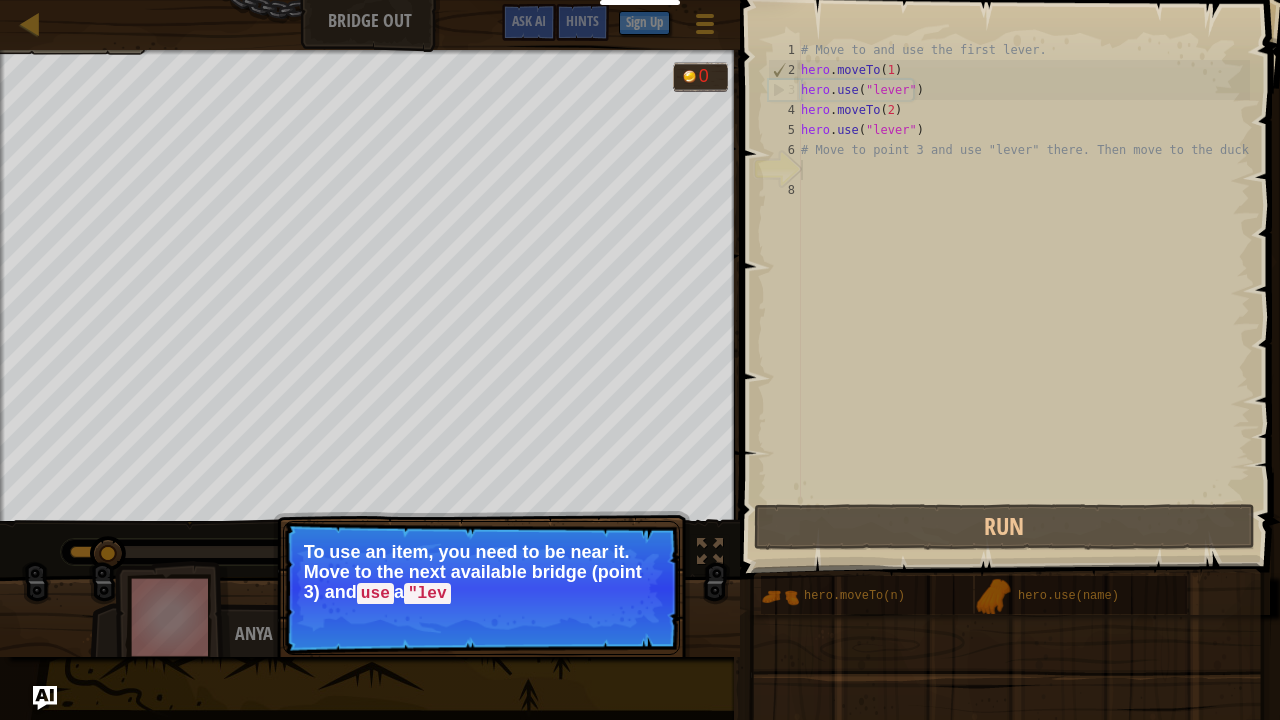
click at [623, 584] on p "To use an item, you need to be near it. Move to the next available bridge (poin…" at bounding box center [481, 573] width 355 height 62
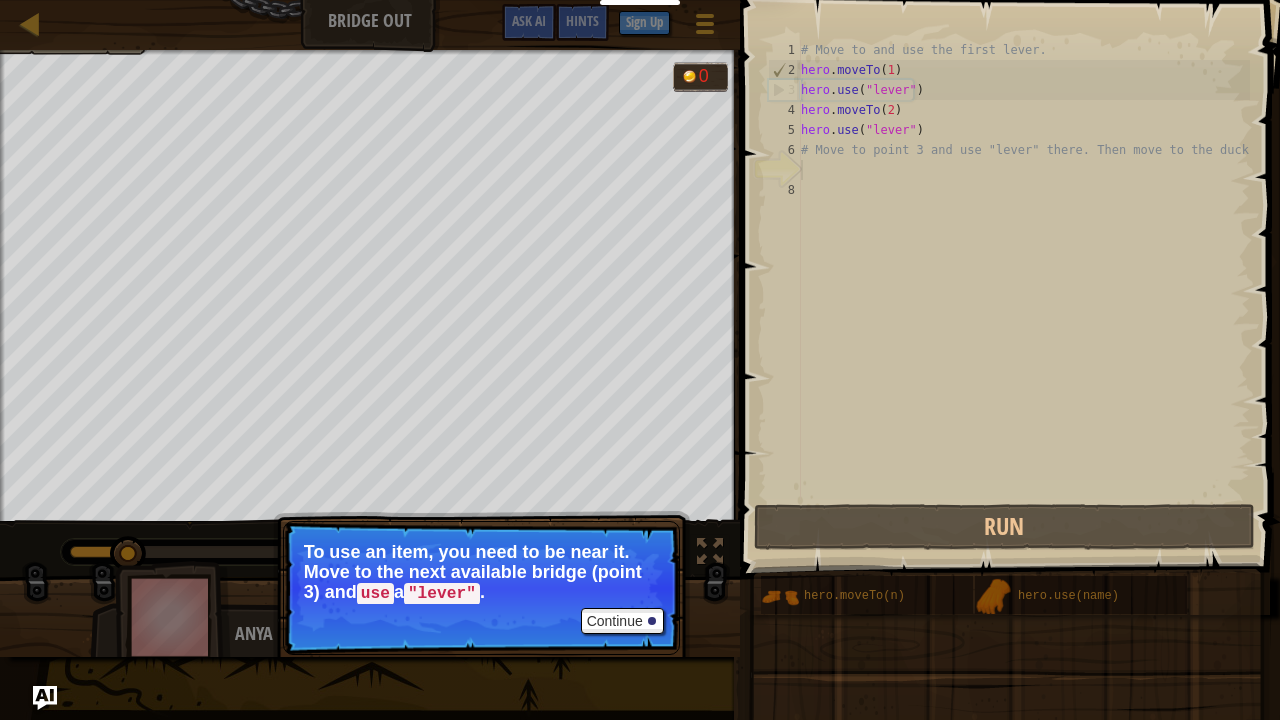
click at [623, 584] on p "To use an item, you need to be near it. Move to the next available bridge (poin…" at bounding box center [481, 573] width 355 height 62
click at [628, 584] on button "Continue" at bounding box center [622, 621] width 83 height 26
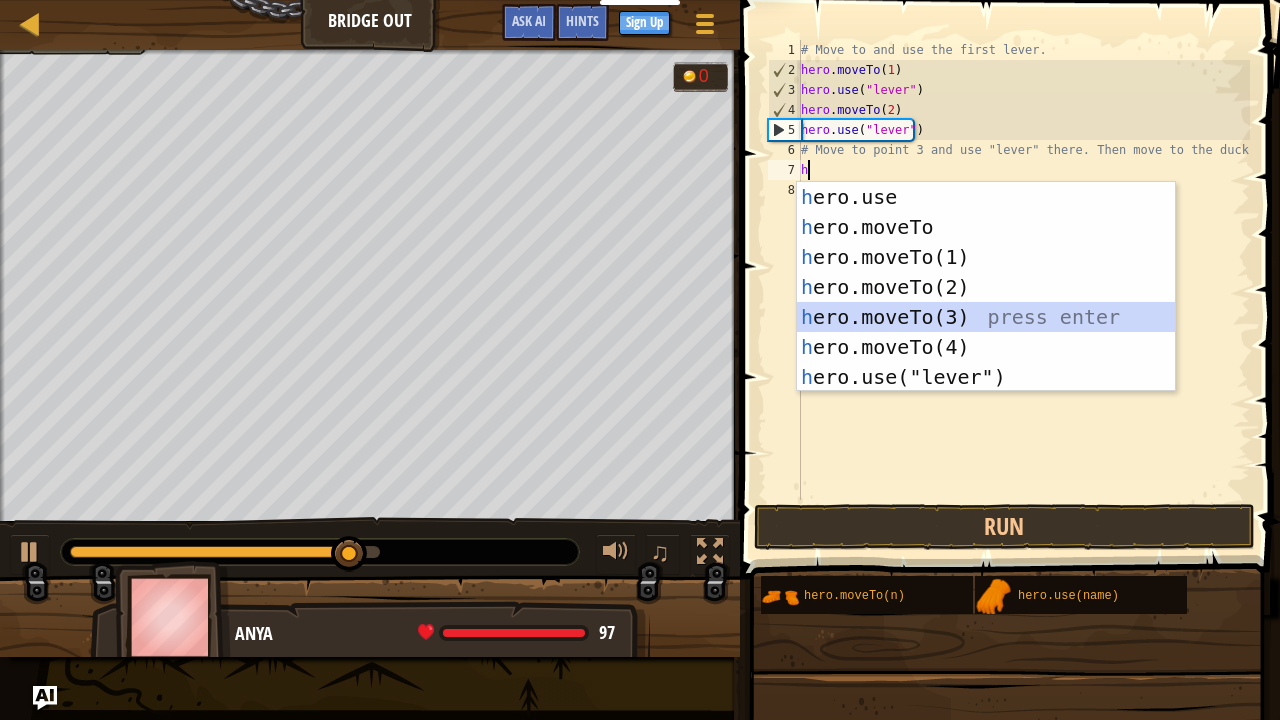
click at [924, 318] on div "h ero.use press enter h ero.moveTo press enter h ero.moveTo(1) press enter h er…" at bounding box center [986, 317] width 379 height 270
type textarea "hero.moveTo(3)"
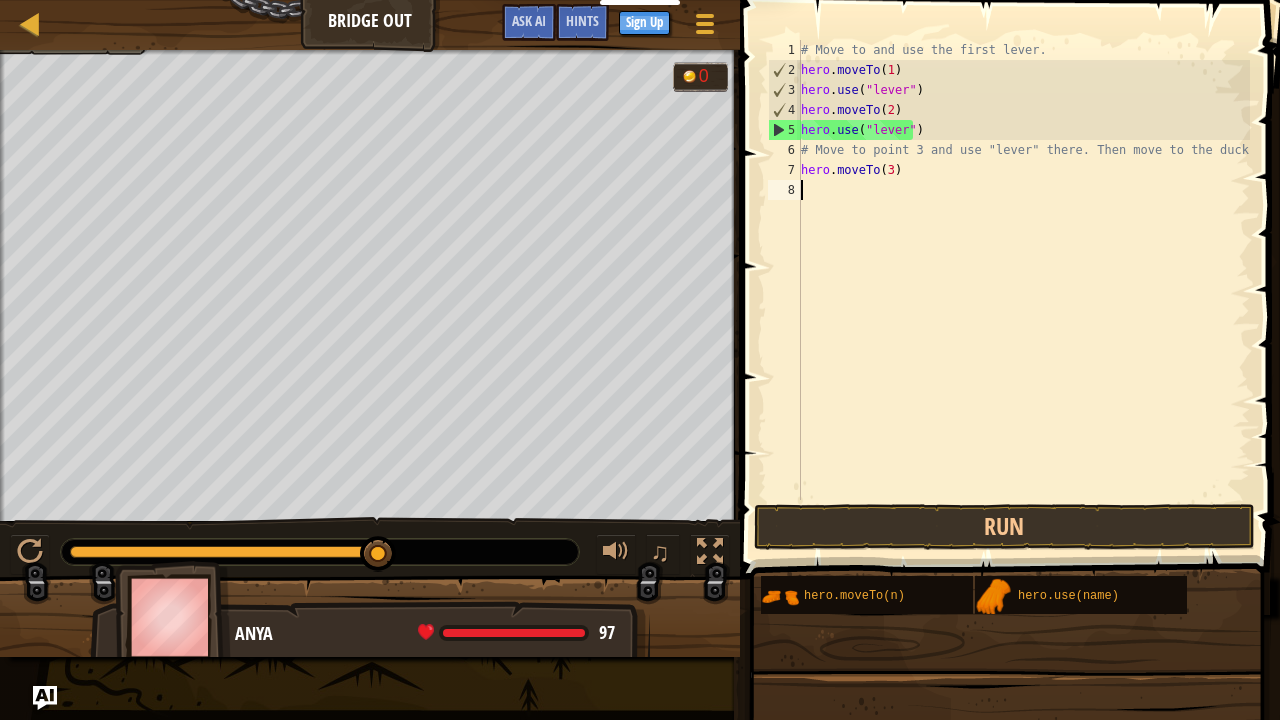
click at [818, 190] on div "# Move to and use the first lever. hero . moveTo ( 1 ) hero . use ( "lever" ) h…" at bounding box center [1023, 290] width 453 height 500
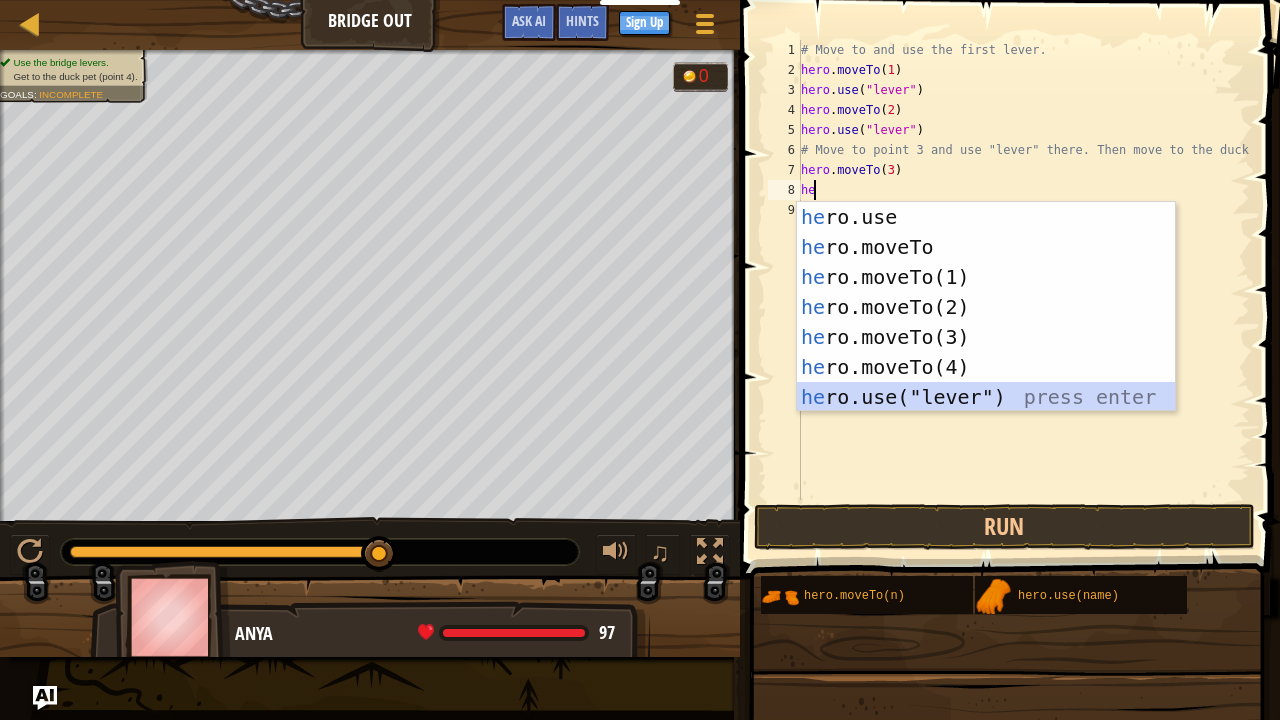
click at [851, 402] on div "he ro.use press enter he ro.moveTo press enter he ro.moveTo(1) press enter he r…" at bounding box center [986, 337] width 379 height 270
type textarea "hero.use("lever")"
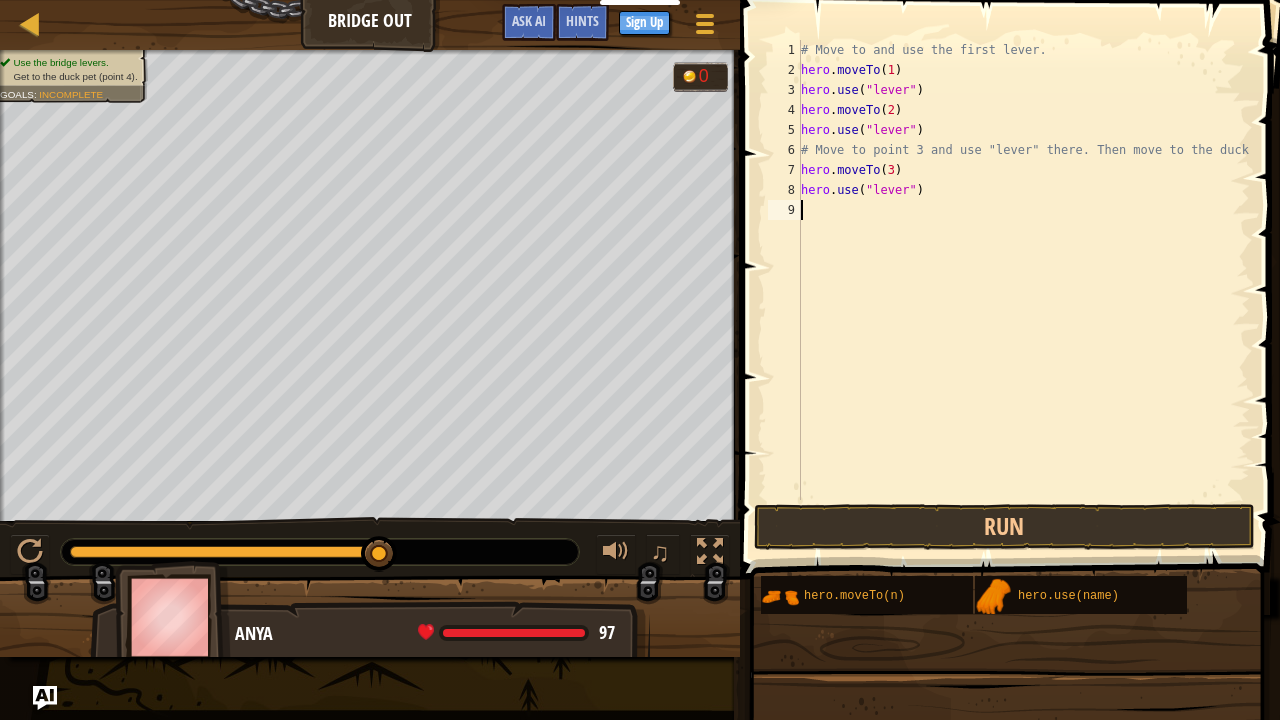
click at [836, 218] on div "# Move to and use the first lever. hero . moveTo ( 1 ) hero . use ( "lever" ) h…" at bounding box center [1023, 290] width 453 height 500
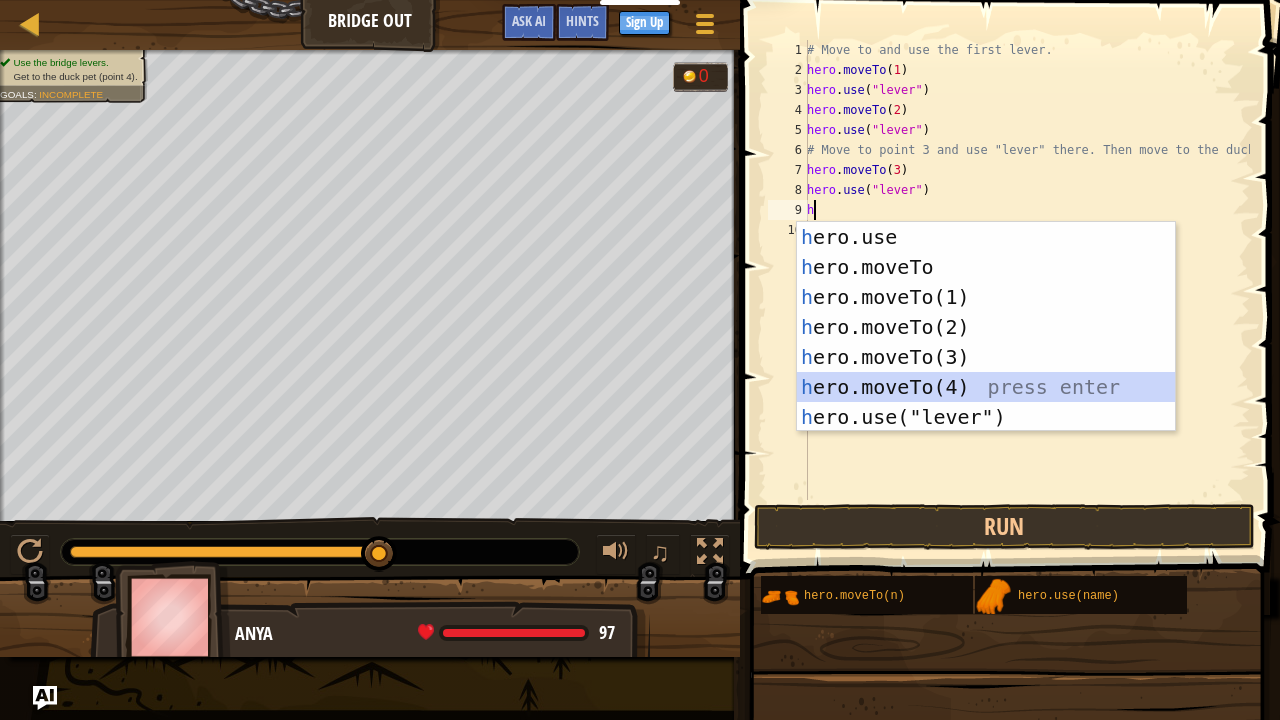
click at [933, 391] on div "h ero.use press enter h ero.moveTo press enter h ero.moveTo(1) press enter h er…" at bounding box center [986, 357] width 379 height 270
type textarea "hero.moveTo(4)"
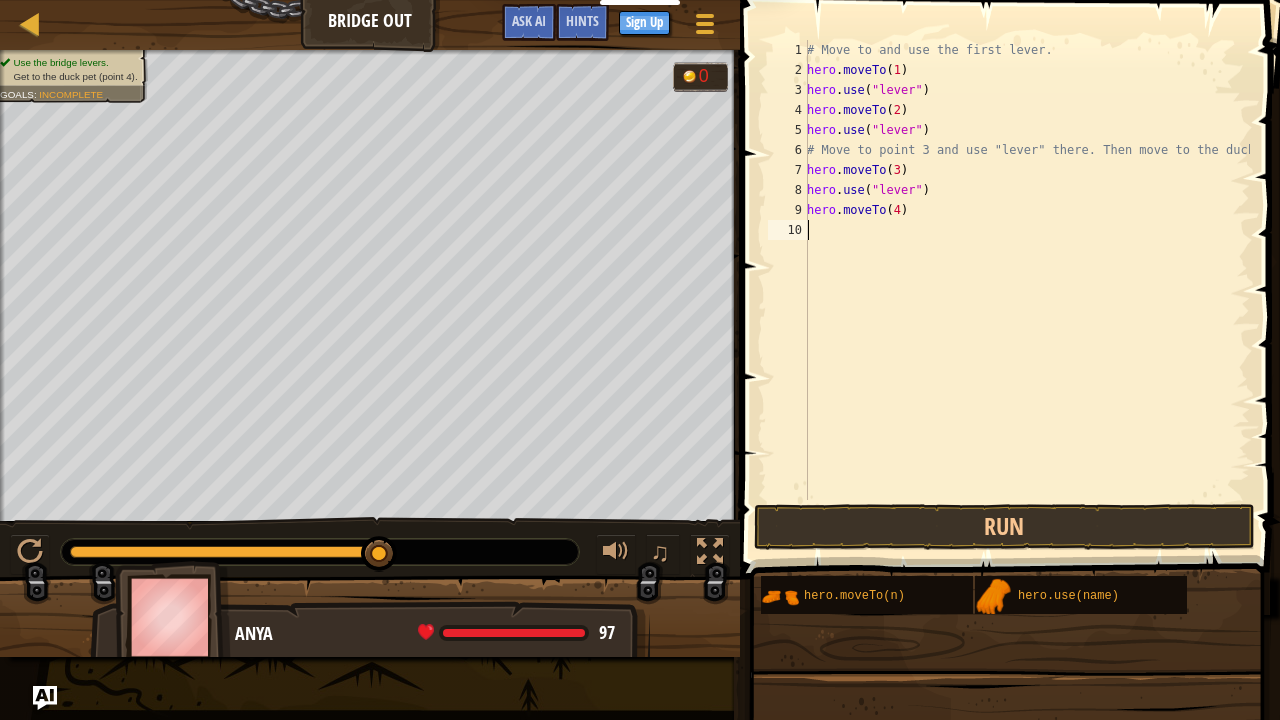
click at [841, 231] on div "# Move to and use the first lever. hero . moveTo ( 1 ) hero . use ( "lever" ) h…" at bounding box center [1026, 290] width 447 height 500
type textarea "h"
click at [894, 521] on button "Run" at bounding box center [1004, 527] width 501 height 46
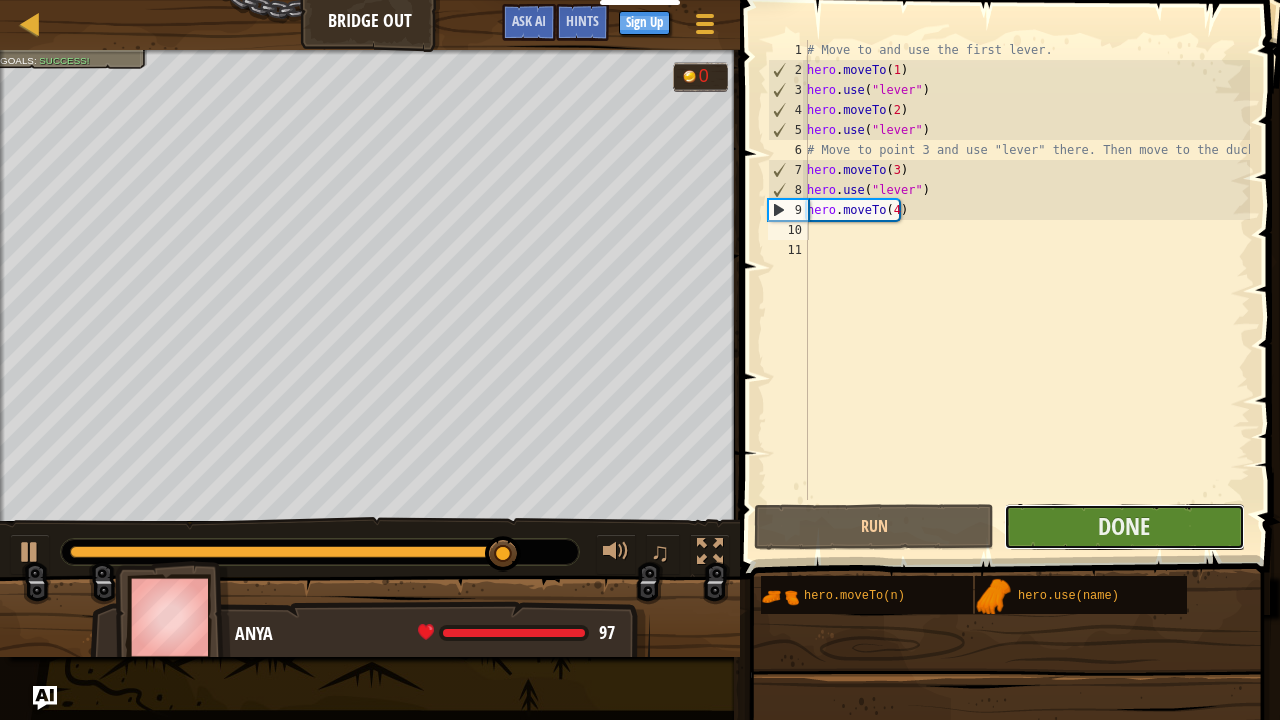
click at [1094, 526] on button "Done" at bounding box center [1124, 527] width 240 height 46
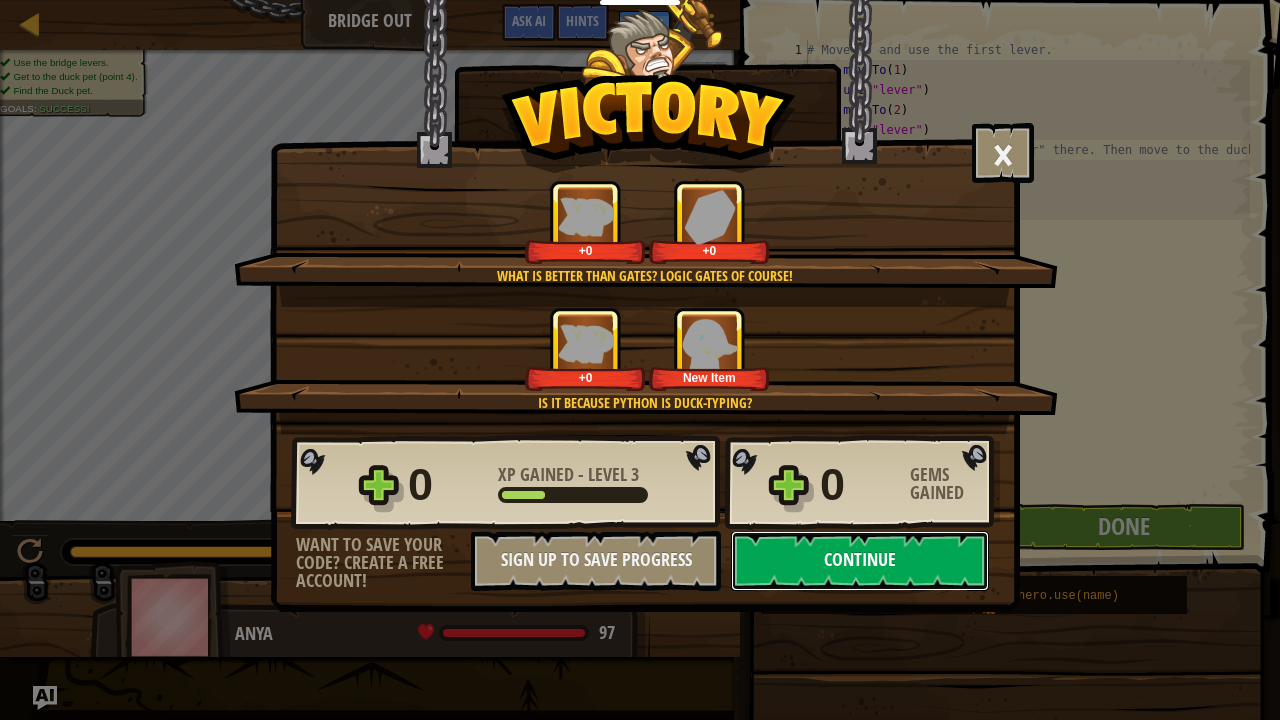
click at [862, 549] on button "Continue" at bounding box center [860, 561] width 258 height 60
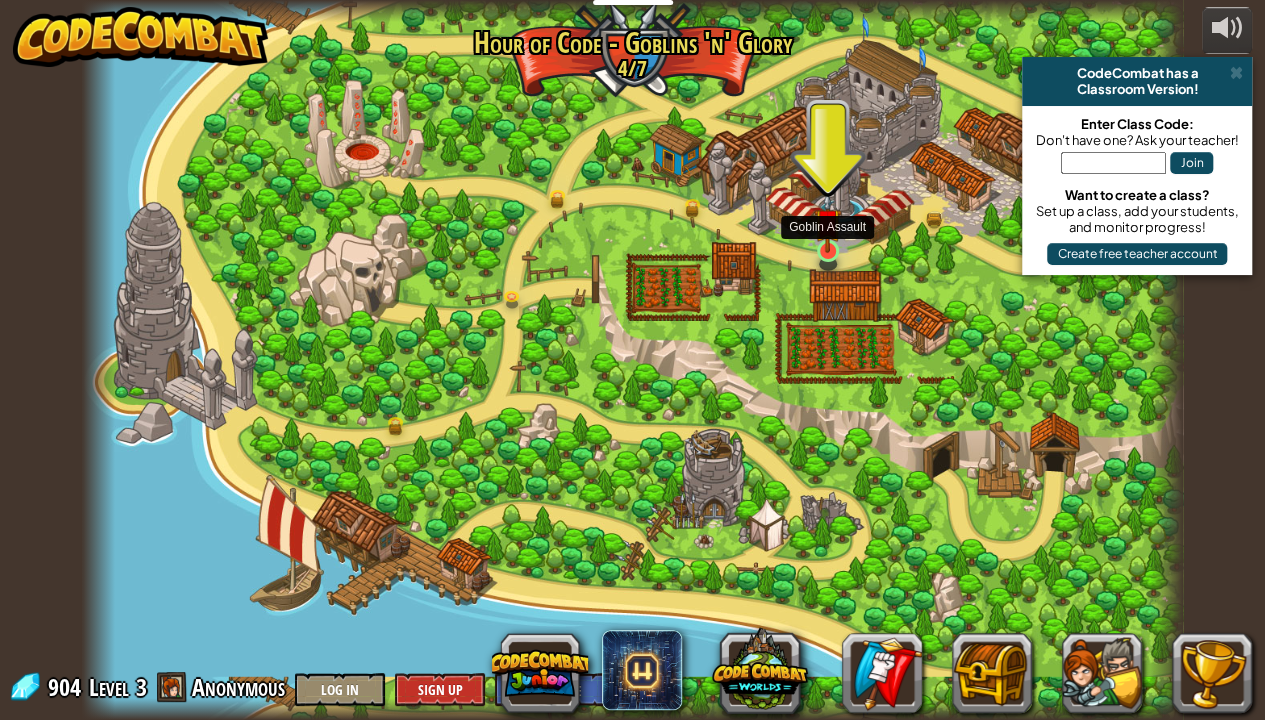
click at [814, 242] on img at bounding box center [827, 222] width 27 height 62
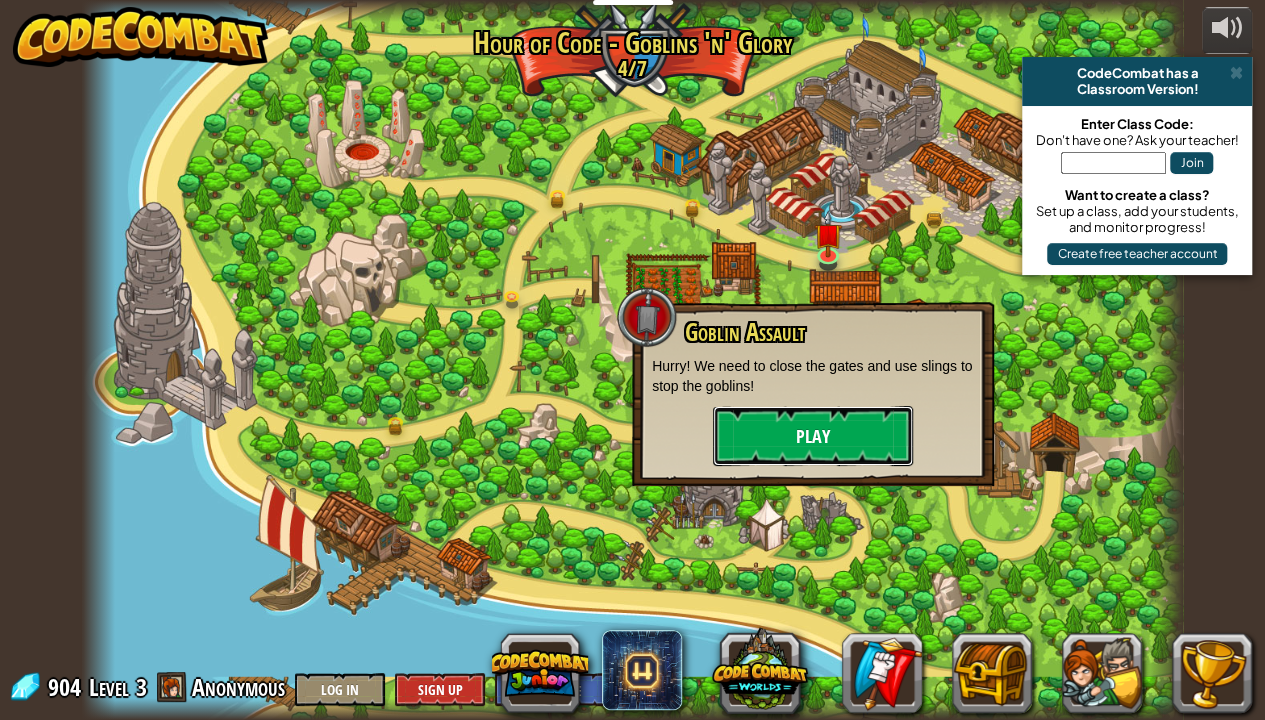
click at [738, 448] on button "Play" at bounding box center [813, 436] width 200 height 60
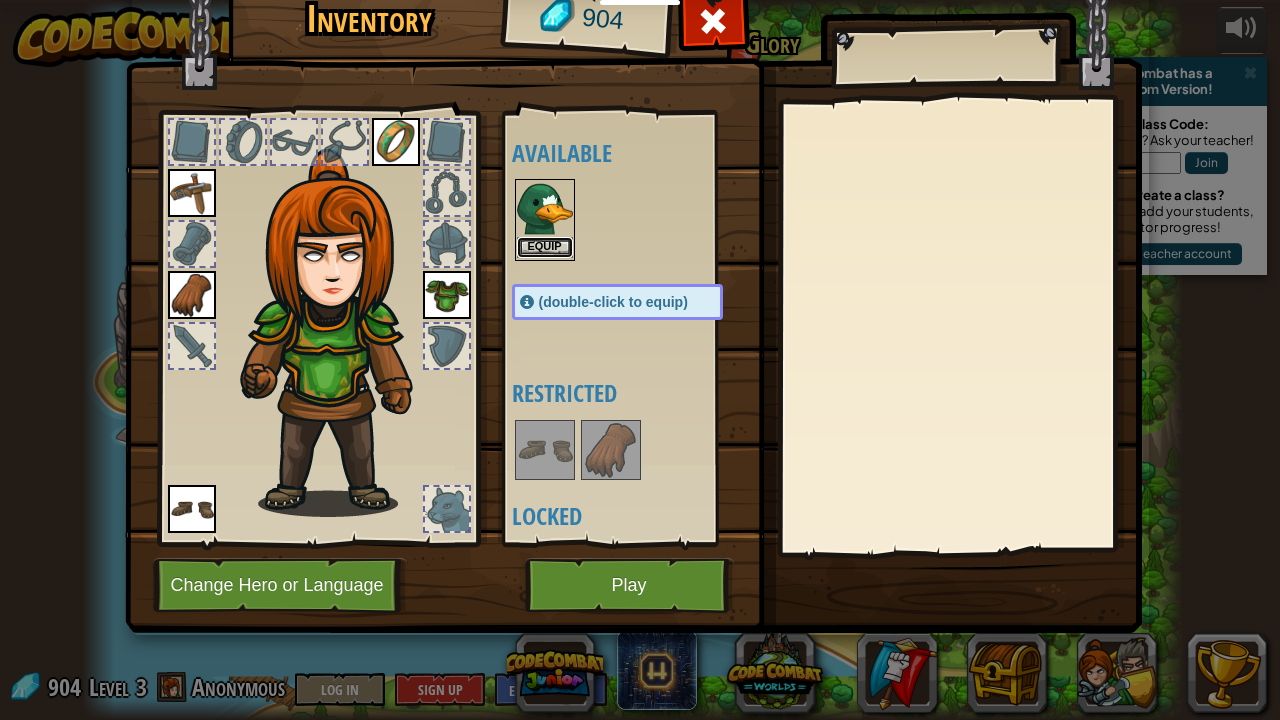
click at [527, 238] on button "Equip" at bounding box center [545, 247] width 56 height 21
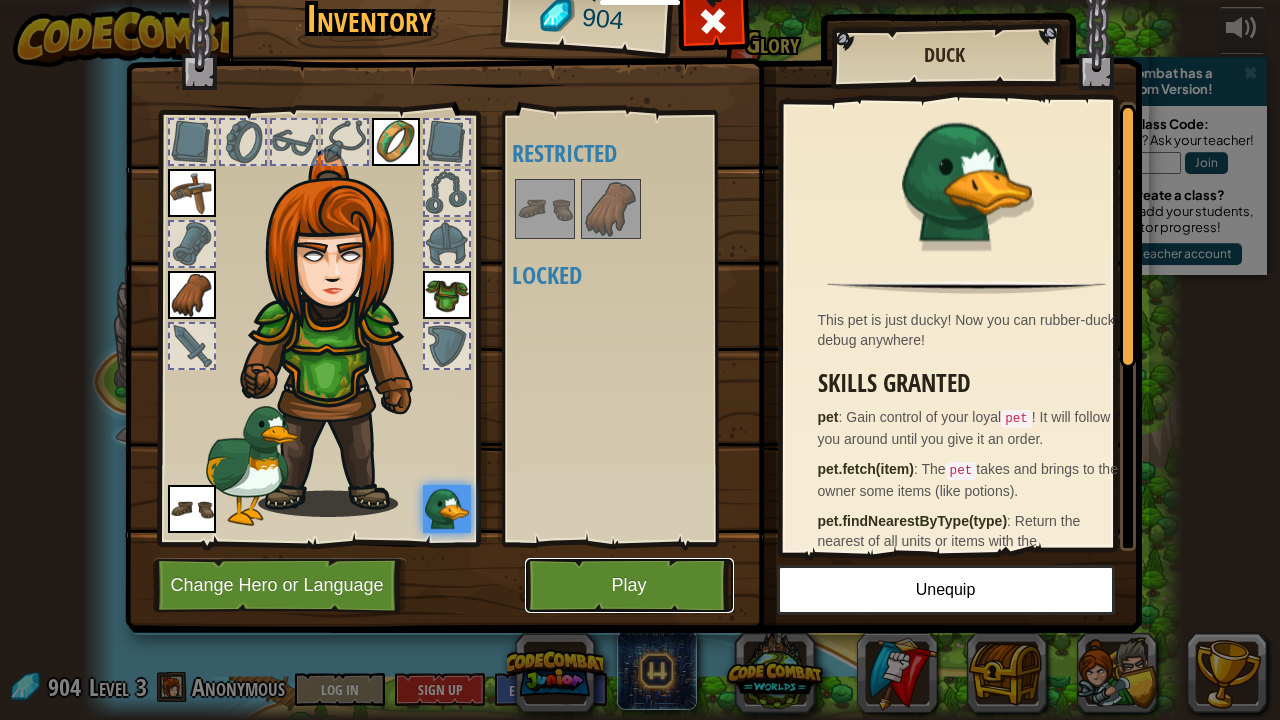
click at [595, 584] on button "Play" at bounding box center [629, 585] width 209 height 55
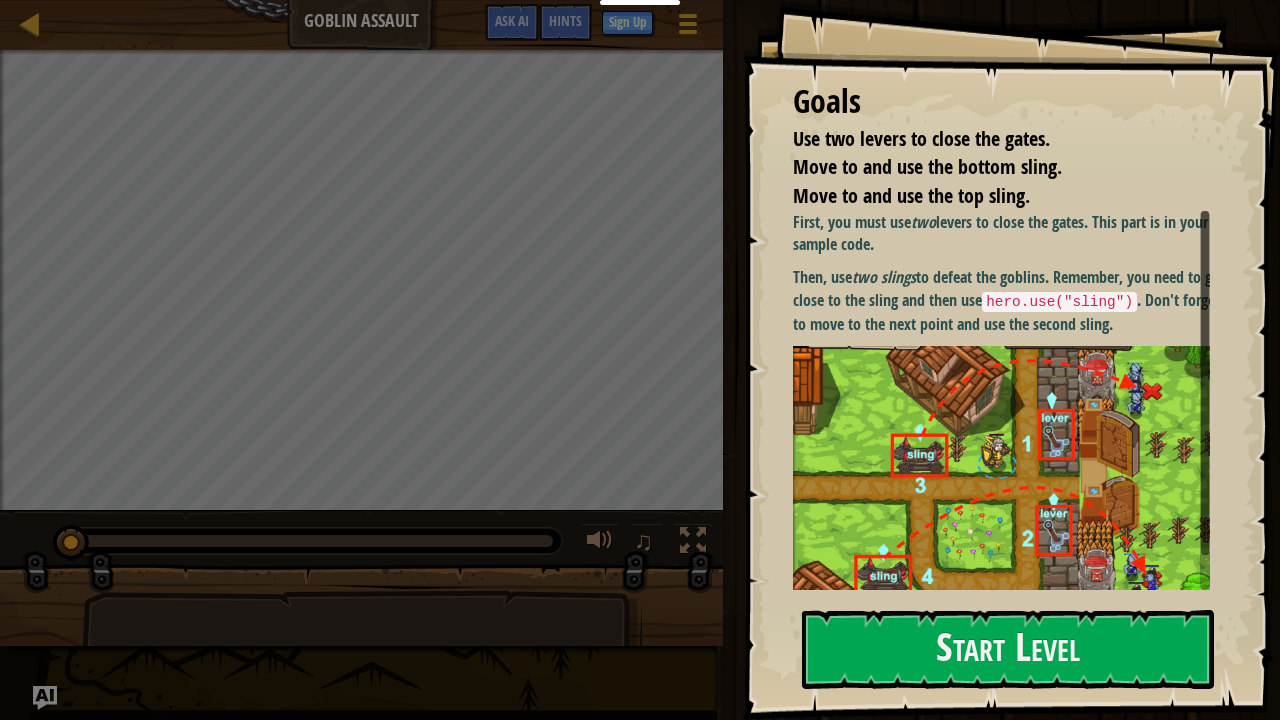
click at [952, 361] on img at bounding box center [1009, 479] width 432 height 267
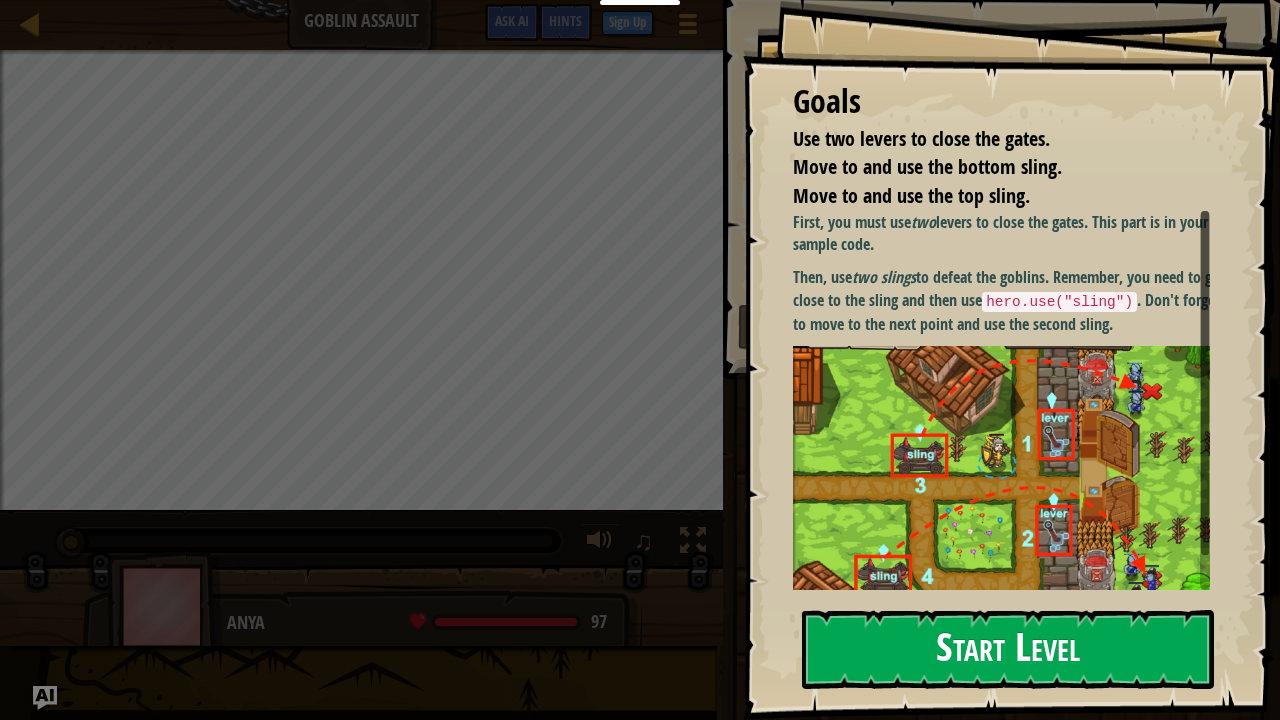
click at [956, 584] on button "Start Level" at bounding box center [1008, 649] width 412 height 79
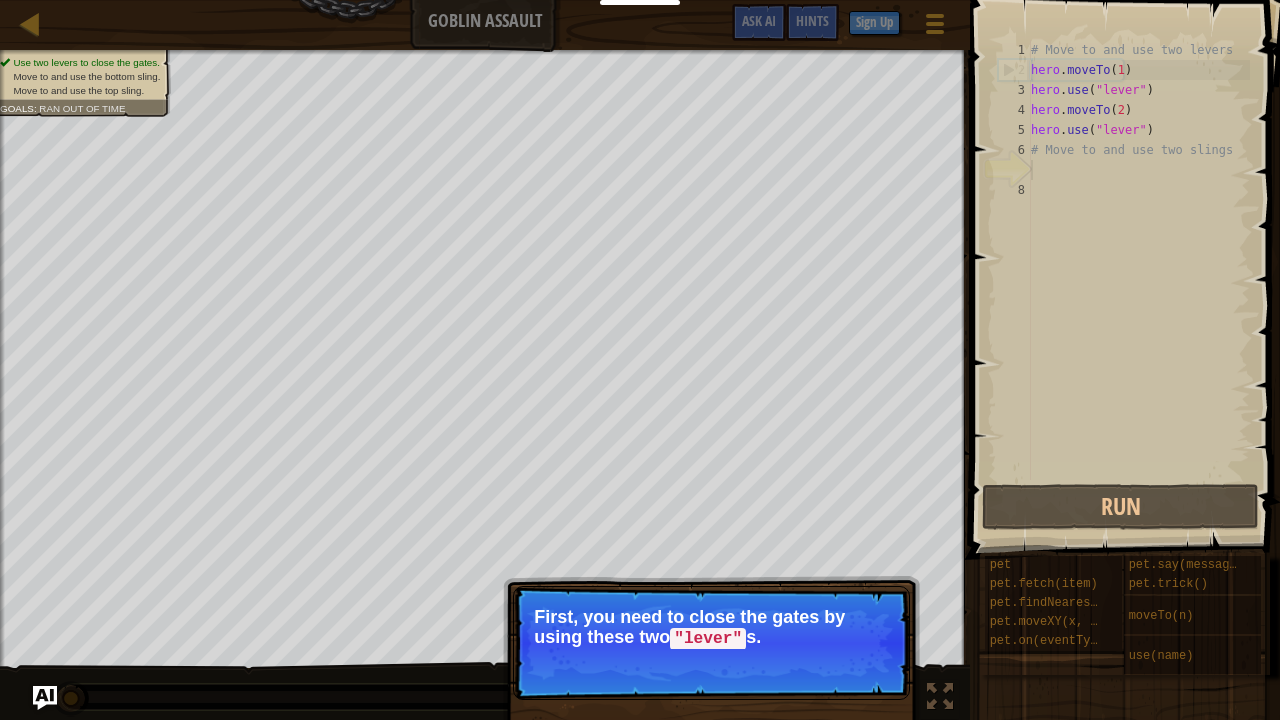
click at [556, 584] on p "Continue First, you need to close the gates by using these two "lever" s." at bounding box center [711, 643] width 397 height 114
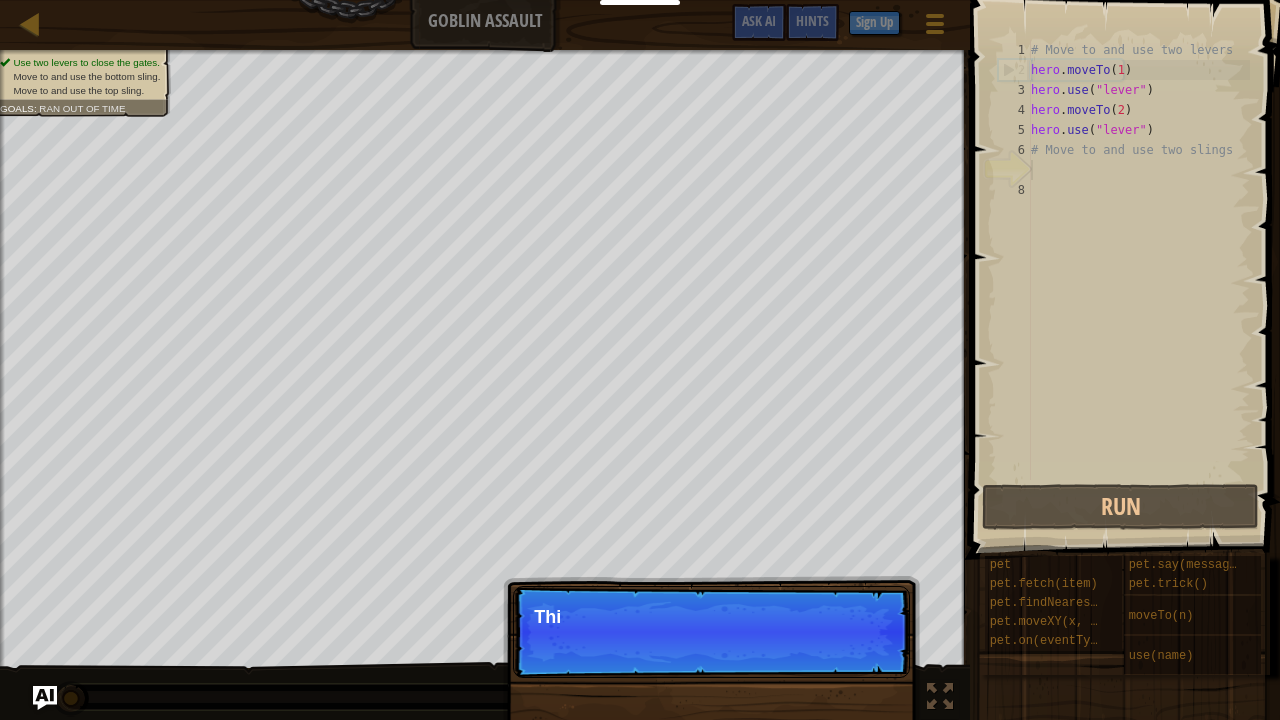
click at [851, 584] on p "Continue Thi" at bounding box center [711, 632] width 397 height 92
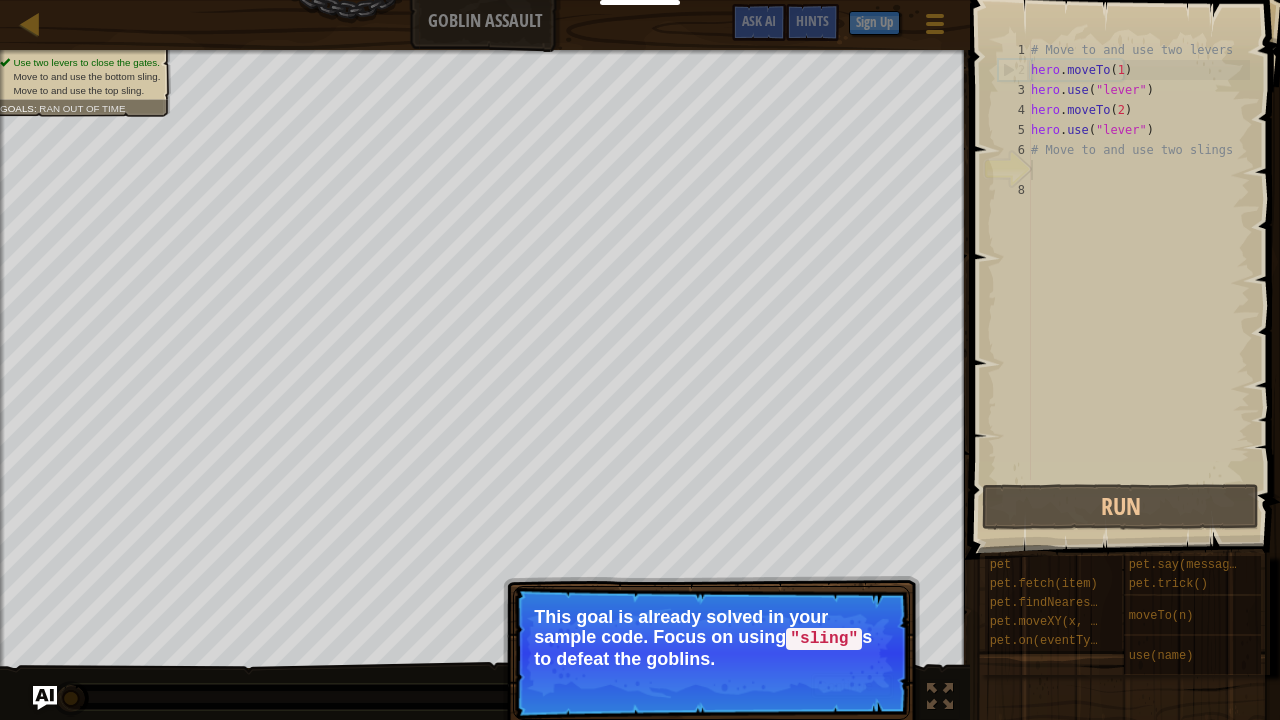
click at [838, 584] on button "Continue" at bounding box center [852, 686] width 83 height 26
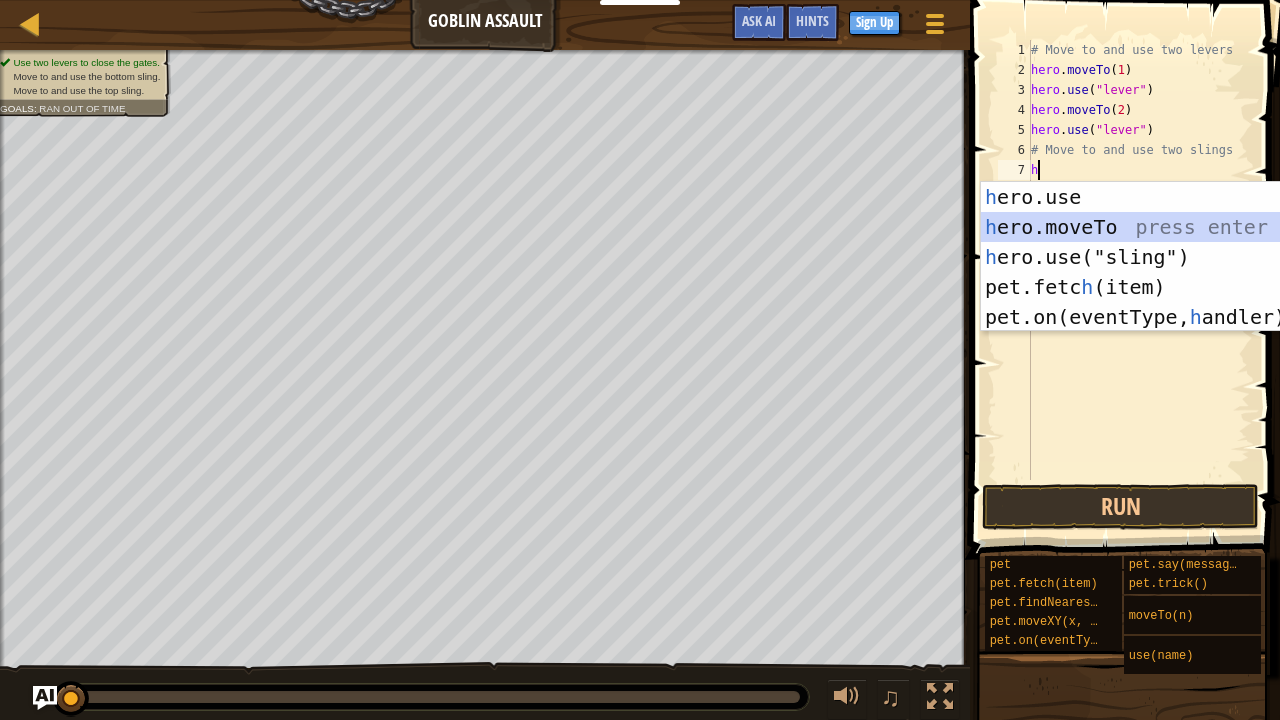
click at [1052, 218] on div "h ero.use press enter h ero.moveTo press enter h ero.use("sling") press enter p…" at bounding box center [1170, 287] width 379 height 210
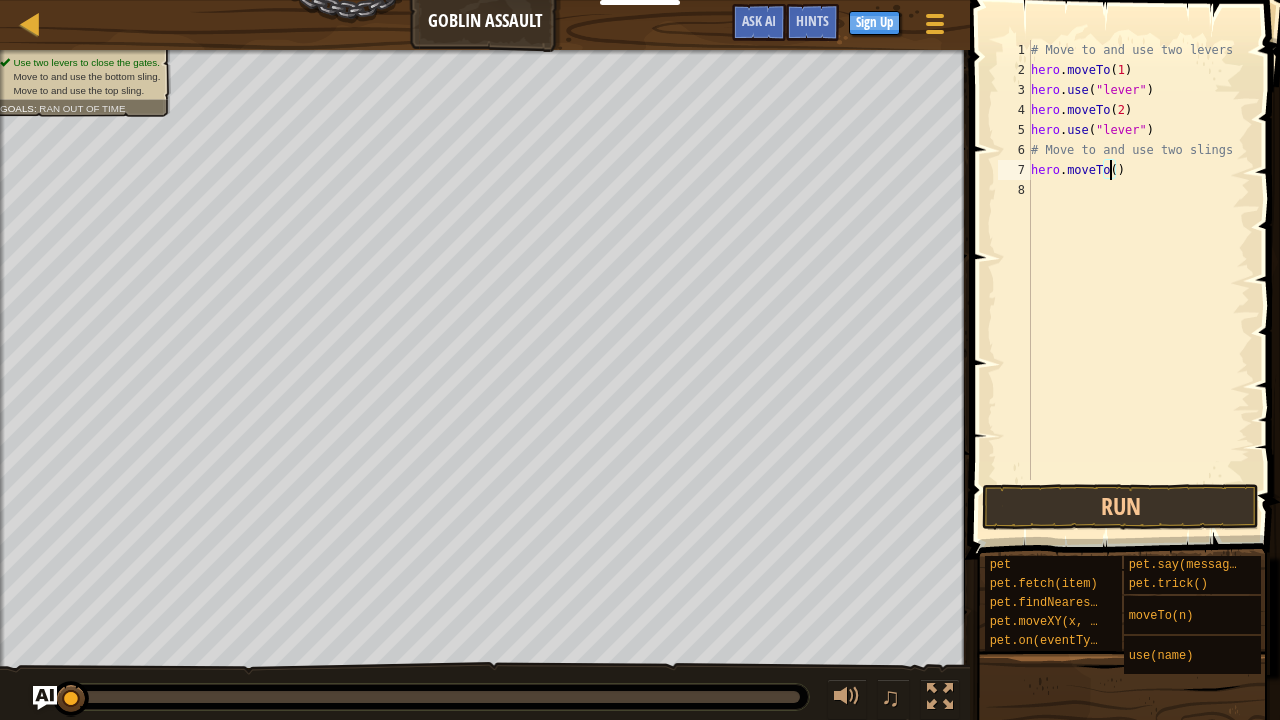
type textarea "hero.moveTo(3)"
click at [1051, 196] on div "# Move to and use two levers hero . moveTo ( 1 ) hero . use ( "lever" ) hero . …" at bounding box center [1138, 280] width 223 height 480
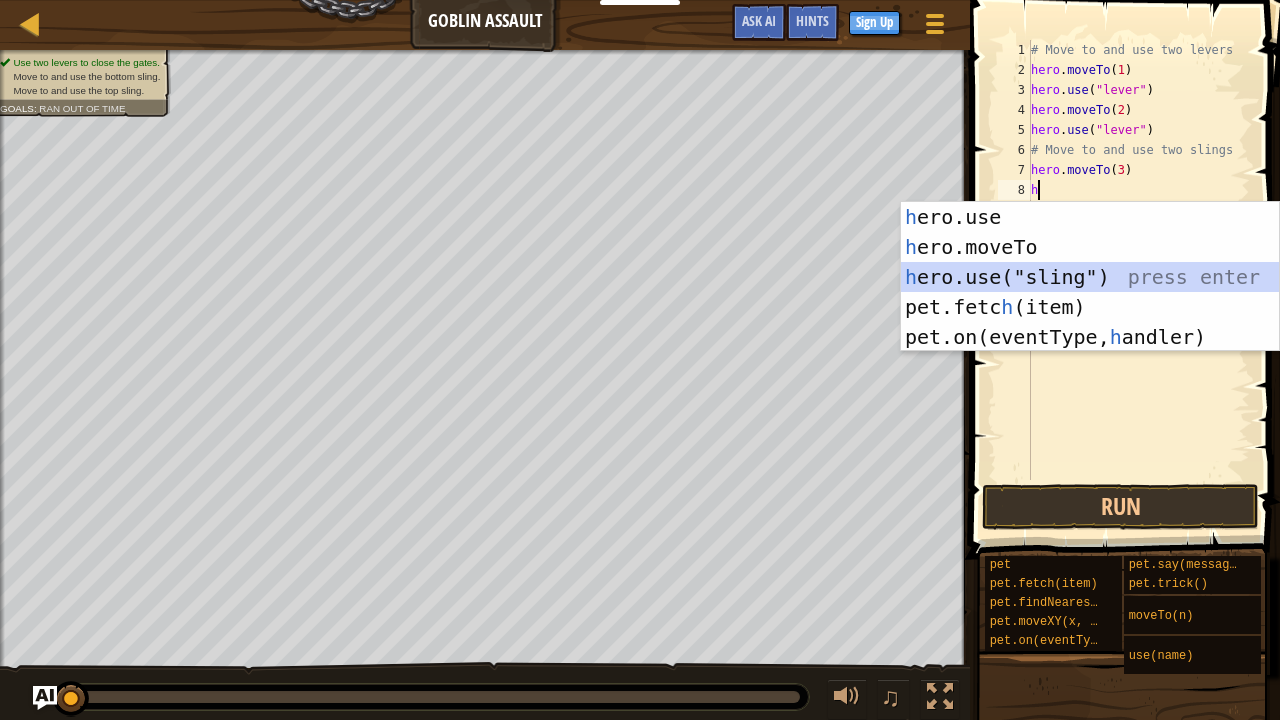
click at [1058, 286] on div "h ero.use press enter h ero.moveTo press enter h ero.use("sling") press enter p…" at bounding box center [1090, 307] width 379 height 210
type textarea "hero.use("sling")"
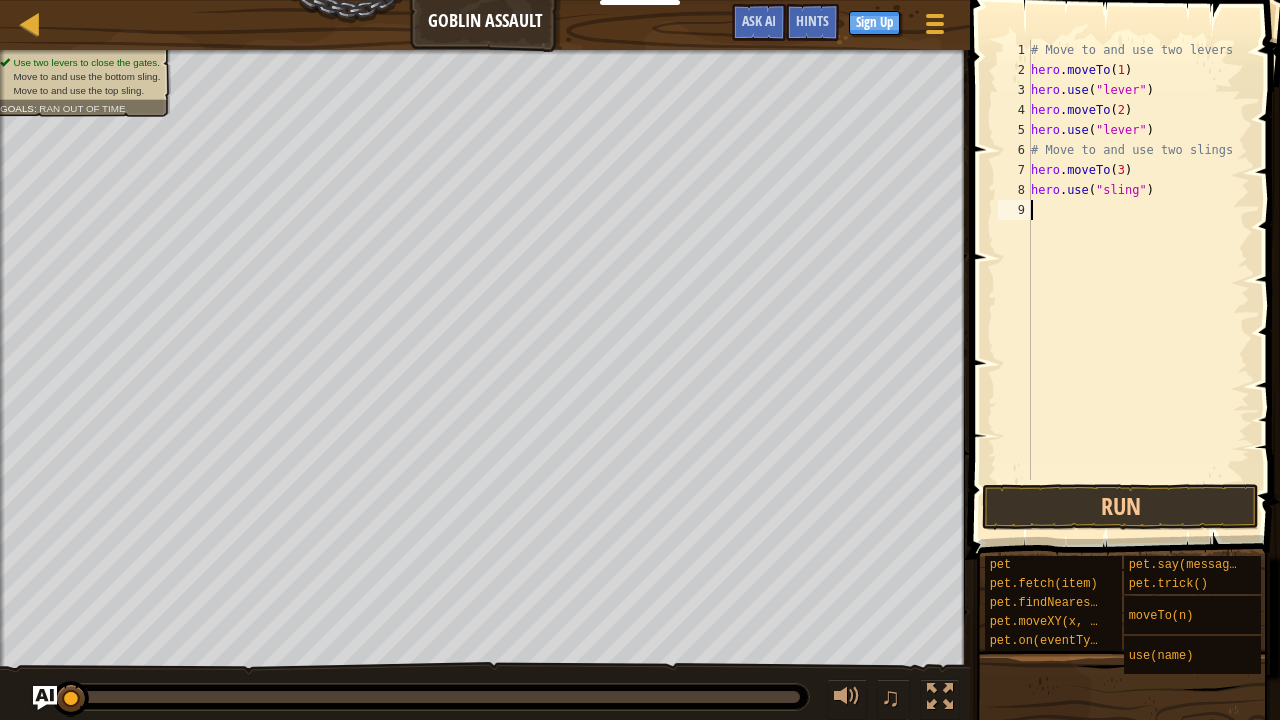
click at [1066, 221] on div "# Move to and use two levers hero . moveTo ( 1 ) hero . use ( "lever" ) hero . …" at bounding box center [1138, 280] width 223 height 480
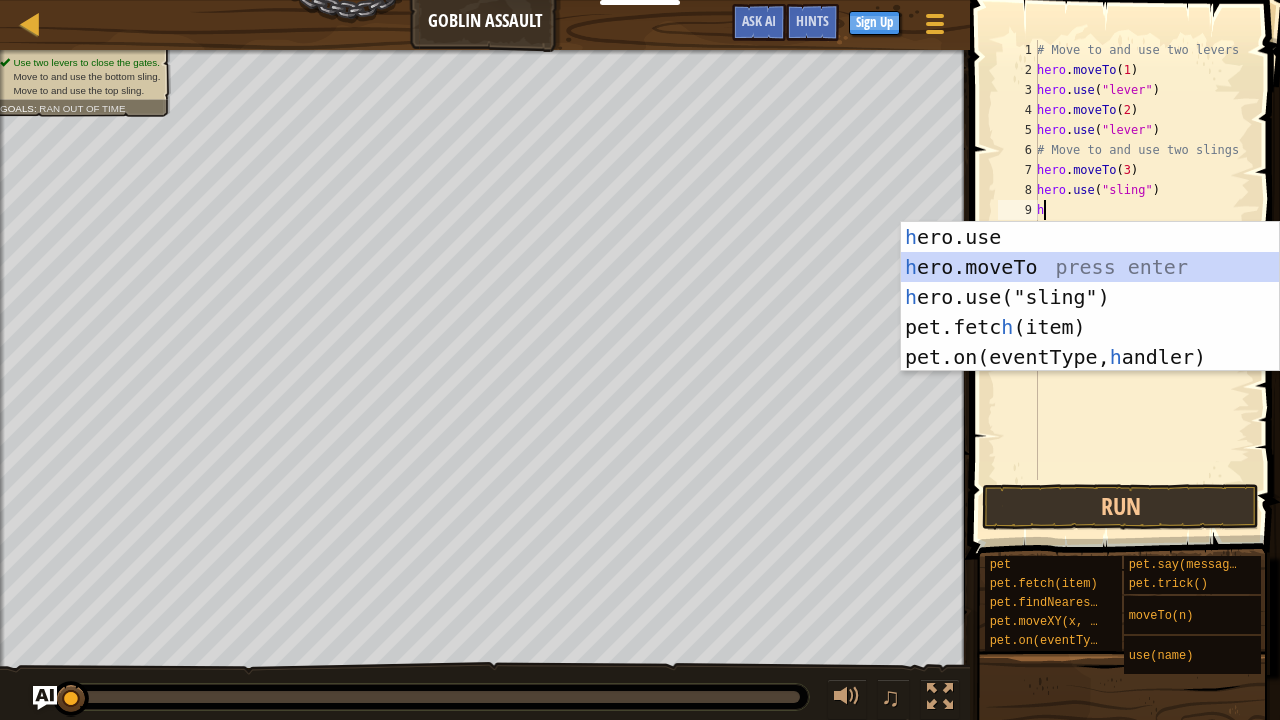
click at [997, 265] on div "h ero.use press enter h ero.moveTo press enter h ero.use("sling") press enter p…" at bounding box center [1090, 327] width 379 height 210
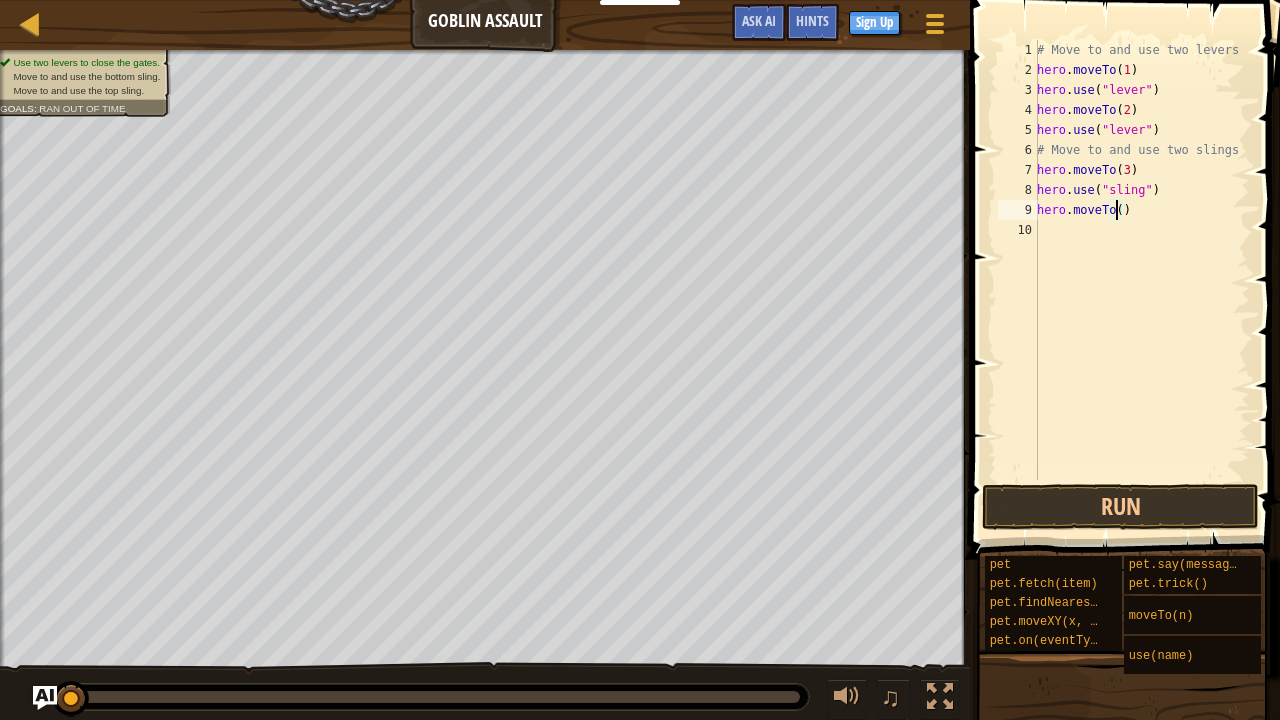
type textarea "hero.moveTo(4)"
click at [1061, 241] on div "# Move to and use two levers hero . moveTo ( 1 ) hero . use ( "lever" ) hero . …" at bounding box center [1141, 280] width 217 height 480
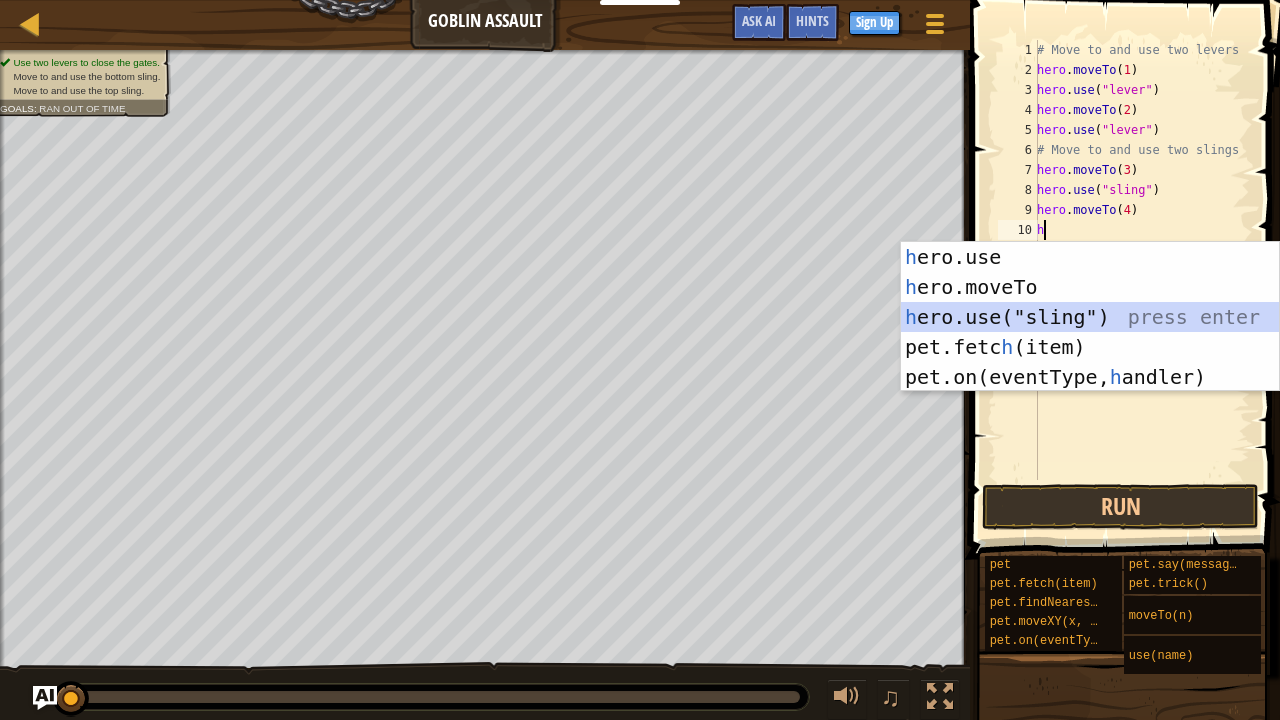
click at [1028, 312] on div "h ero.use press enter h ero.moveTo press enter h ero.use("sling") press enter p…" at bounding box center [1090, 347] width 379 height 210
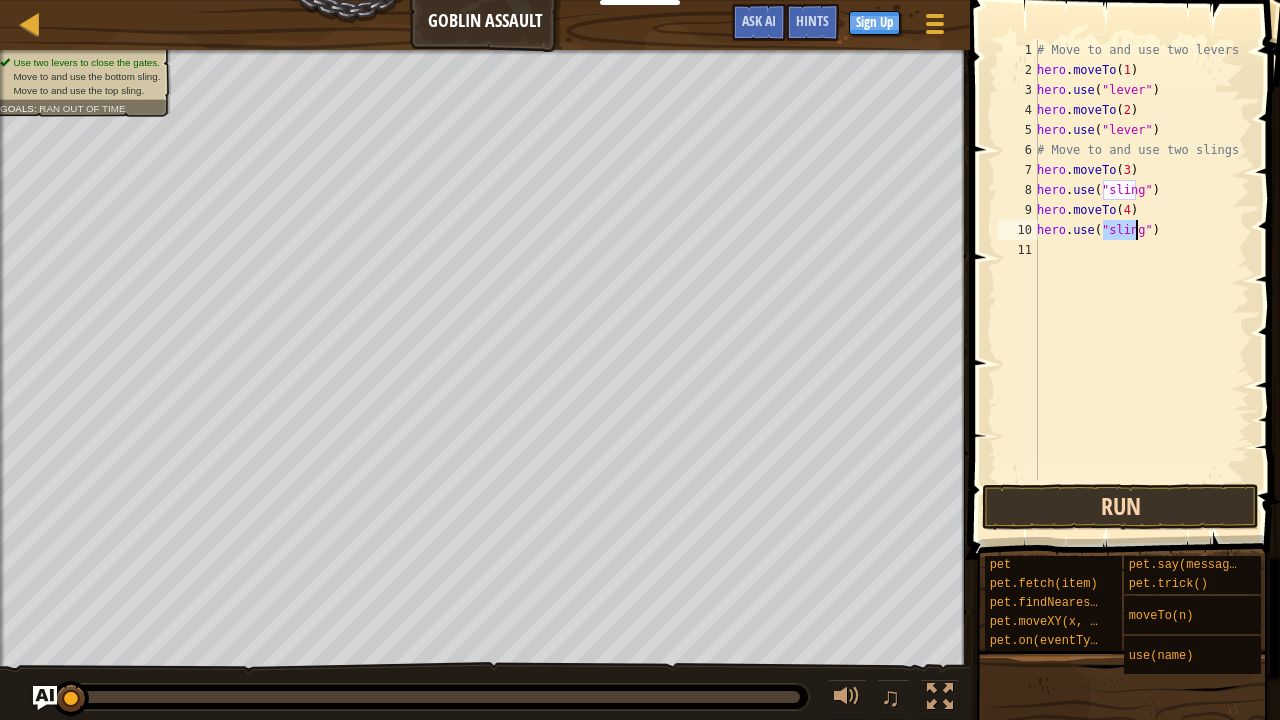
type textarea "hero.use("sling")"
click at [1073, 510] on button "Run" at bounding box center [1120, 507] width 277 height 46
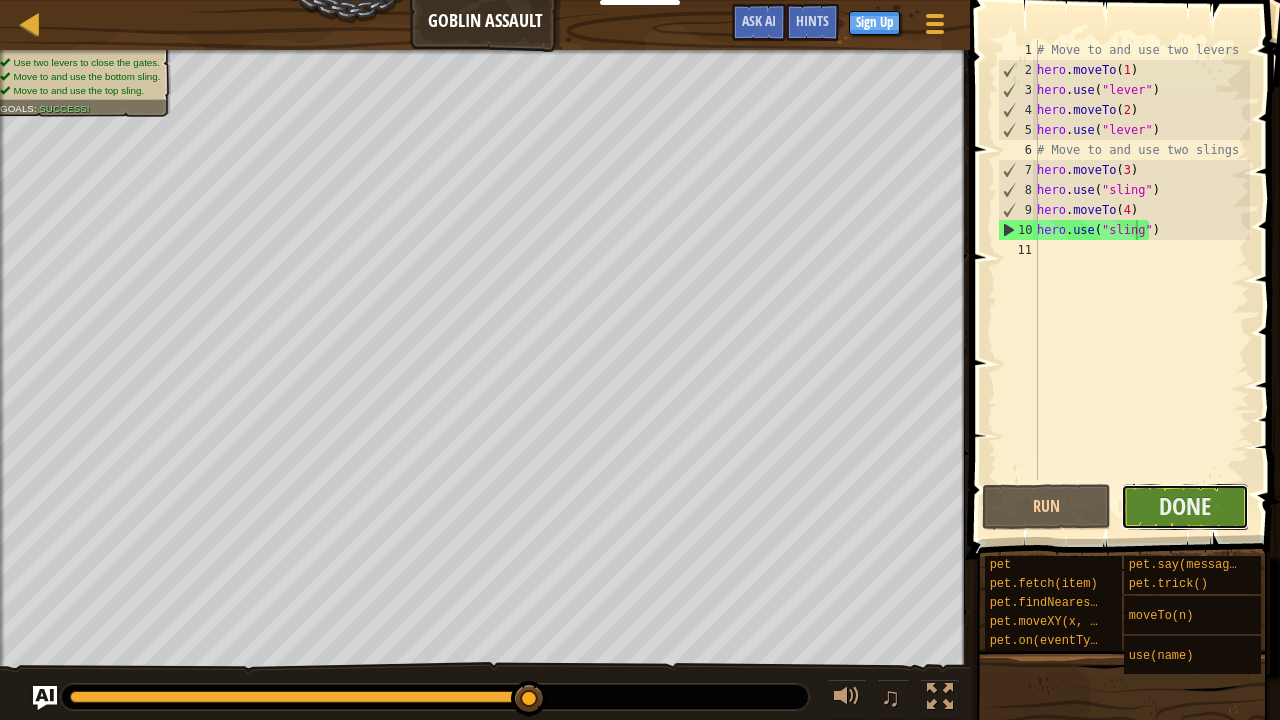
click at [1140, 515] on button "Done" at bounding box center [1185, 507] width 129 height 46
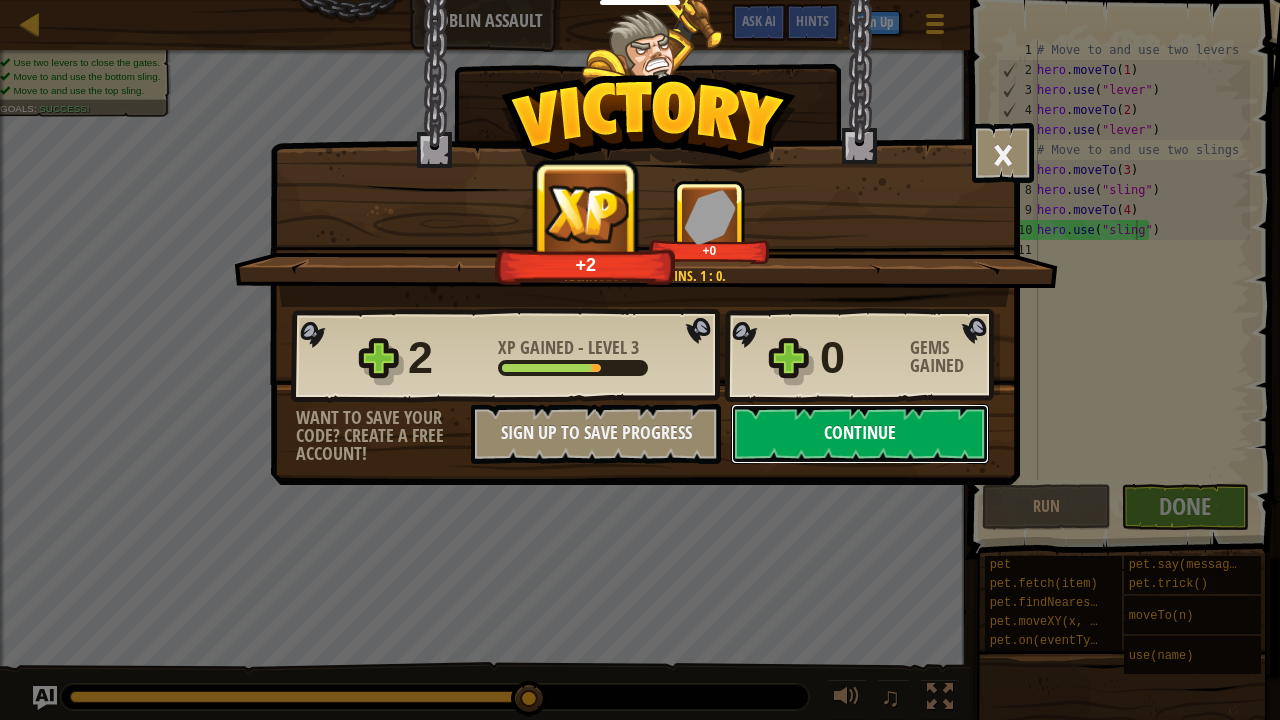
click at [784, 412] on button "Continue" at bounding box center [860, 434] width 258 height 60
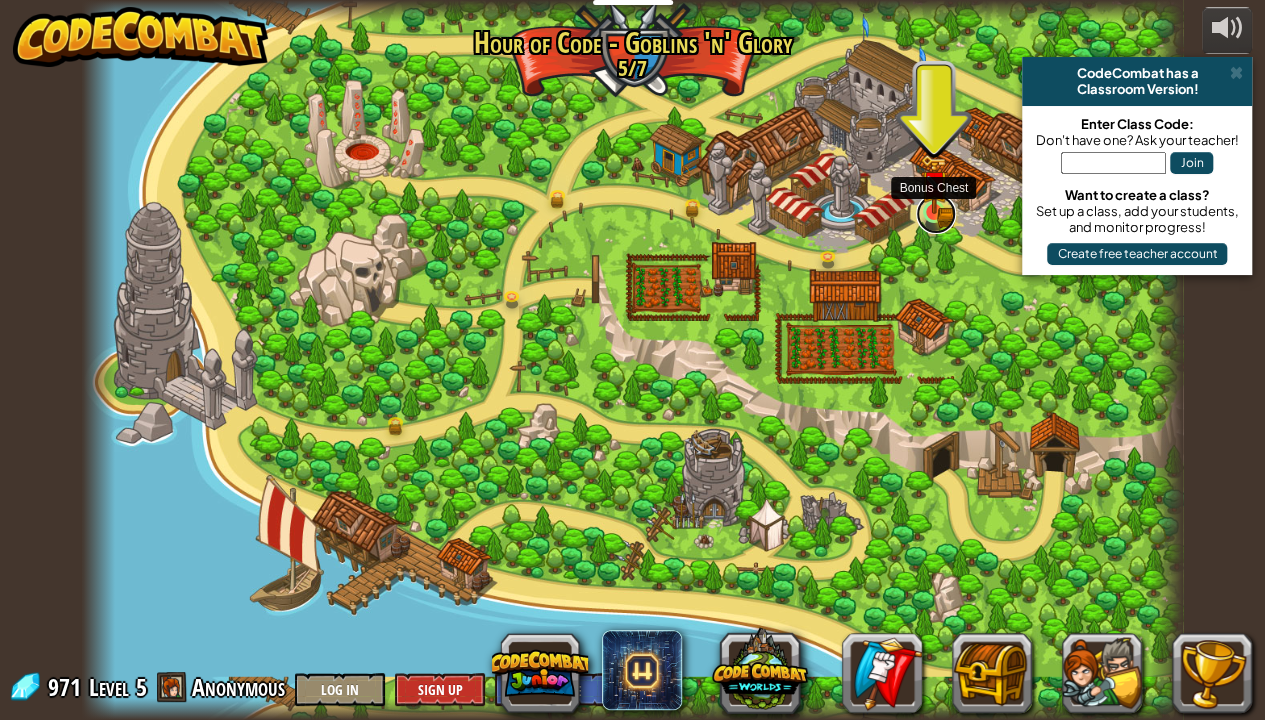
click at [924, 216] on link at bounding box center [936, 214] width 40 height 40
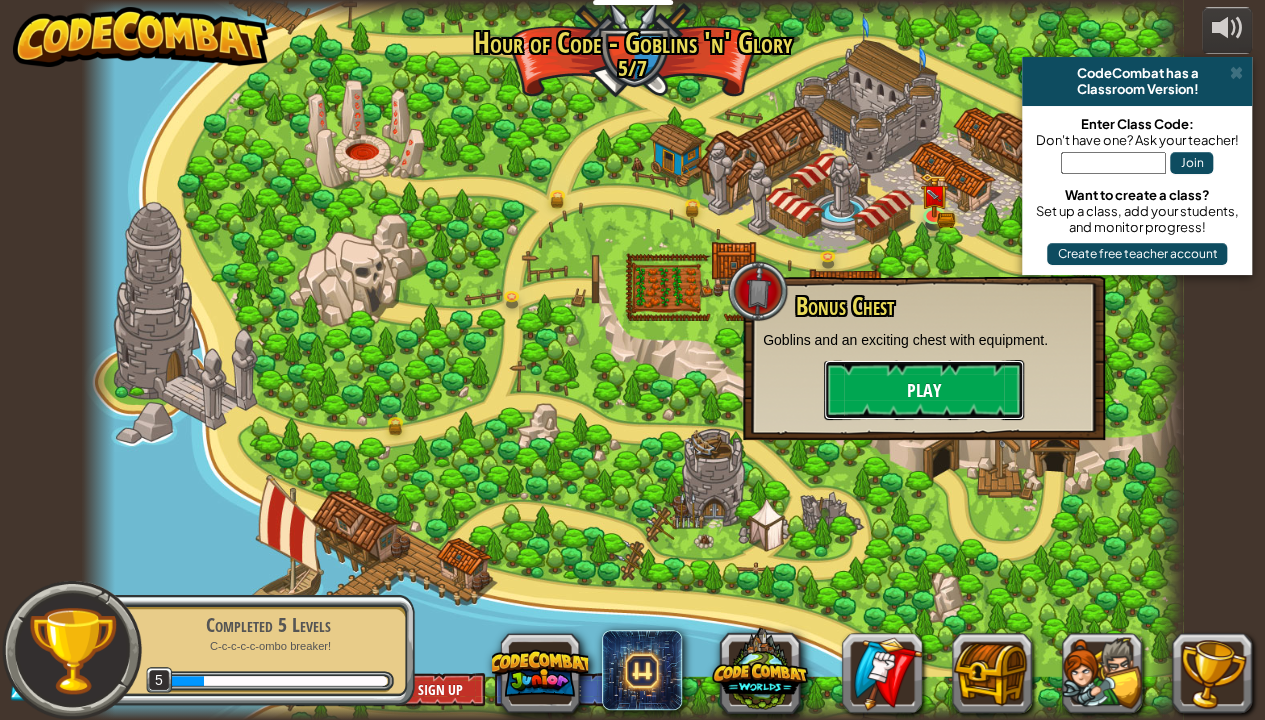
click at [875, 396] on button "Play" at bounding box center [924, 390] width 200 height 60
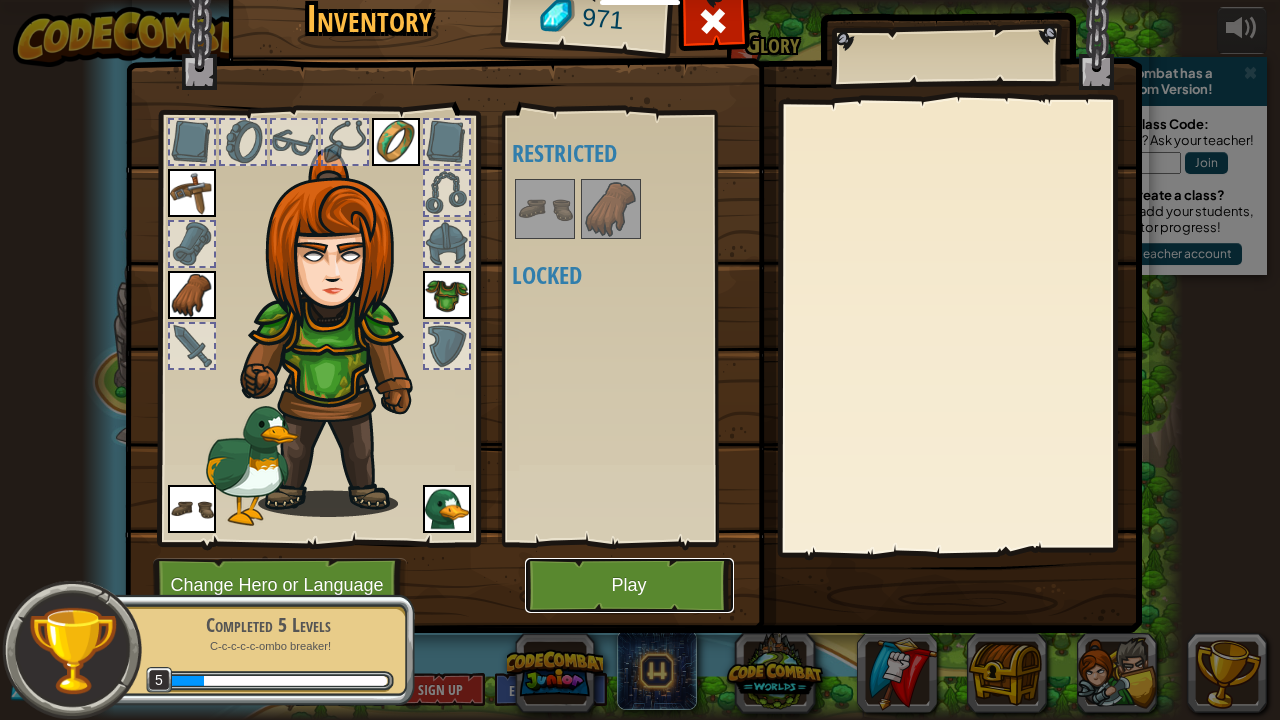
click at [588, 584] on button "Play" at bounding box center [629, 585] width 209 height 55
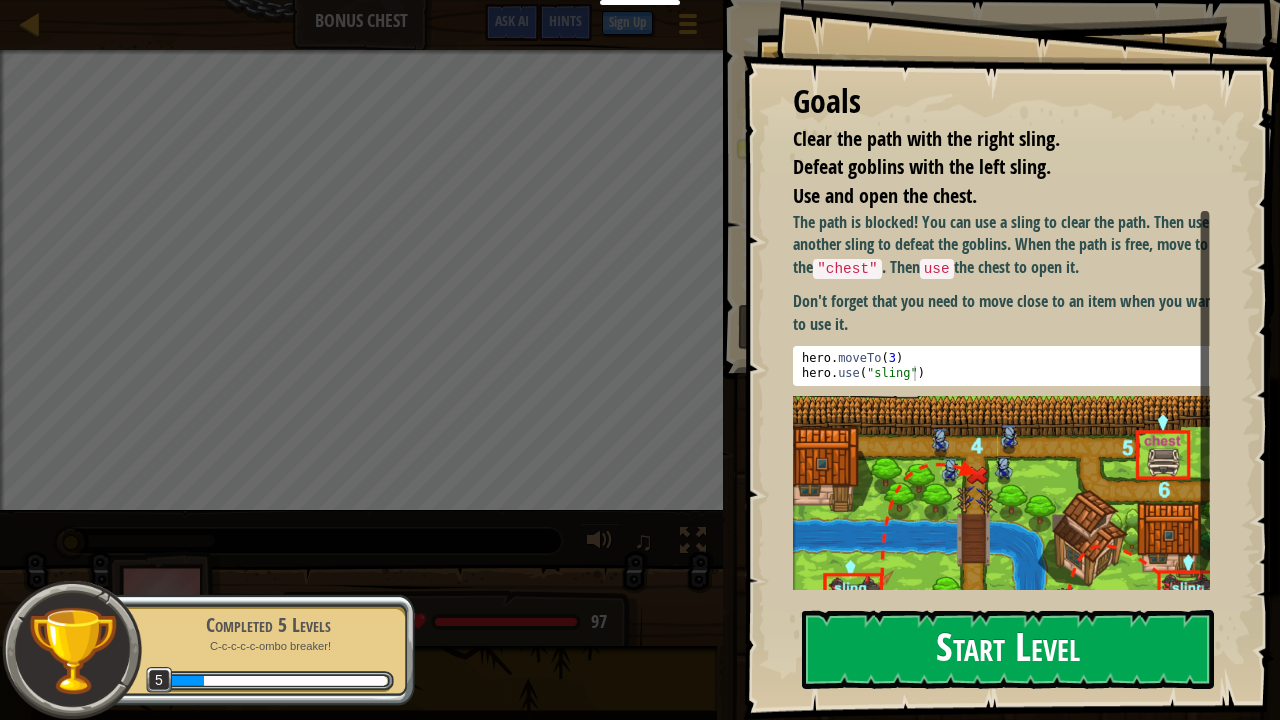
click at [953, 584] on button "Start Level" at bounding box center [1008, 649] width 412 height 79
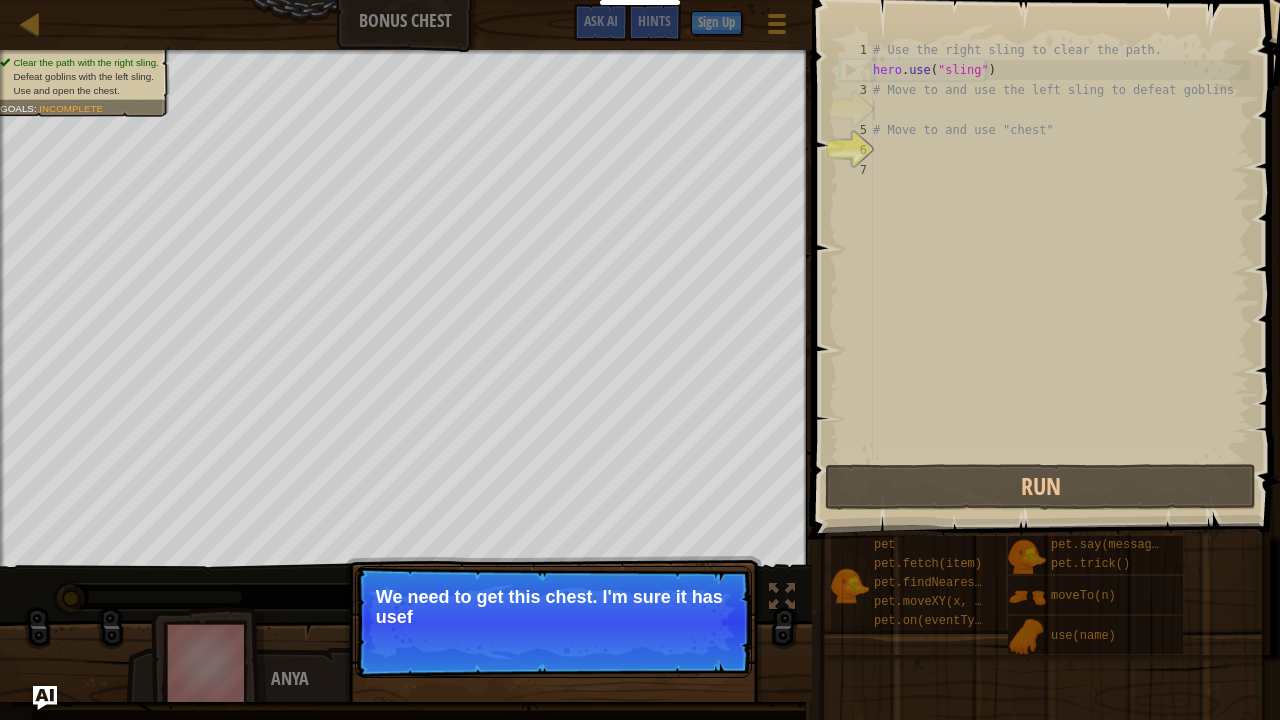
click at [699, 584] on p "Continue We need to get this chest. I'm sure it has usef" at bounding box center [553, 622] width 397 height 112
click at [699, 584] on p "Continue We need to get this chest. I'm sure it has useful too" at bounding box center [553, 622] width 397 height 112
click at [699, 584] on p "Continue We need to get this chest. I'm sure it has useful tools insid" at bounding box center [553, 622] width 397 height 112
click at [699, 584] on p "Continue We need to get this chest. I'm sure it has useful tools inside!" at bounding box center [553, 622] width 397 height 112
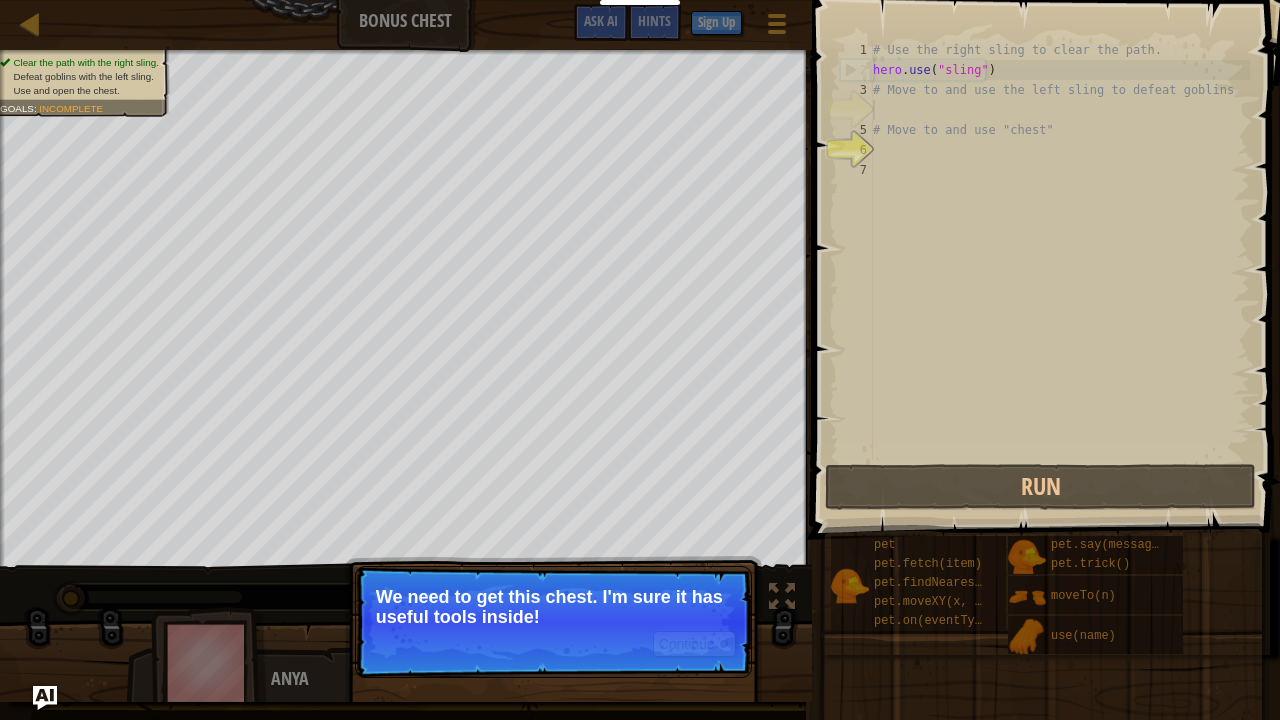
drag, startPoint x: 699, startPoint y: 630, endPoint x: 684, endPoint y: 659, distance: 32.6
click at [684, 584] on p "Continue We need to get this chest. I'm sure it has useful tools inside!" at bounding box center [553, 622] width 397 height 112
click at [678, 584] on button "Continue" at bounding box center [694, 644] width 83 height 26
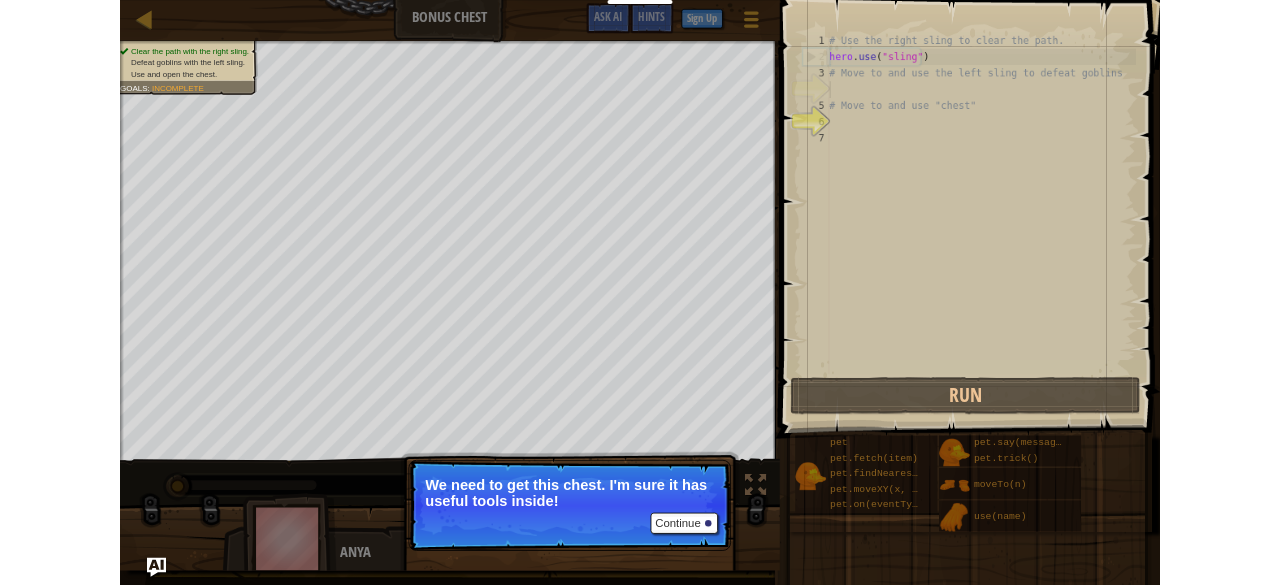
scroll to position [9, 0]
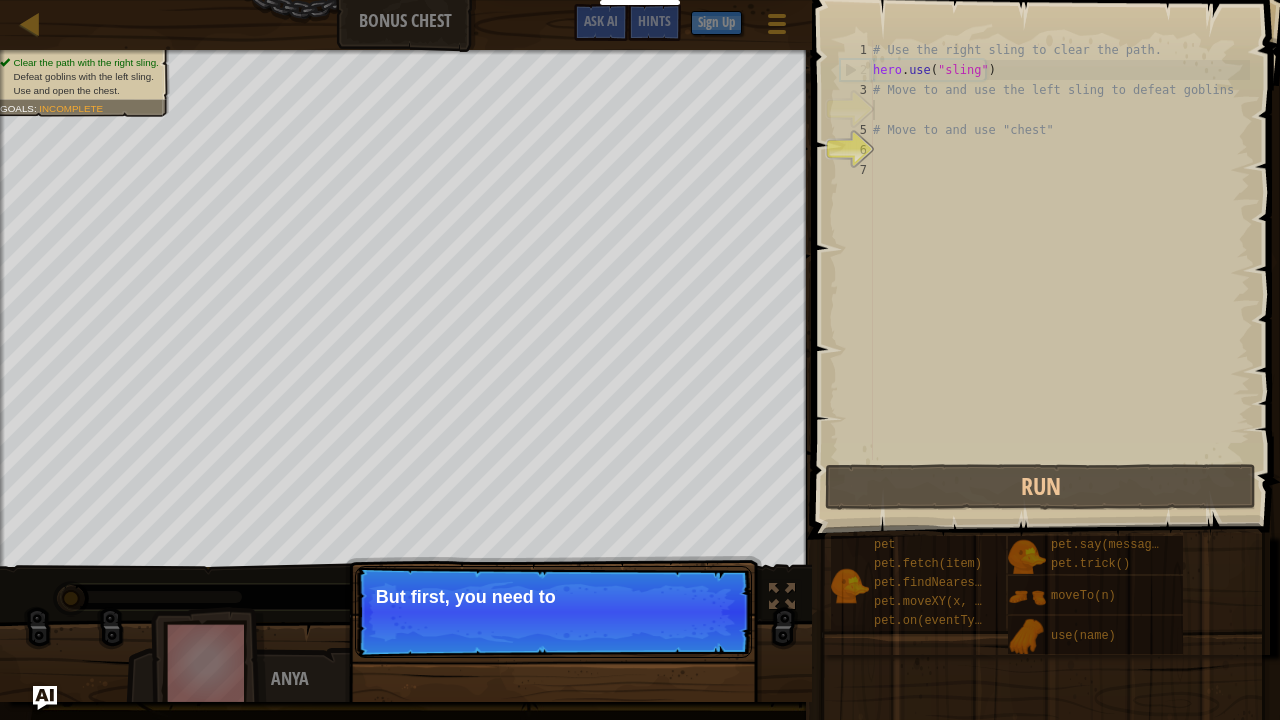
click at [678, 584] on p "Continue But first, you need to" at bounding box center [553, 612] width 397 height 92
click at [678, 584] on p "Continue But first, you need to use th" at bounding box center [553, 612] width 397 height 92
click at [678, 584] on p "Continue But first, you need to use those sli" at bounding box center [553, 612] width 397 height 92
click at [678, 584] on p "Continue But first, you need to use those slings to" at bounding box center [553, 612] width 397 height 92
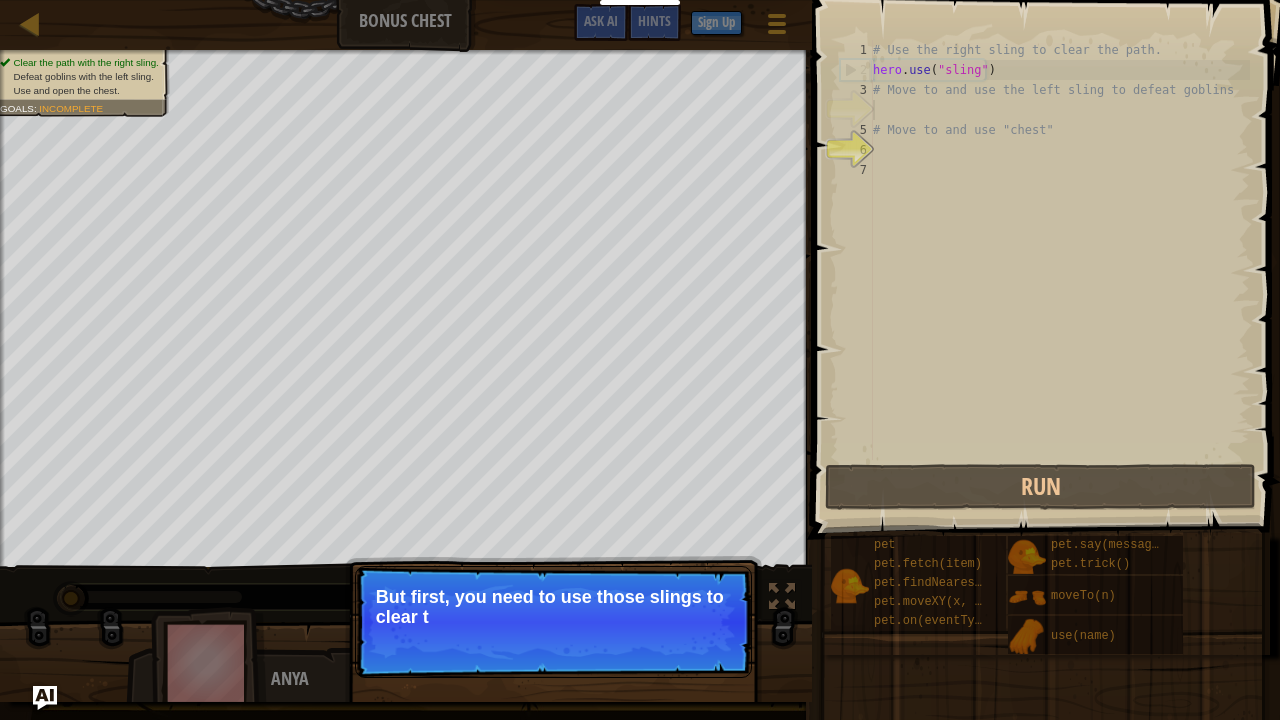
click at [678, 584] on p "Continue But first, you need to use those slings to clear t" at bounding box center [553, 622] width 397 height 112
click at [678, 584] on p "Continue But first, you need to use those slings to clear the pat" at bounding box center [553, 622] width 397 height 112
click at [678, 584] on p "Continue But first, you need to use those slings to clear the path and d" at bounding box center [553, 622] width 397 height 112
click at [678, 584] on p "Continue But first, you need to use those slings to clear the path and defeat t" at bounding box center [553, 622] width 397 height 112
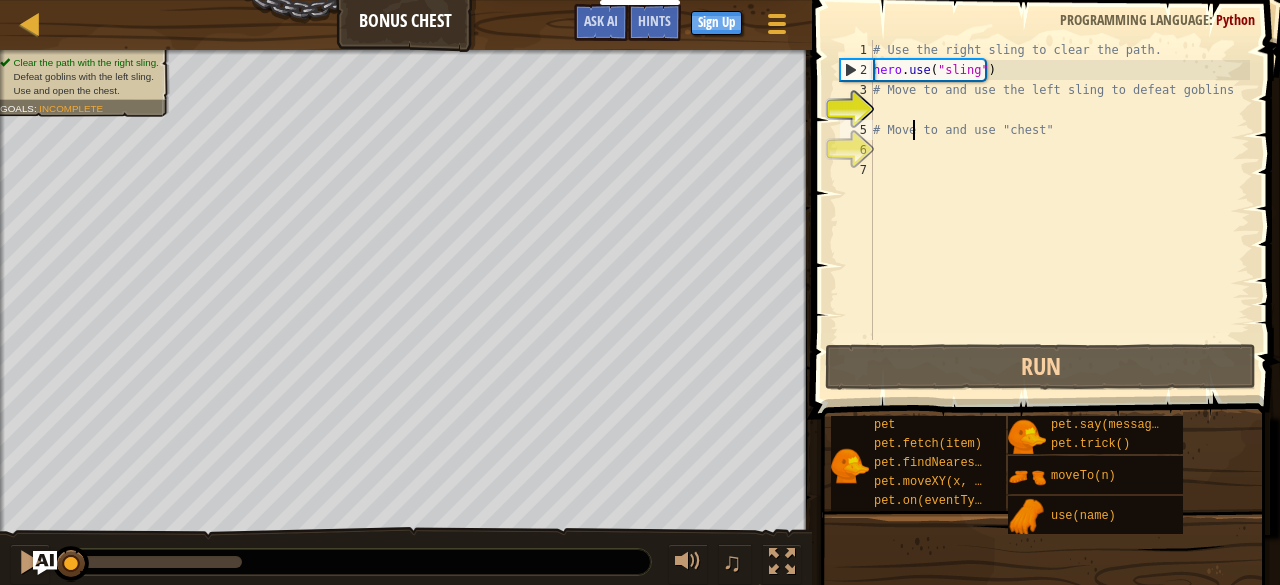
click at [911, 123] on div "# Use the right sling to clear the path. hero . use ( "sling" ) # Move to and u…" at bounding box center [1059, 210] width 381 height 340
click at [874, 99] on div "# Use the right sling to clear the path. hero . use ( "sling" ) # Move to and u…" at bounding box center [1059, 210] width 381 height 340
type textarea "# Move to and use the left sling to defeat goblins"
click at [896, 104] on div "# Use the right sling to clear the path. hero . use ( "sling" ) # Move to and u…" at bounding box center [1059, 210] width 381 height 340
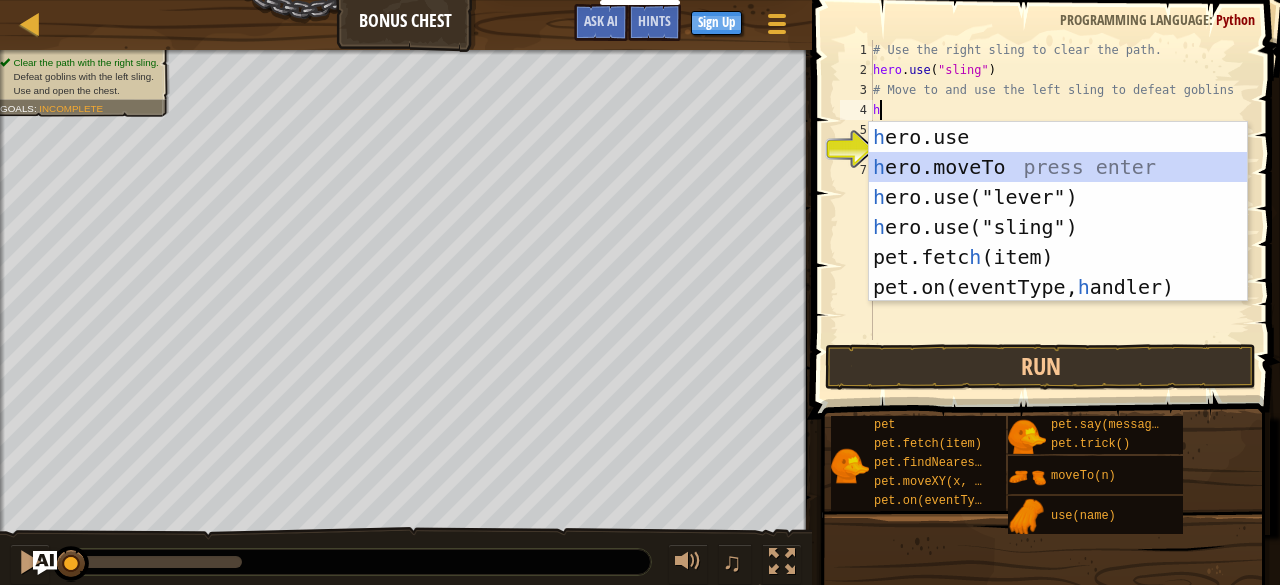
click at [929, 171] on div "h ero.use press enter h ero.moveTo press enter h ero.use("lever") press enter h…" at bounding box center [1058, 242] width 379 height 240
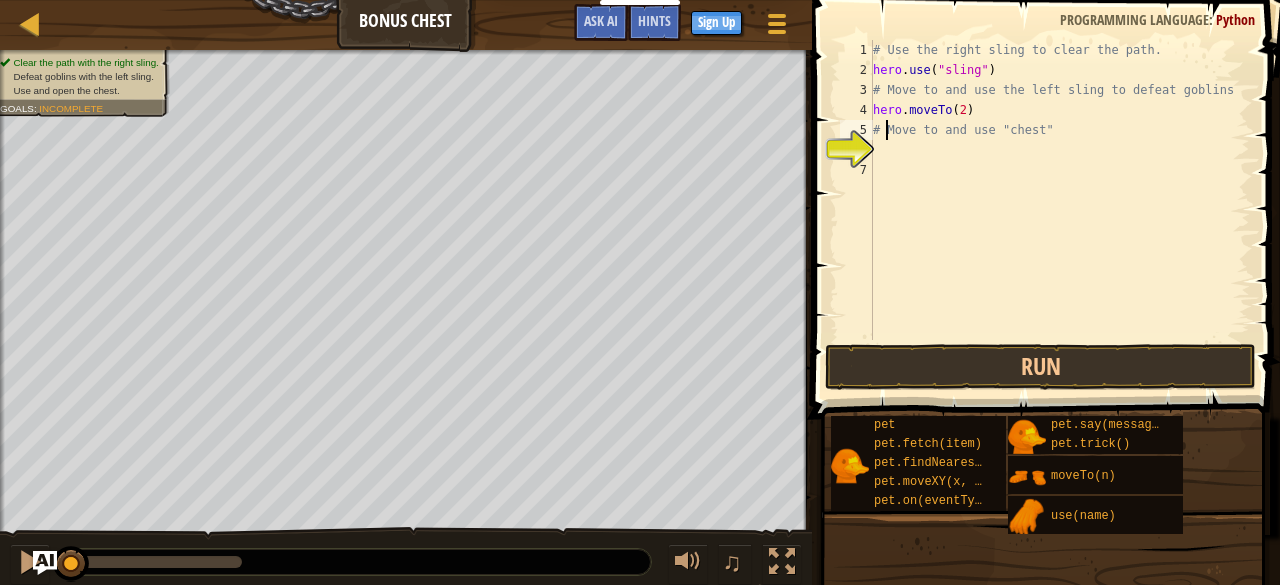
click at [888, 135] on div "# Use the right sling to clear the path. hero . use ( "sling" ) # Move to and u…" at bounding box center [1059, 210] width 381 height 340
type textarea "# Move to and use "chest""
click at [881, 157] on div "# Use the right sling to clear the path. hero . use ( "sling" ) # Move to and u…" at bounding box center [1059, 210] width 381 height 340
type textarea "m"
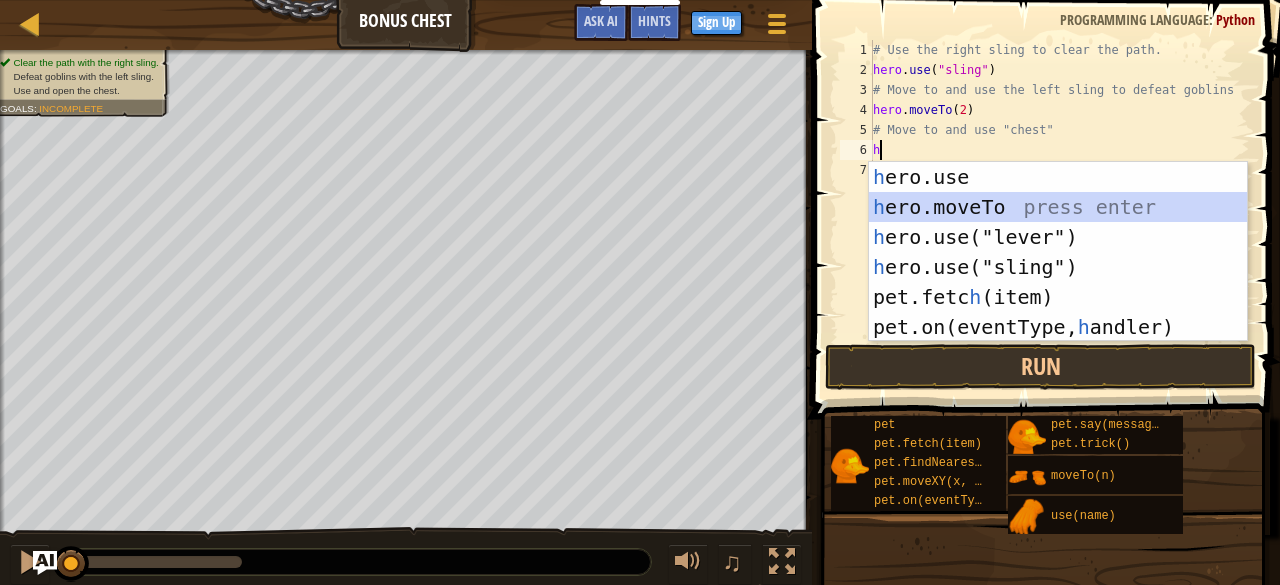
click at [939, 211] on div "h ero.use press enter h ero.moveTo press enter h ero.use("lever") press enter h…" at bounding box center [1058, 282] width 379 height 240
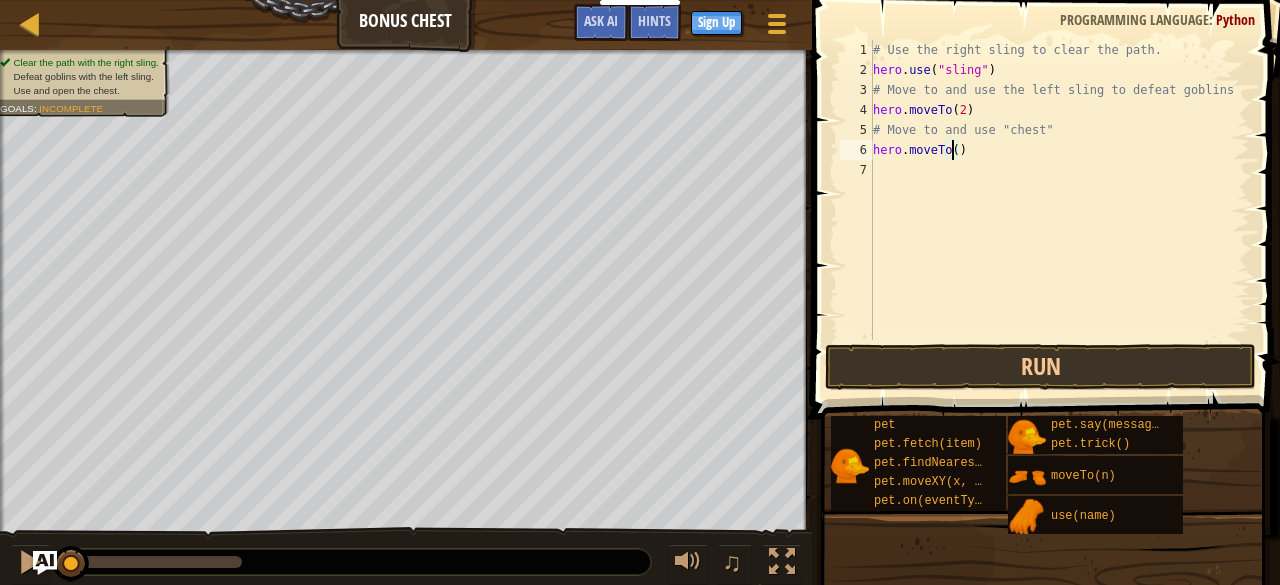
type textarea "hero.moveTo(3)"
click at [898, 169] on div "# Use the right sling to clear the path. hero . use ( "sling" ) # Move to and u…" at bounding box center [1059, 210] width 381 height 340
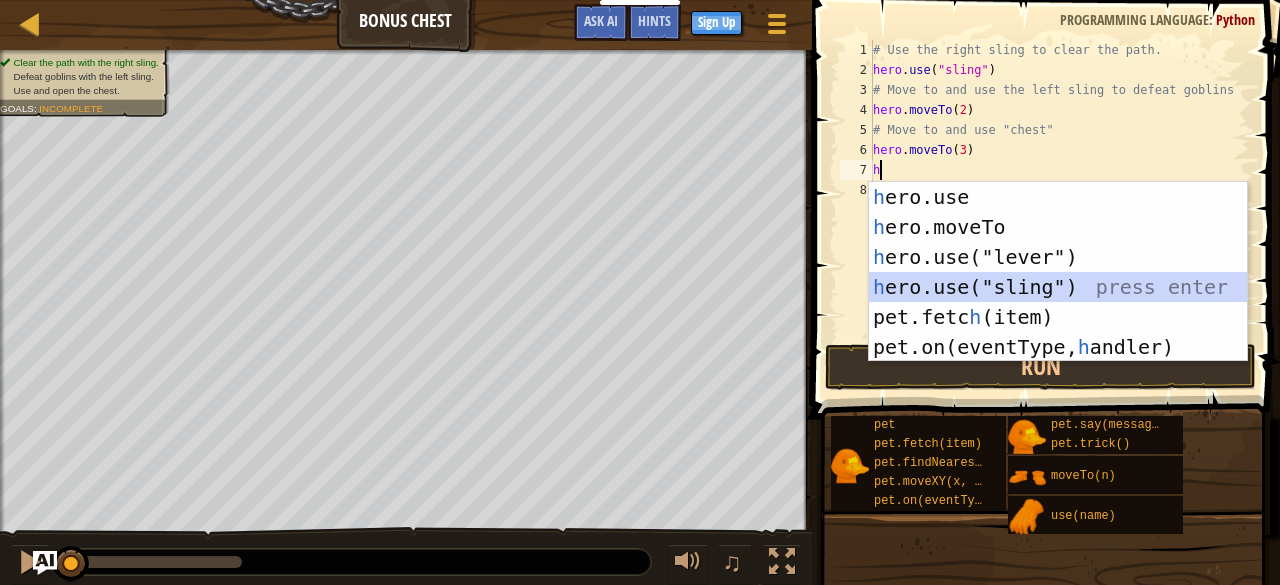
click at [949, 297] on div "h ero.use press enter h ero.moveTo press enter h ero.use("lever") press enter h…" at bounding box center [1058, 302] width 379 height 240
type textarea "hero.use("sling")"
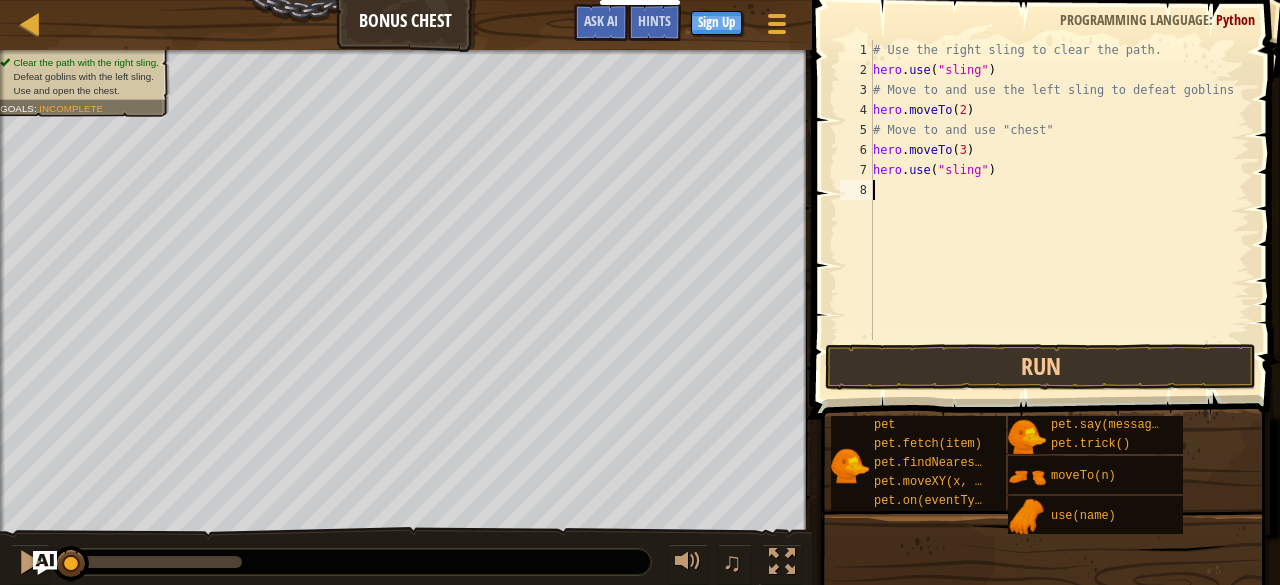
click at [884, 189] on div "# Use the right sling to clear the path. hero . use ( "sling" ) # Move to and u…" at bounding box center [1059, 210] width 381 height 340
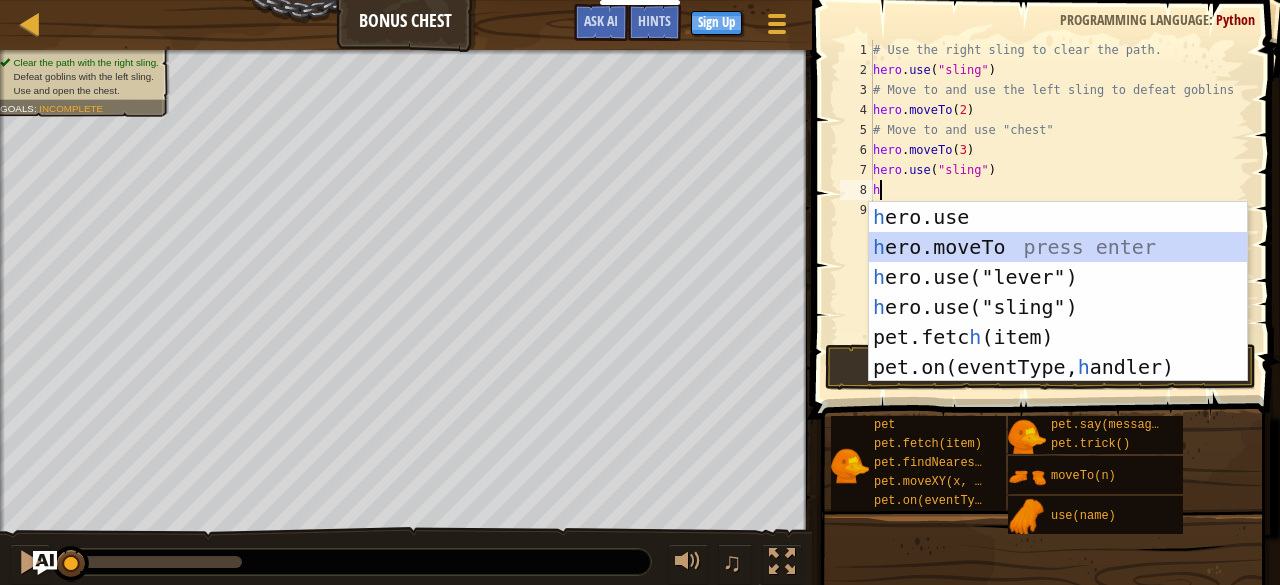
click at [977, 249] on div "h ero.use press enter h ero.moveTo press enter h ero.use("lever") press enter h…" at bounding box center [1058, 322] width 379 height 240
type textarea "hero.moveTo(2)"
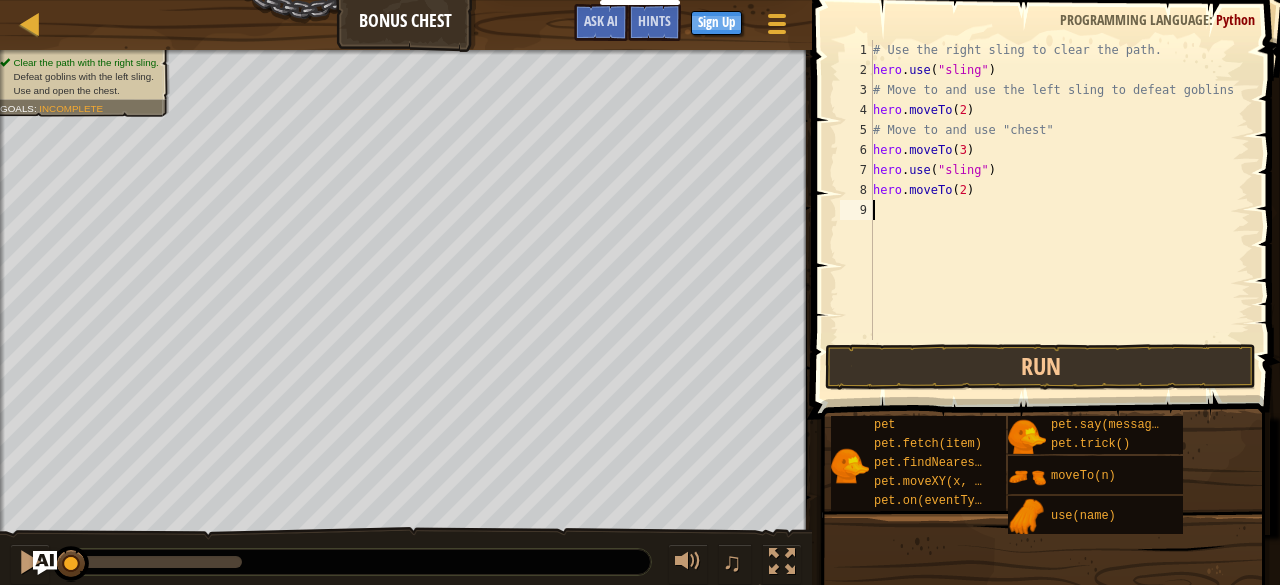
click at [920, 211] on div "# Use the right sling to clear the path. hero . use ( "sling" ) # Move to and u…" at bounding box center [1059, 210] width 381 height 340
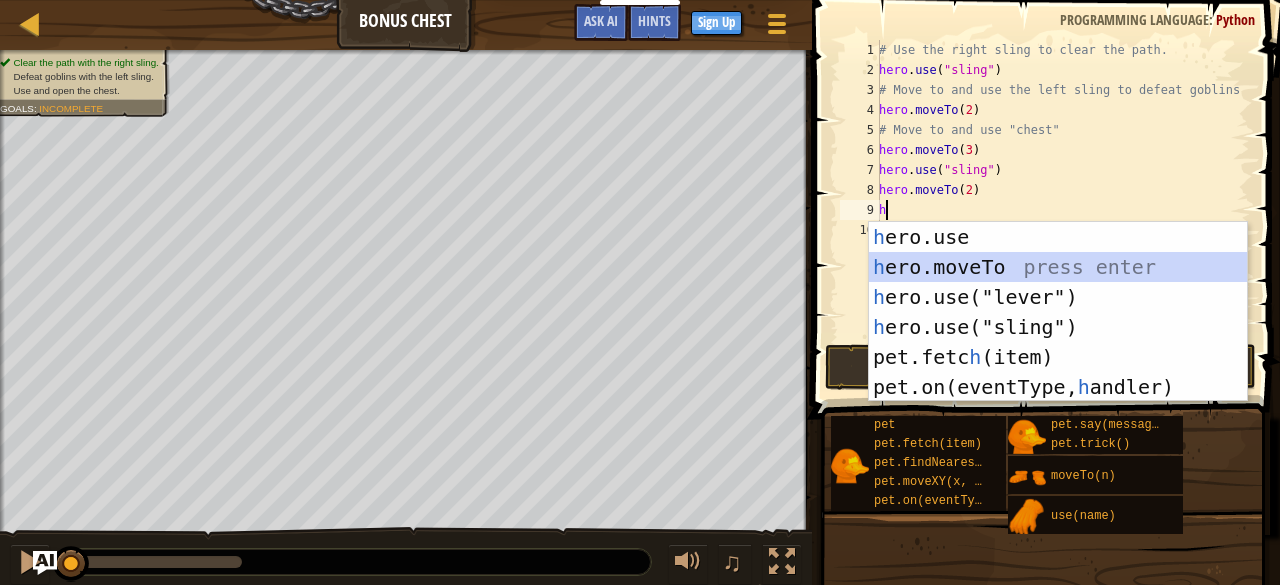
click at [965, 259] on div "h ero.use press enter h ero.moveTo press enter h ero.use("lever") press enter h…" at bounding box center [1058, 342] width 379 height 240
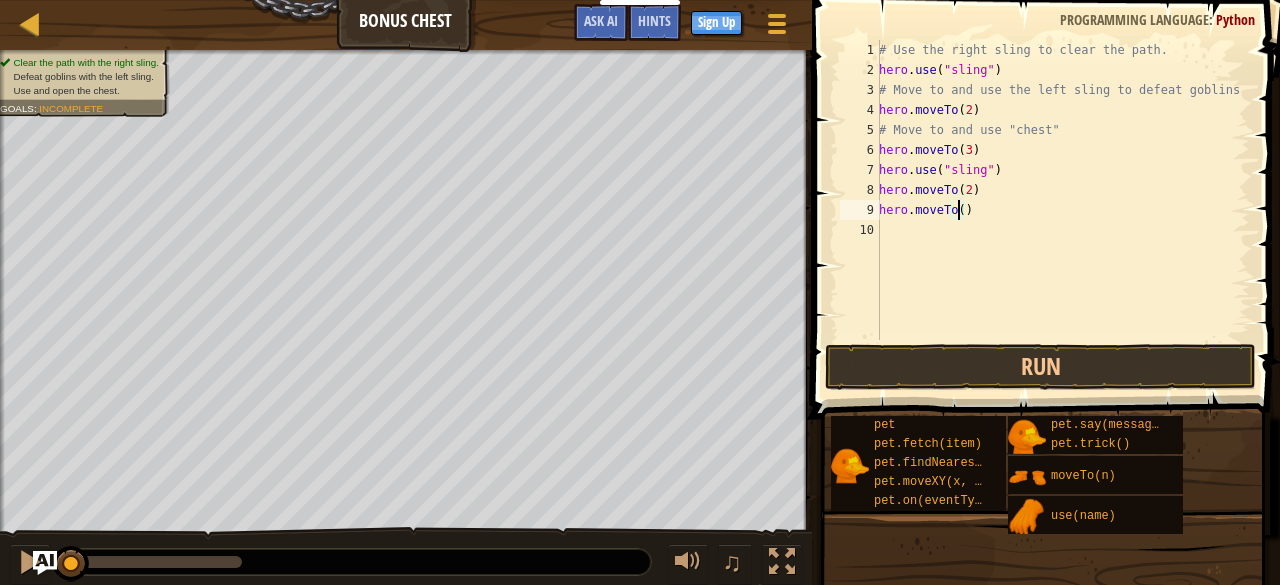
type textarea "hero.moveTo(4)"
click at [904, 227] on div "# Use the right sling to clear the path. hero . use ( "sling" ) # Move to and u…" at bounding box center [1062, 210] width 375 height 340
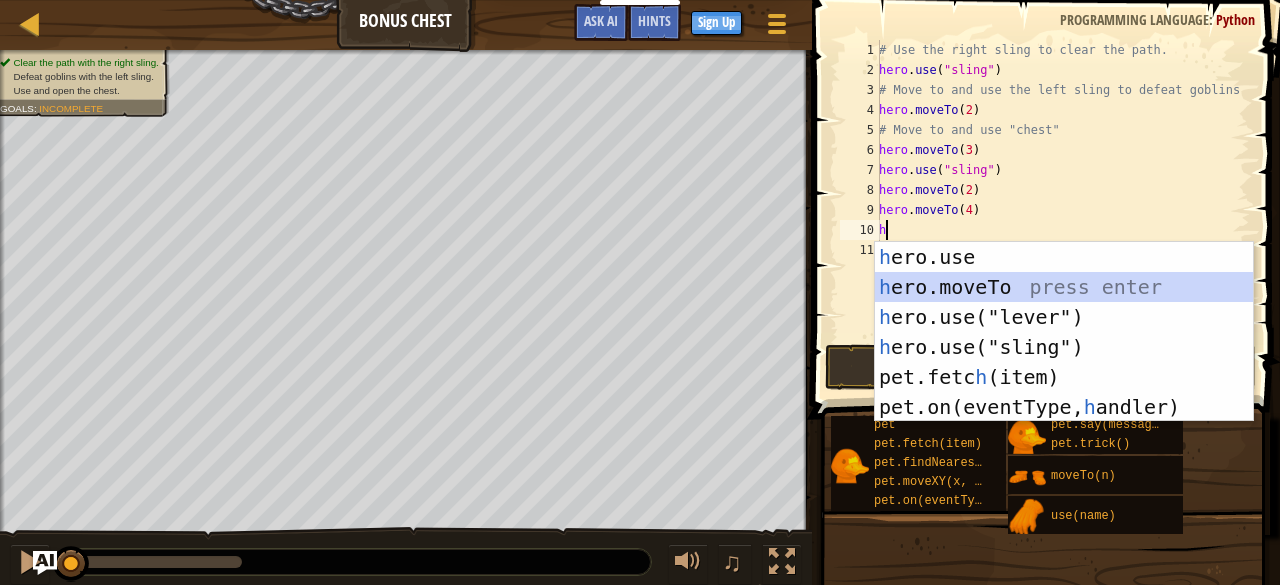
click at [949, 289] on div "h ero.use press enter h ero.moveTo press enter h ero.use("lever") press enter h…" at bounding box center [1064, 362] width 379 height 240
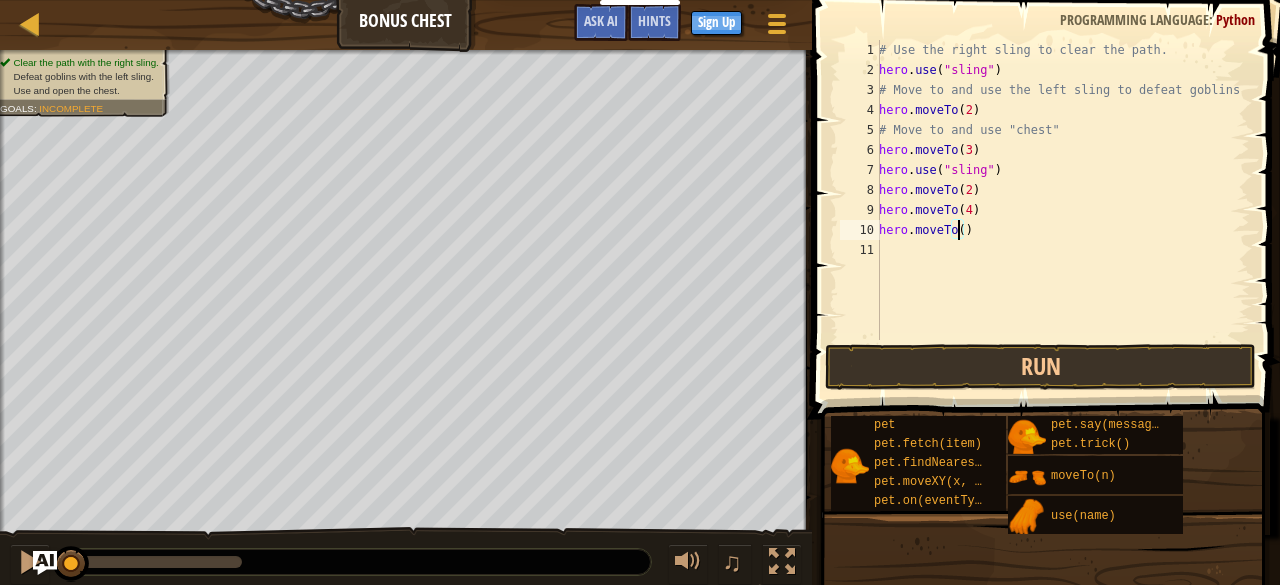
type textarea "hero.moveTo(5)"
click at [913, 246] on div "# Use the right sling to clear the path. hero . use ( "sling" ) # Move to and u…" at bounding box center [1062, 210] width 375 height 340
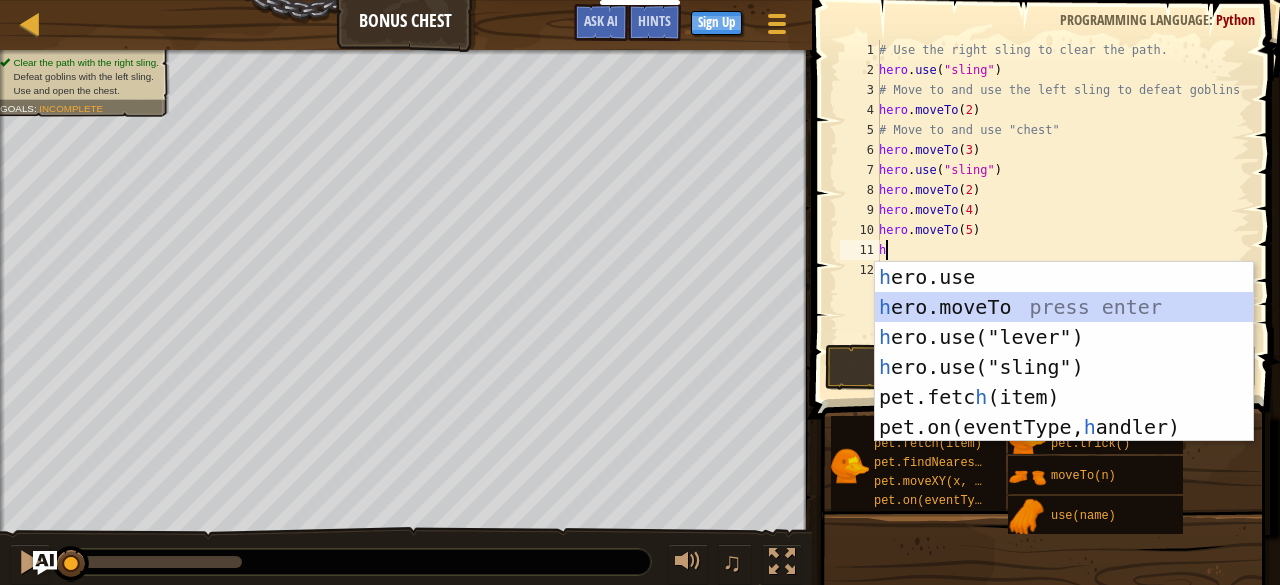
click at [949, 305] on div "h ero.use press enter h ero.moveTo press enter h ero.use("lever") press enter h…" at bounding box center [1064, 382] width 379 height 240
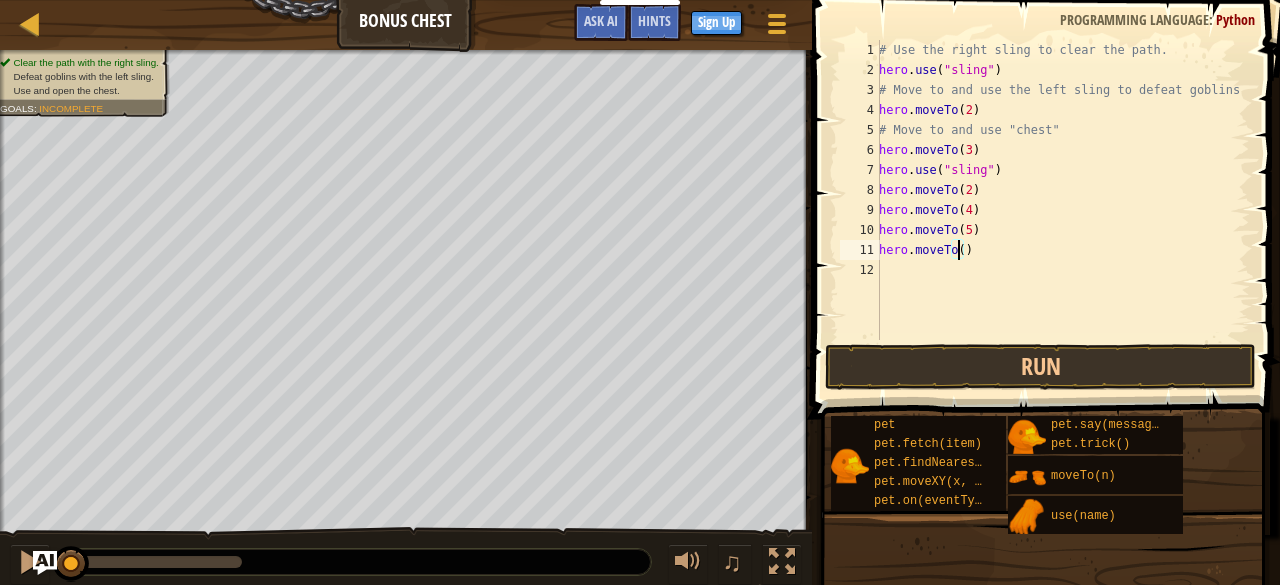
type textarea "hero.moveTo(6)"
click at [890, 272] on div "# Use the right sling to clear the path. hero . use ( "sling" ) # Move to and u…" at bounding box center [1062, 210] width 375 height 340
type textarea "g"
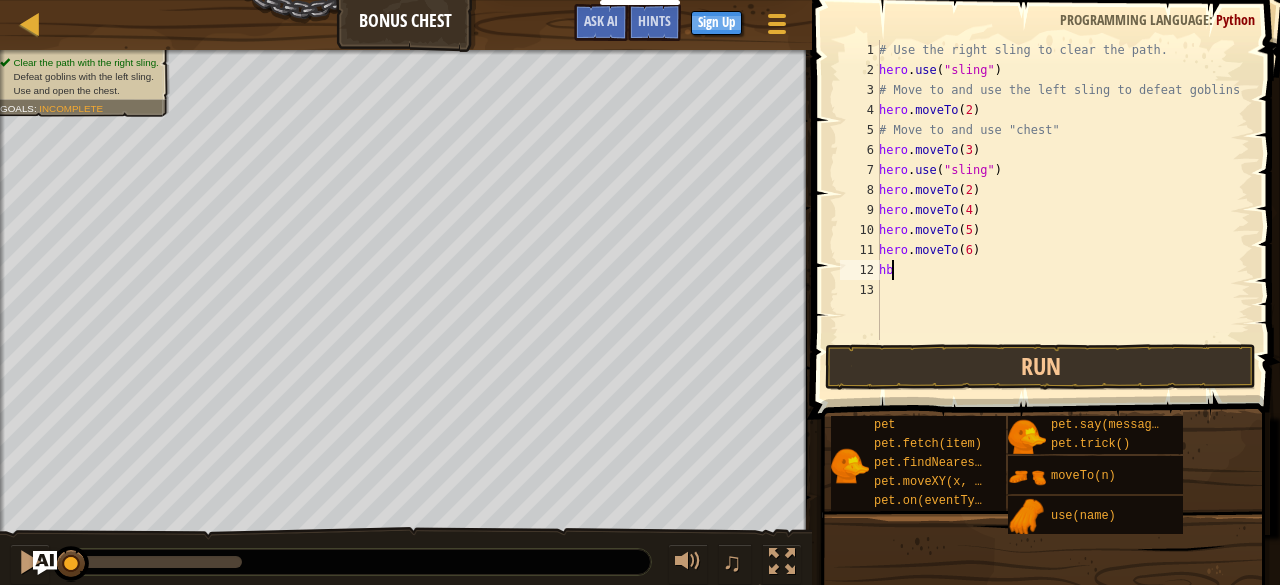
type textarea "h"
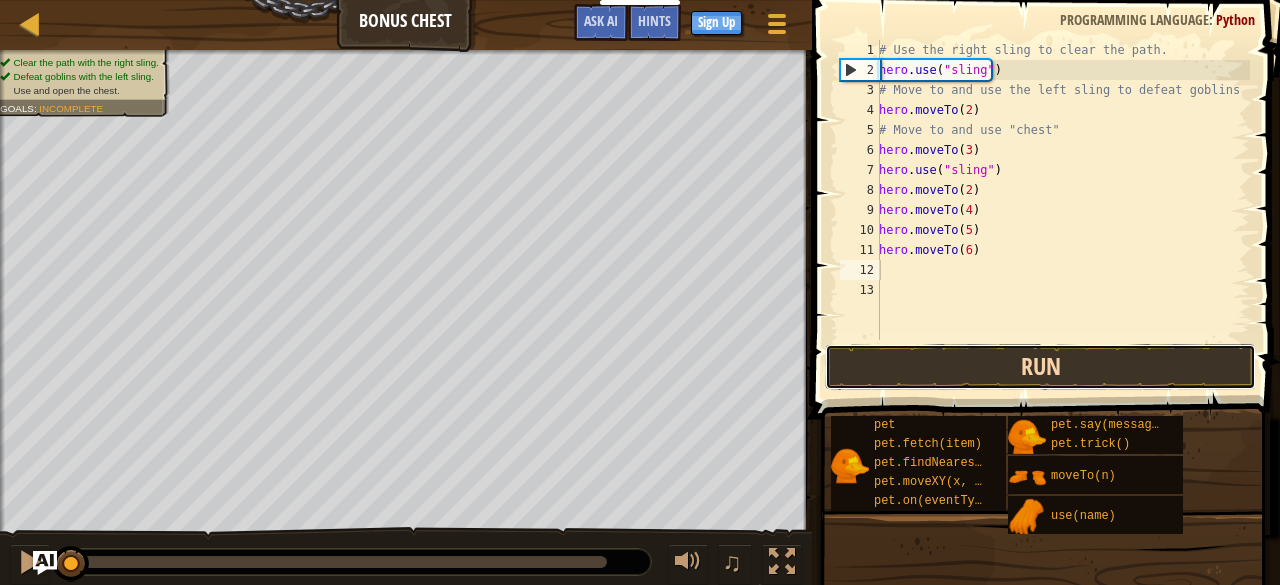
click at [1103, 369] on button "Run" at bounding box center [1040, 367] width 431 height 46
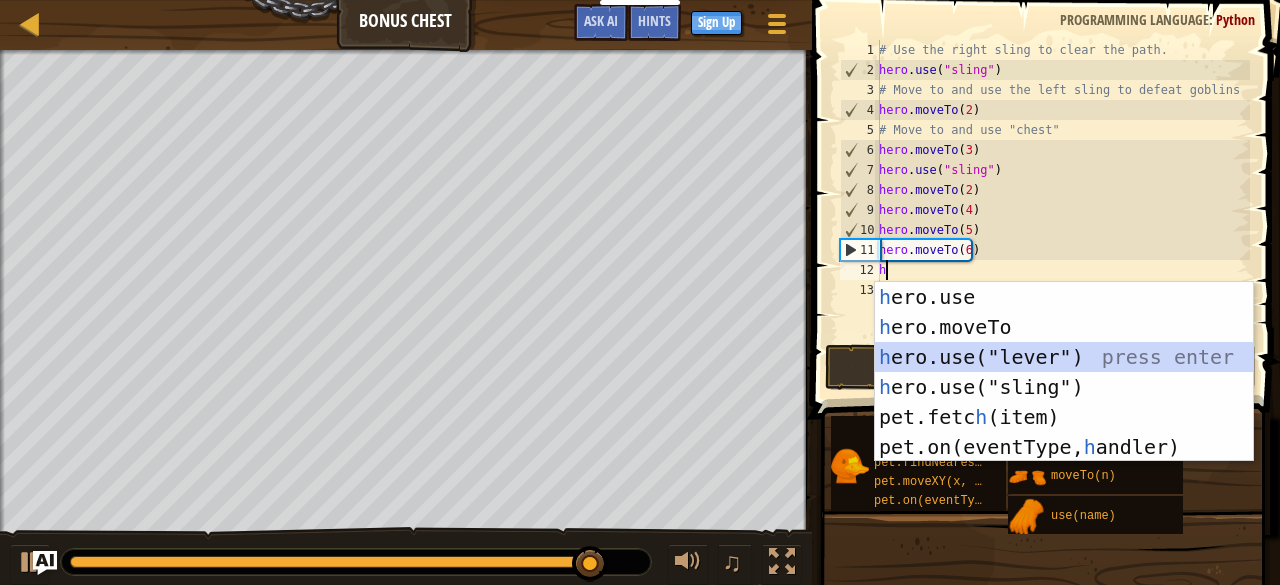
click at [959, 354] on div "h ero.use press enter h ero.moveTo press enter h ero.use("lever") press enter h…" at bounding box center [1064, 402] width 379 height 240
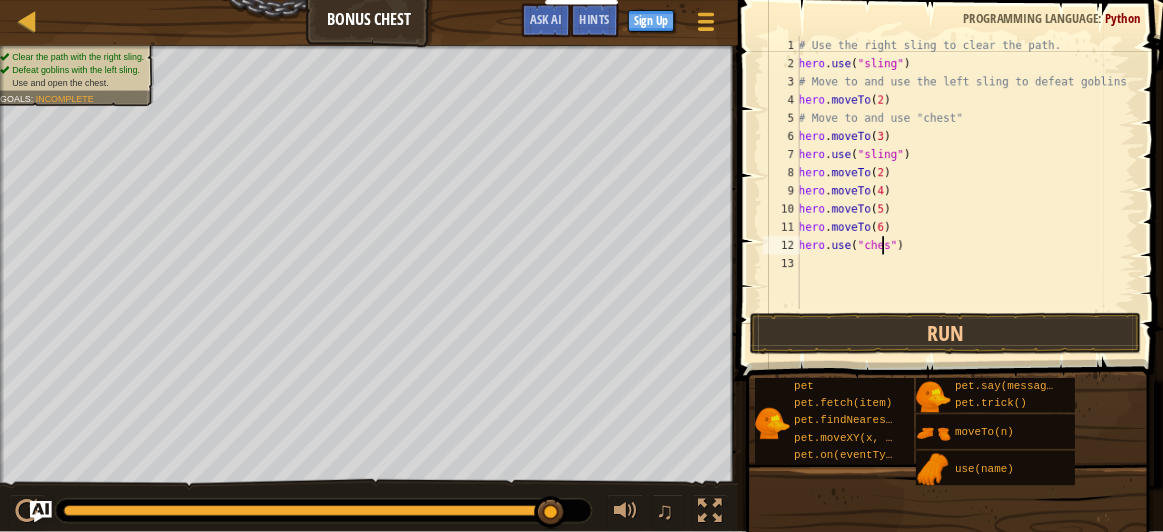
scroll to position [9, 8]
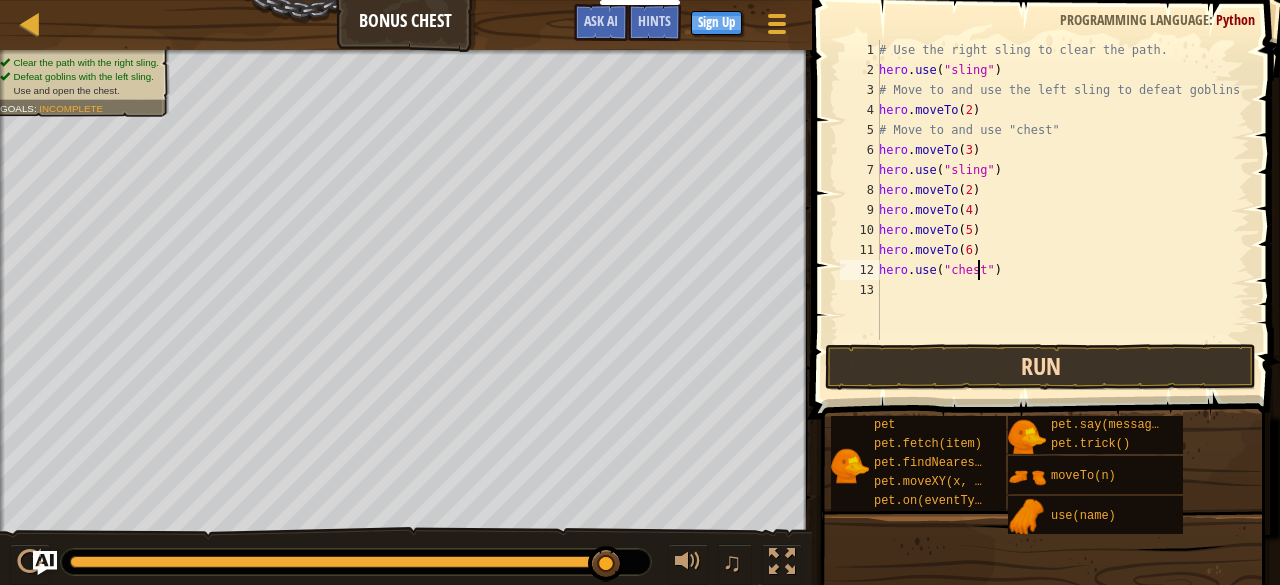
type textarea "hero.use("chest")"
click at [924, 380] on button "Run" at bounding box center [1040, 367] width 431 height 46
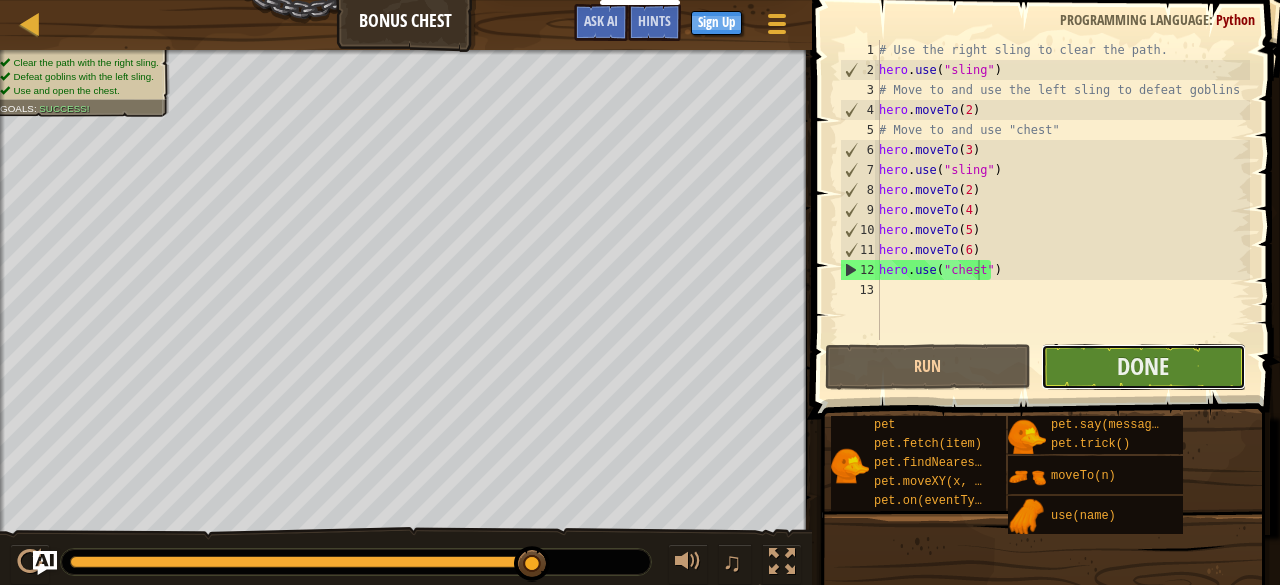
click at [1102, 373] on button "Done" at bounding box center [1143, 367] width 205 height 46
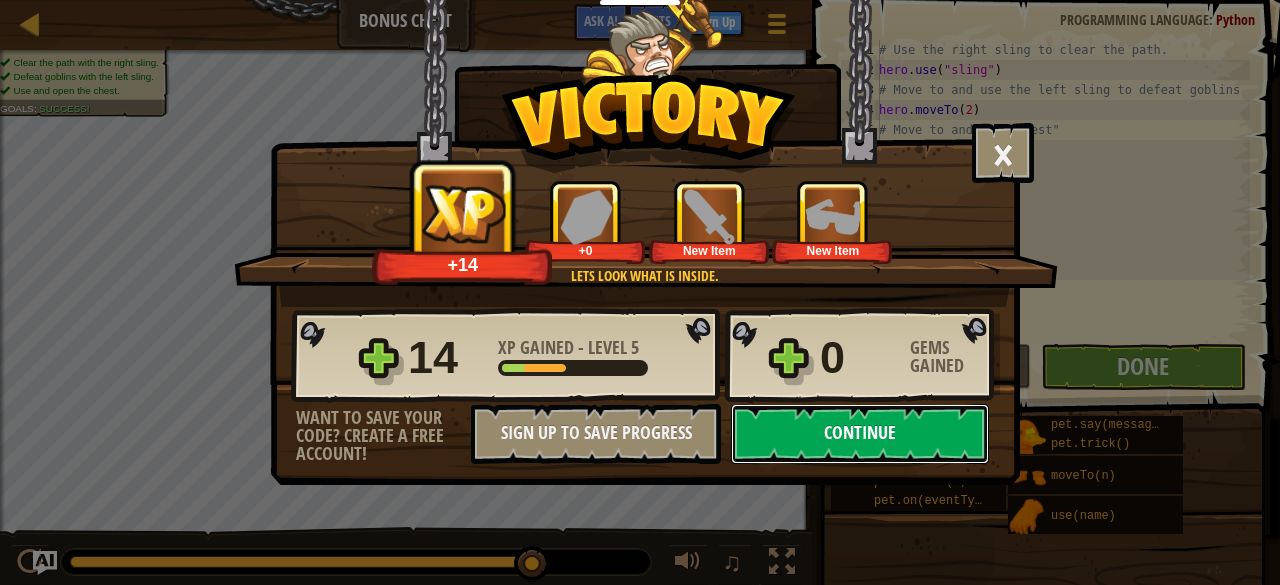
click at [861, 430] on button "Continue" at bounding box center [860, 434] width 258 height 60
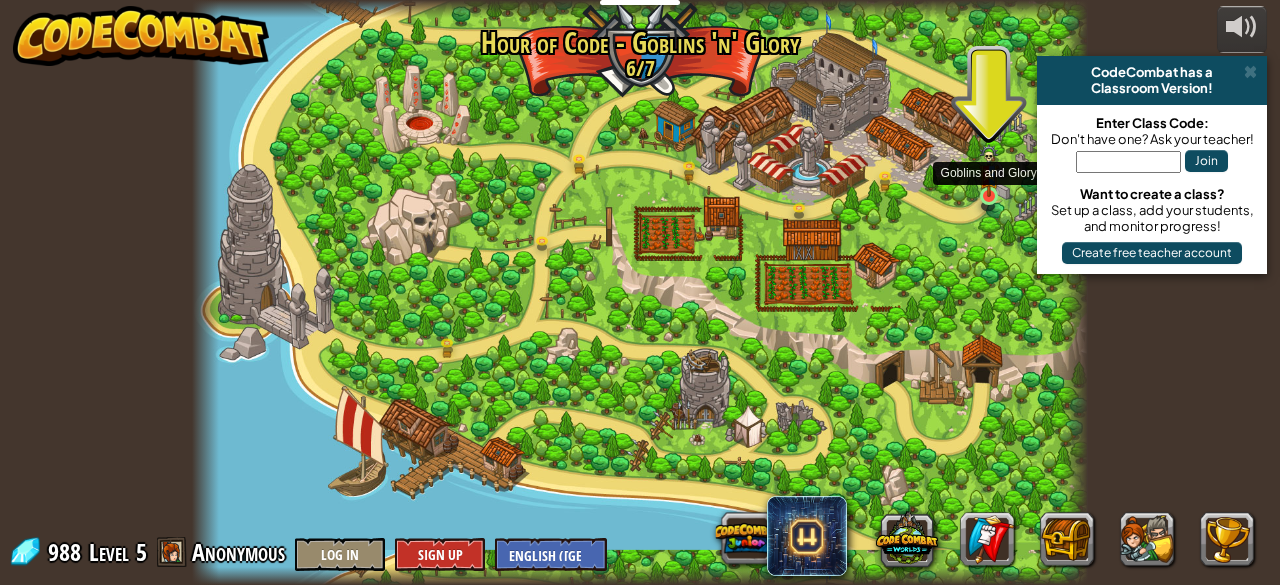
click at [980, 189] on img at bounding box center [989, 170] width 20 height 53
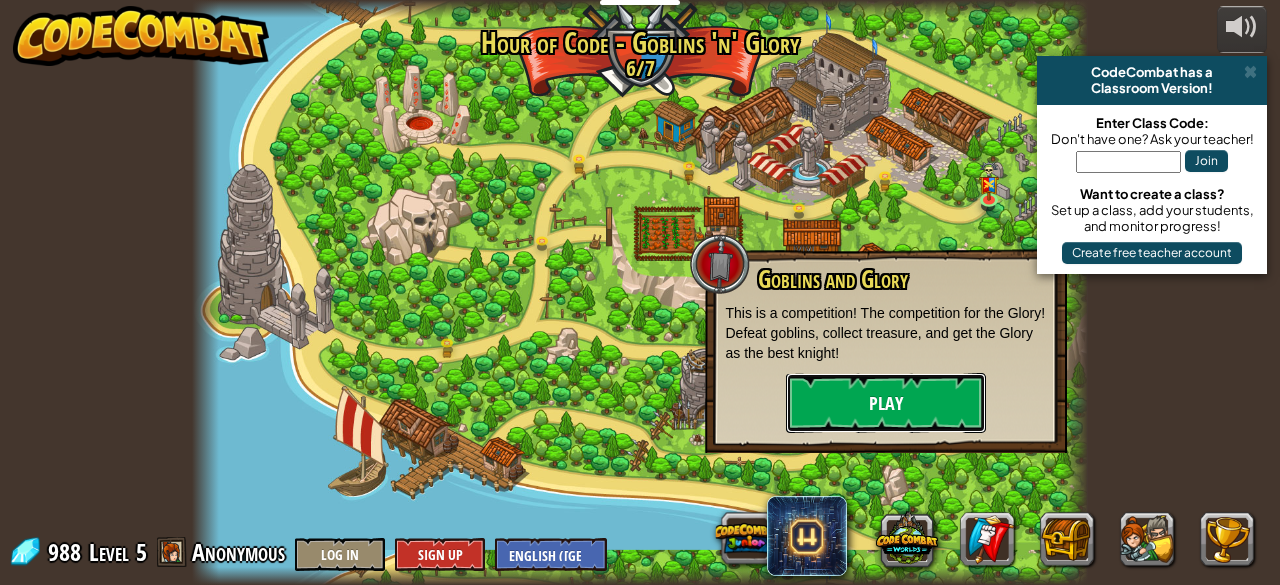
click at [850, 399] on button "Play" at bounding box center [886, 403] width 200 height 60
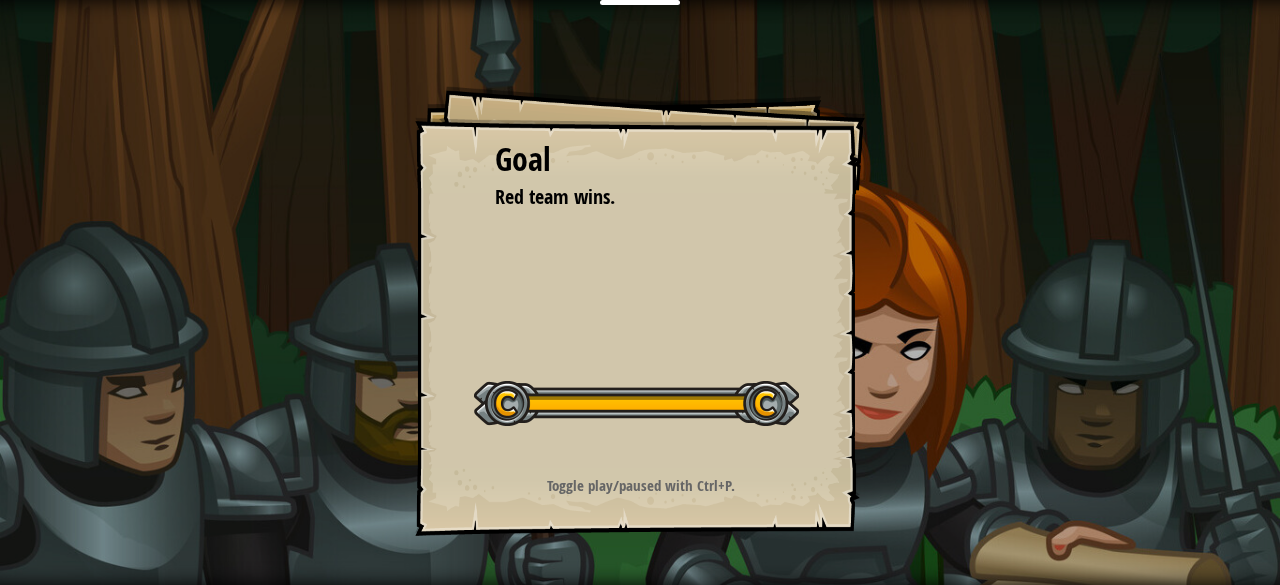
click at [752, 419] on div at bounding box center [636, 403] width 325 height 45
drag, startPoint x: 752, startPoint y: 419, endPoint x: 625, endPoint y: 329, distance: 155.6
click at [625, 329] on div "Goal Red team wins. Start Level Error loading from server. Try refreshing the p…" at bounding box center [640, 311] width 450 height 450
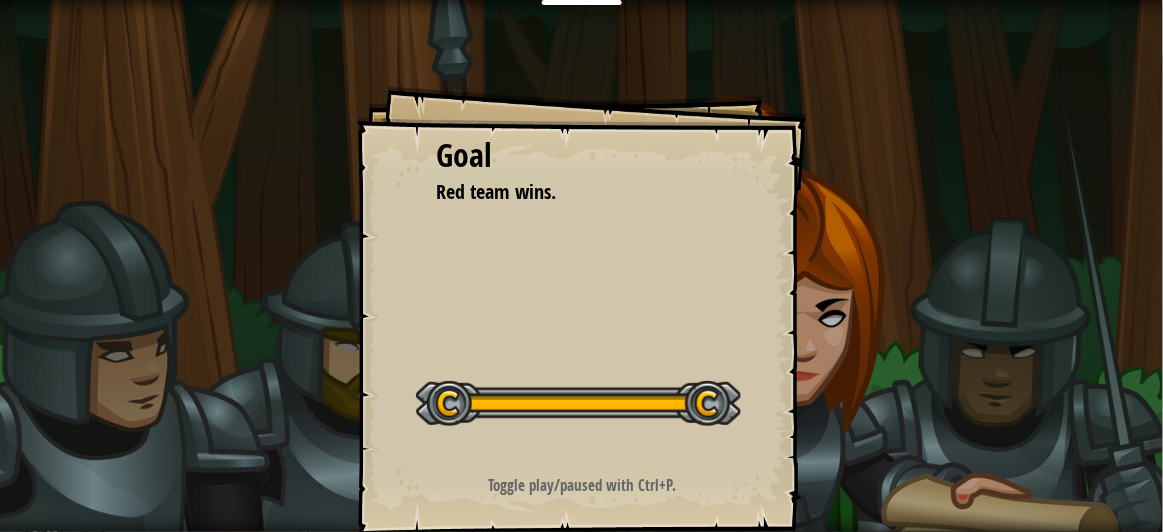
click at [664, 272] on div "Goal Red team wins. Start Level Error loading from server. Try refreshing the p…" at bounding box center [582, 311] width 450 height 450
click at [549, 219] on div "Goal Red team wins. Start Level Error loading from server. Try refreshing the p…" at bounding box center [582, 311] width 450 height 450
click at [579, 351] on div "Goal Red team wins. Start Level Error loading from server. Try refreshing the p…" at bounding box center [582, 311] width 450 height 450
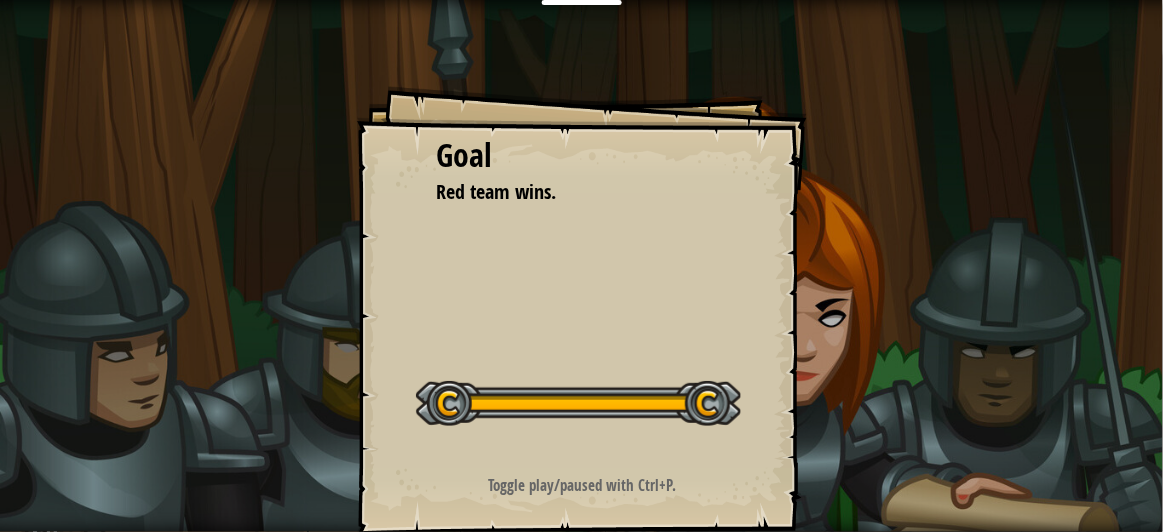
click at [579, 351] on div "Goal Red team wins. Start Level Error loading from server. Try refreshing the p…" at bounding box center [582, 311] width 450 height 450
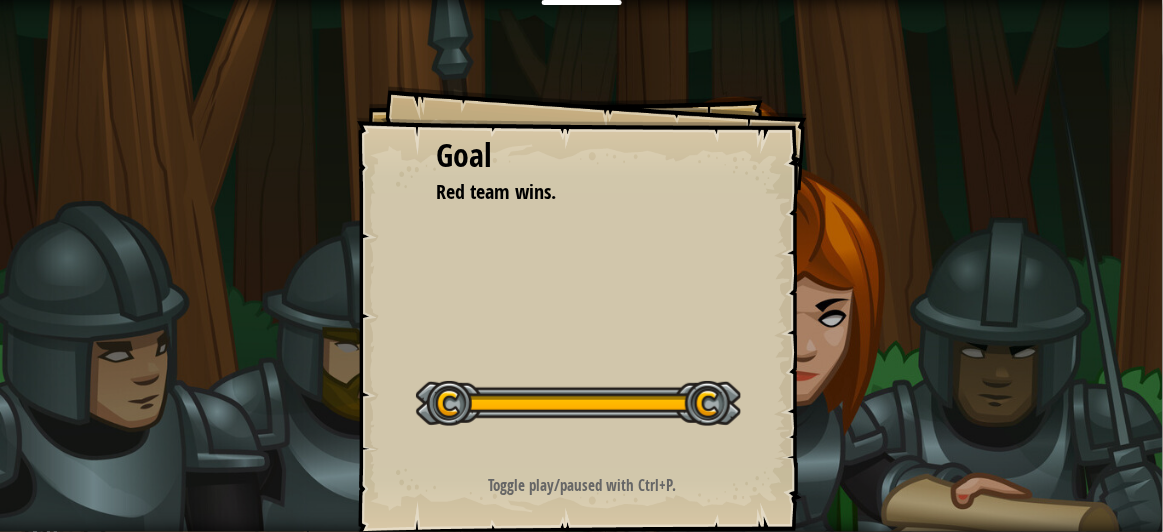
click at [579, 351] on div "Goal Red team wins. Start Level Error loading from server. Try refreshing the p…" at bounding box center [582, 311] width 450 height 450
click at [503, 398] on div at bounding box center [578, 403] width 325 height 45
click at [524, 494] on div "Goal Red team wins. Start Level Error loading from server. Try refreshing the p…" at bounding box center [582, 311] width 450 height 450
click at [524, 494] on strong "Toggle play/paused with Ctrl+P." at bounding box center [582, 485] width 188 height 21
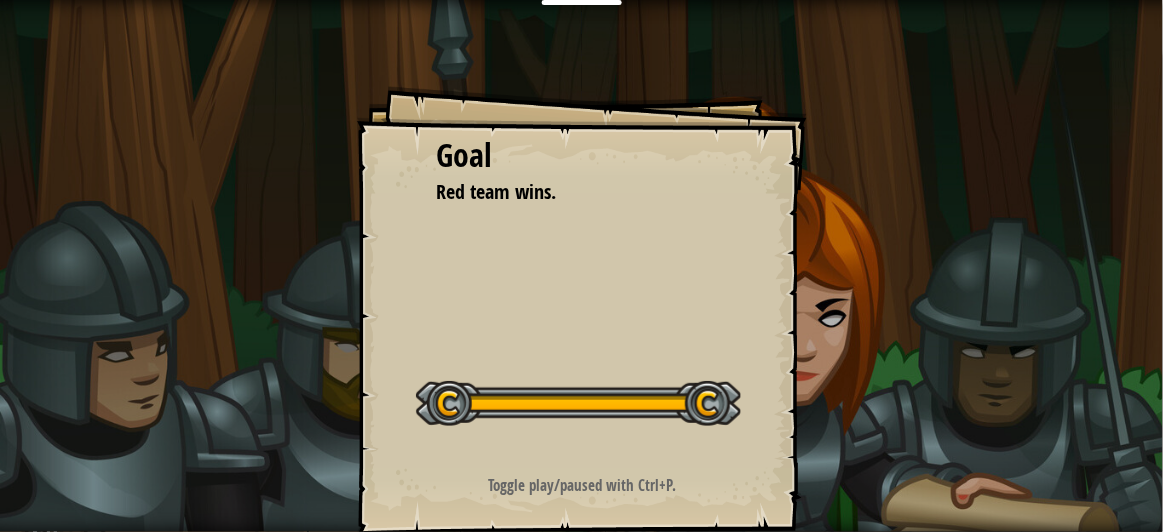
click at [524, 494] on strong "Toggle play/paused with Ctrl+P." at bounding box center [582, 485] width 188 height 21
drag, startPoint x: 524, startPoint y: 494, endPoint x: 551, endPoint y: 314, distance: 182.0
click at [551, 314] on div "Goal Red team wins. Start Level Error loading from server. Try refreshing the p…" at bounding box center [582, 311] width 450 height 450
drag, startPoint x: 529, startPoint y: 414, endPoint x: 530, endPoint y: 238, distance: 176.0
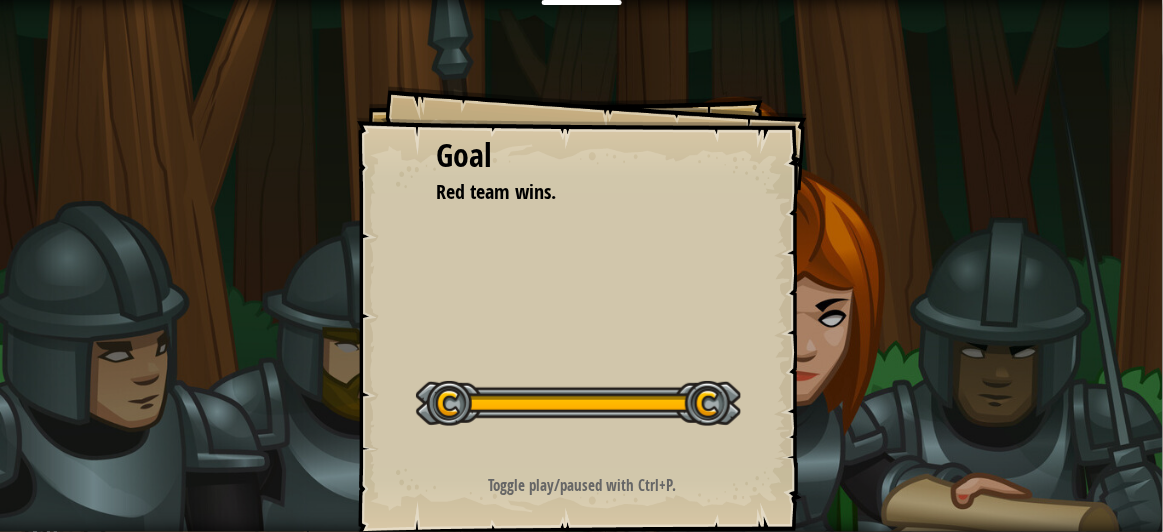
click at [530, 238] on div "Goal Red team wins. Start Level Error loading from server. Try refreshing the p…" at bounding box center [582, 311] width 450 height 450
click at [516, 253] on div "Goal Red team wins. Start Level Error loading from server. Try refreshing the p…" at bounding box center [582, 311] width 450 height 450
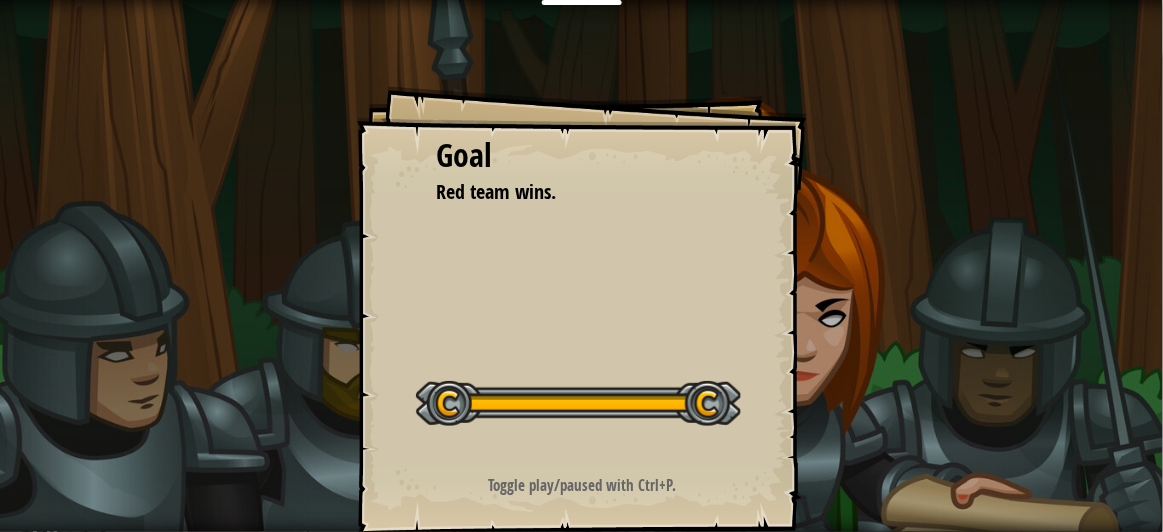
click at [516, 253] on div "Goal Red team wins. Start Level Error loading from server. Try refreshing the p…" at bounding box center [582, 311] width 450 height 450
click at [430, 277] on div "Goal Red team wins. Start Level Error loading from server. Try refreshing the p…" at bounding box center [582, 311] width 450 height 450
